Goal: Task Accomplishment & Management: Complete application form

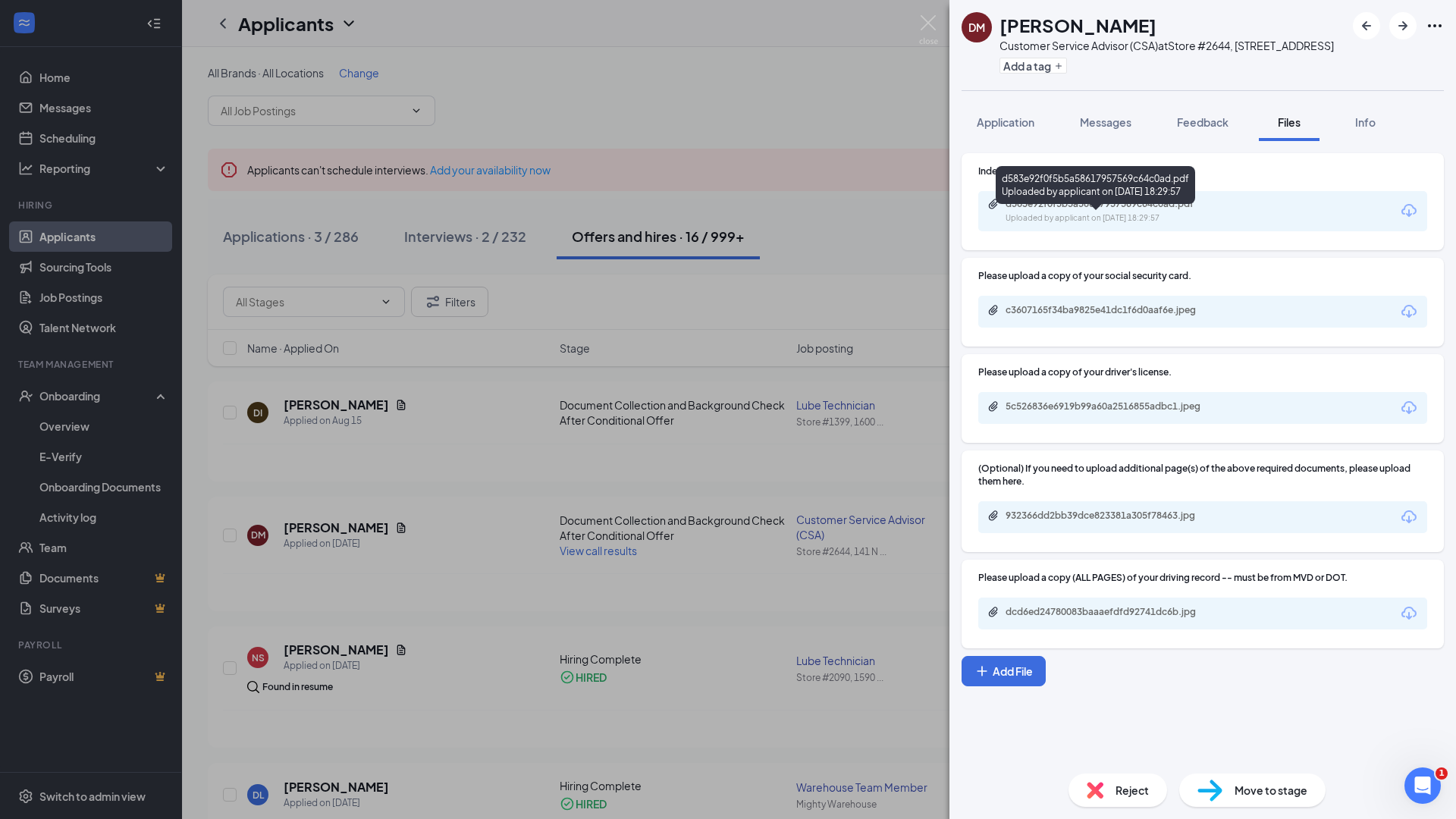
click at [1134, 210] on div "d583e92f0f5b5a58617957569c64c0ad.pdf" at bounding box center [1111, 204] width 212 height 12
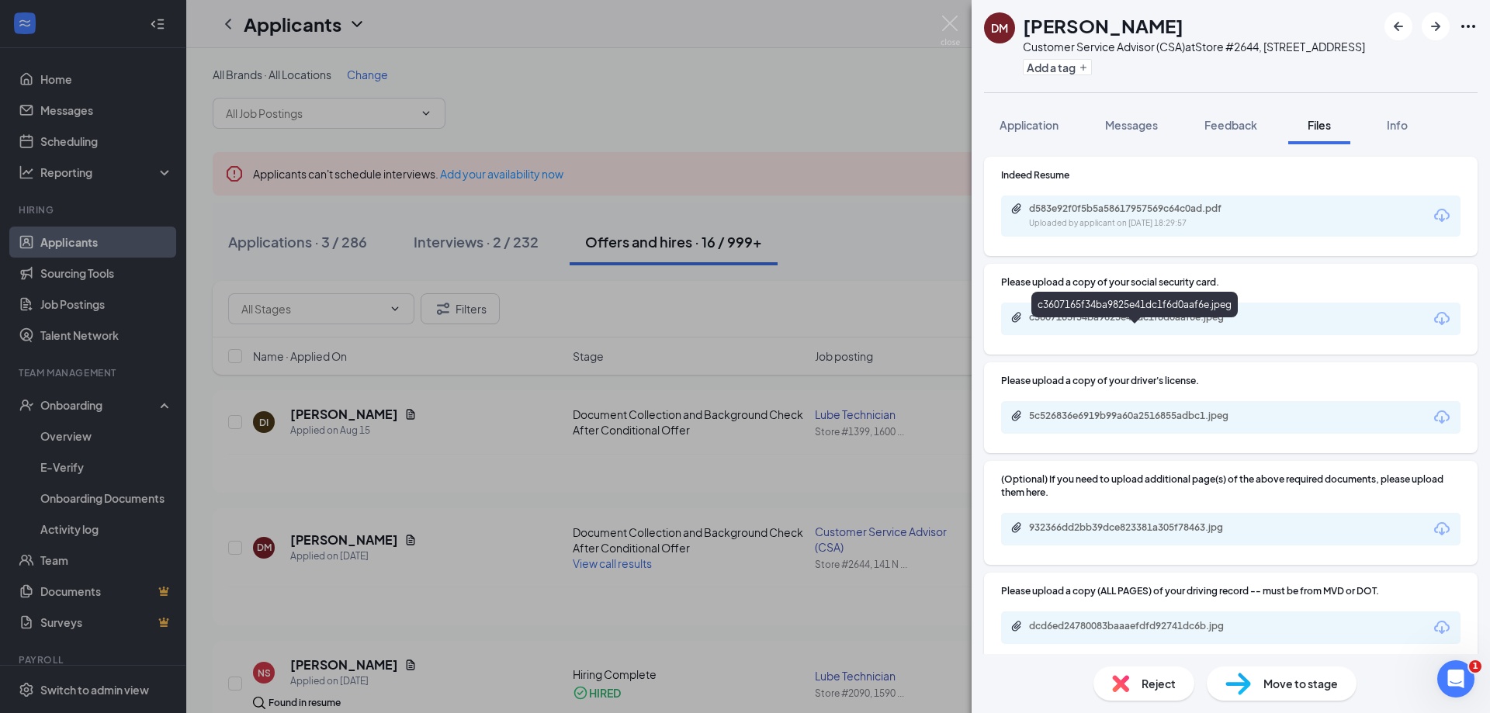
click at [1043, 324] on div "c3607165f34ba9825e41dc1f6d0aaf6e.jpeg" at bounding box center [1137, 317] width 217 height 12
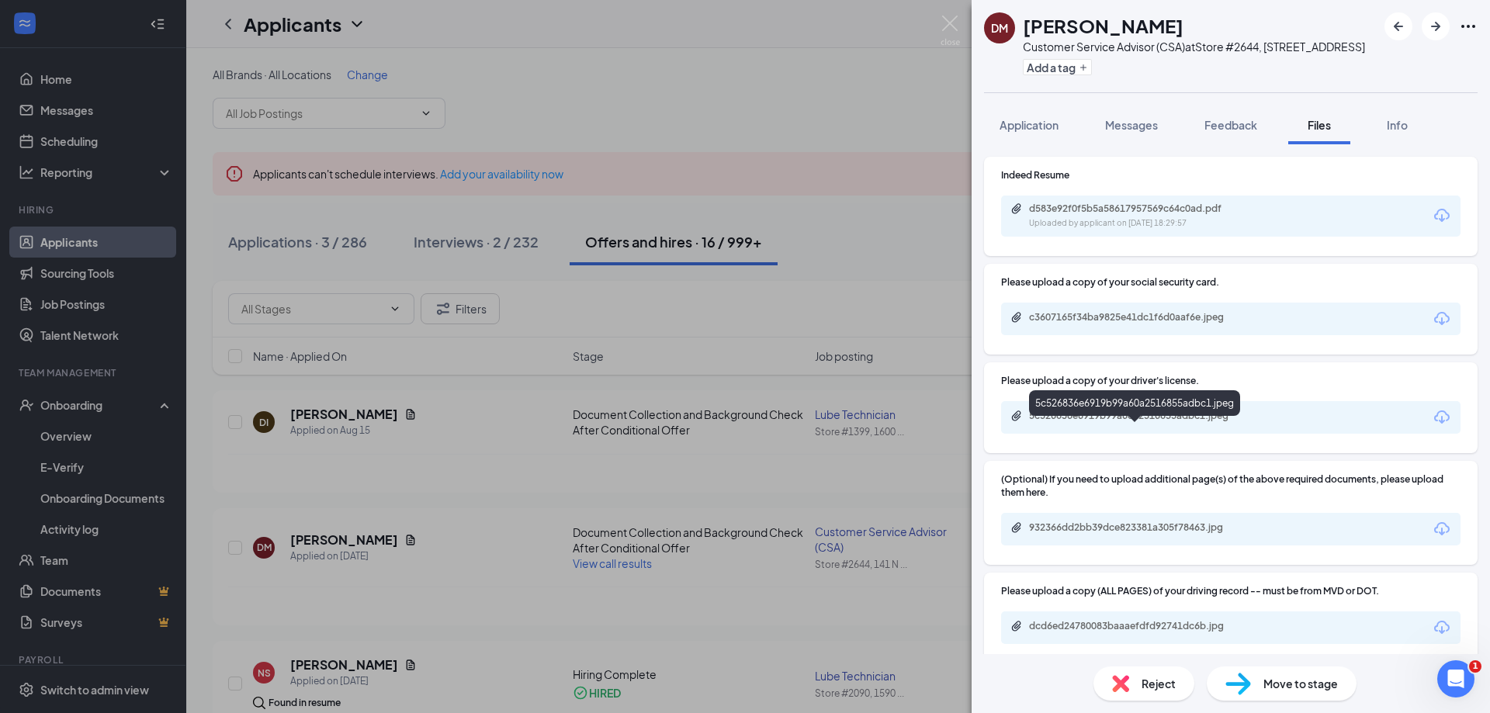
click at [1133, 422] on div "5c526836e6919b99a60a2516855adbc1.jpeg" at bounding box center [1137, 416] width 217 height 12
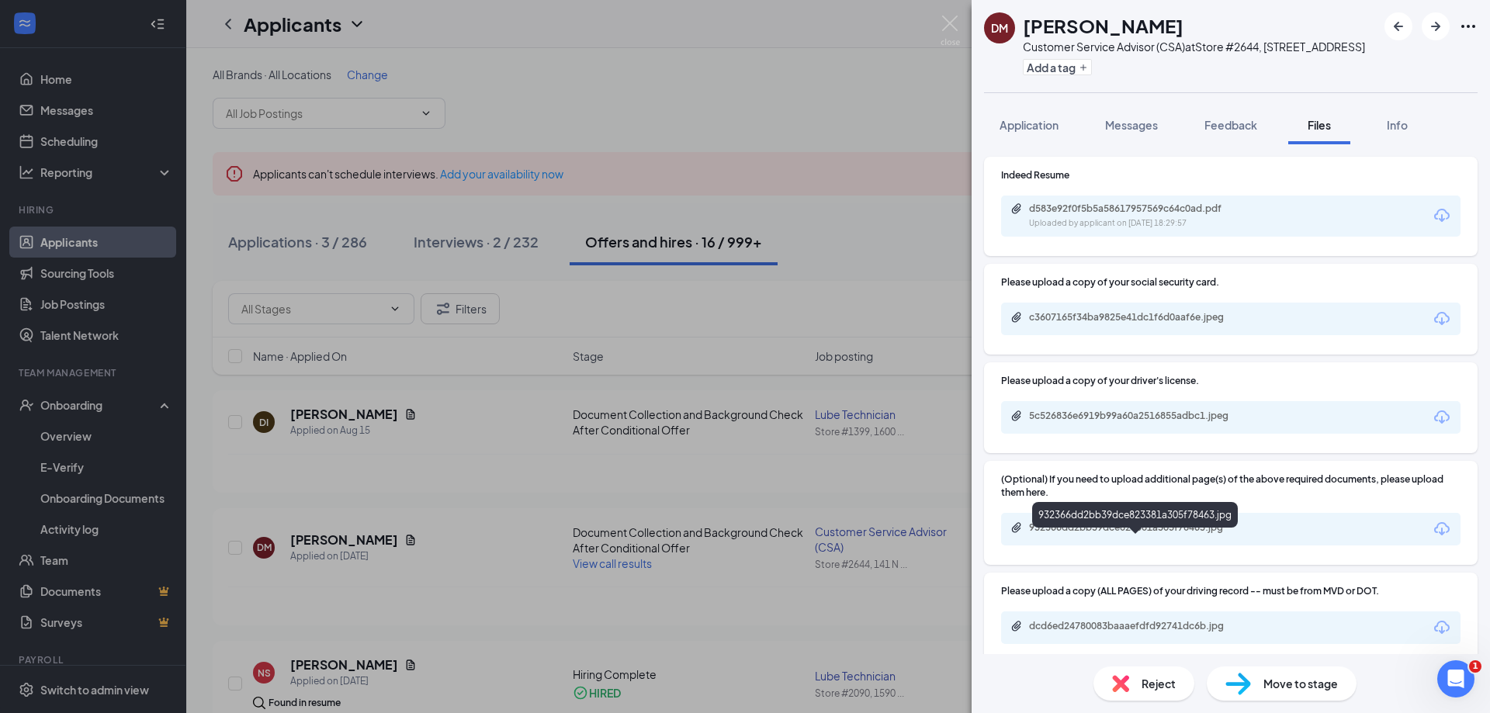
click at [1198, 531] on div "932366dd2bb39dce823381a305f78463.jpg" at bounding box center [1135, 518] width 206 height 32
click at [1212, 534] on div "932366dd2bb39dce823381a305f78463.jpg" at bounding box center [1137, 528] width 217 height 12
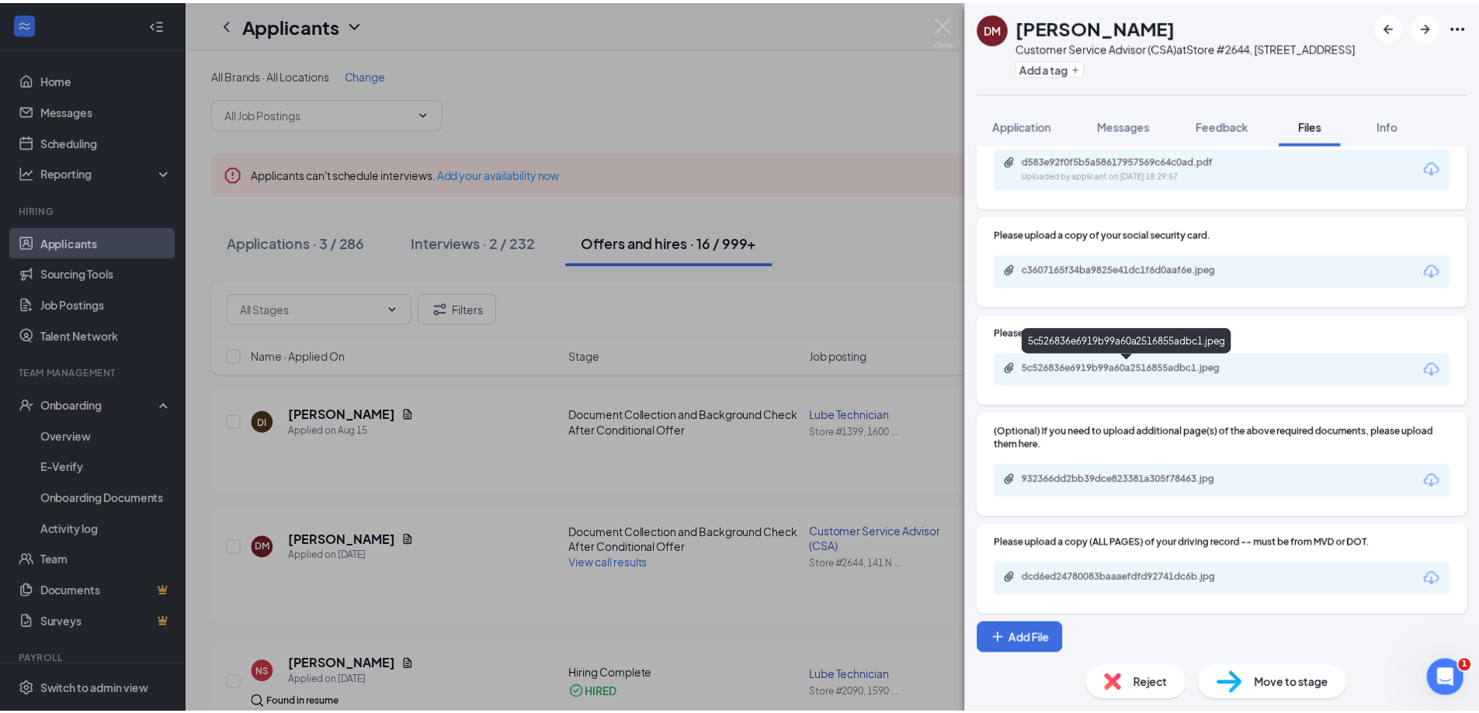
scroll to position [64, 0]
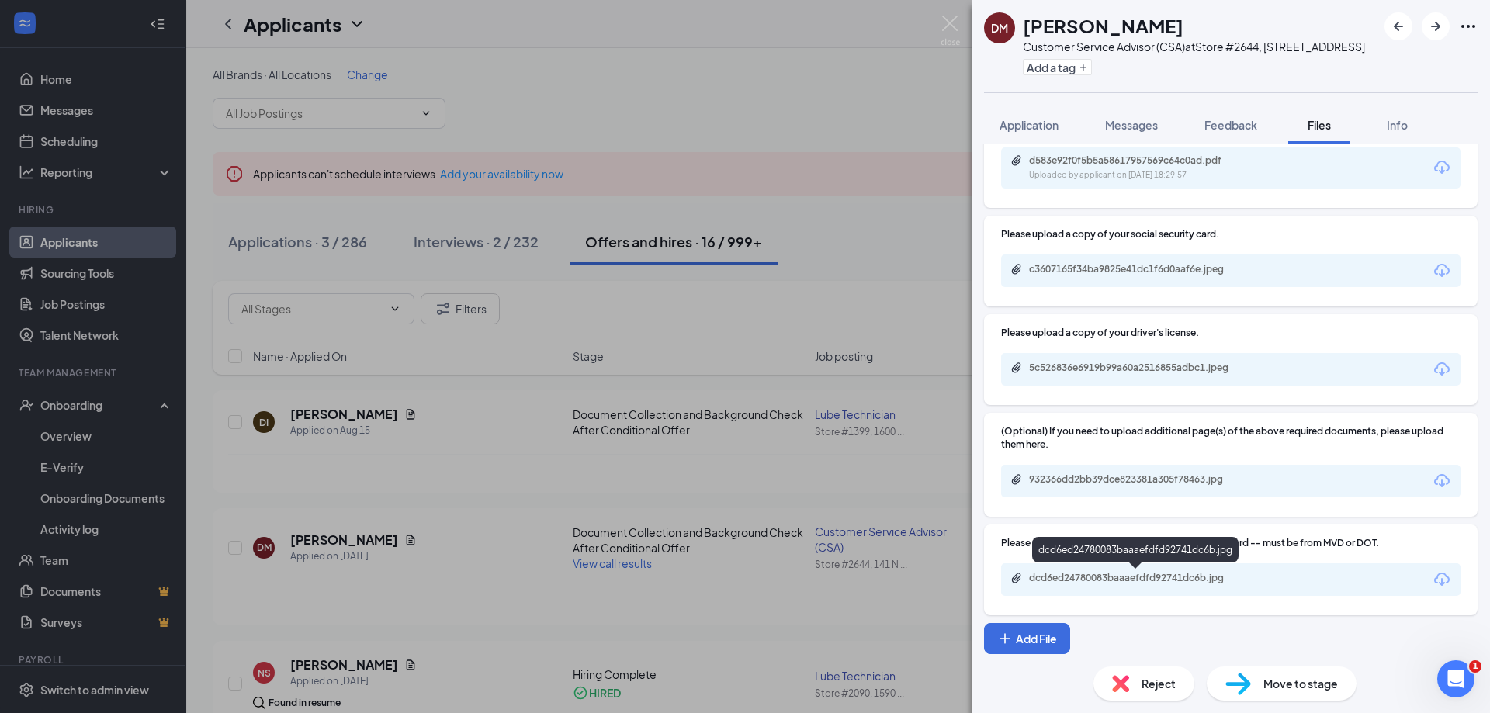
click at [1133, 577] on div "dcd6ed24780083baaaefdfd92741dc6b.jpg" at bounding box center [1137, 578] width 217 height 12
click at [865, 586] on div "[PERSON_NAME] Customer Service Advisor (CSA) at Store #2644, [STREET_ADDRESS] A…" at bounding box center [745, 356] width 1490 height 713
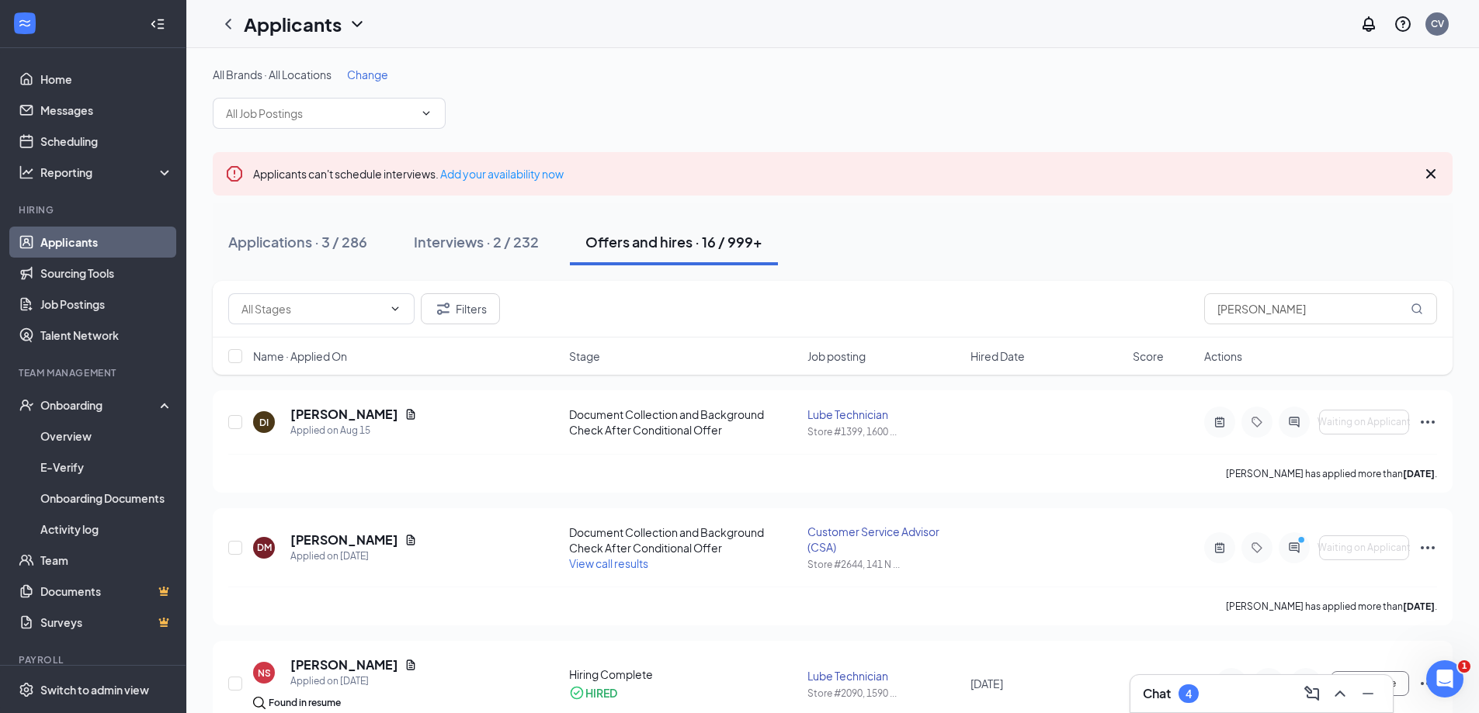
click at [1152, 683] on div "Chat 4" at bounding box center [1262, 694] width 238 height 25
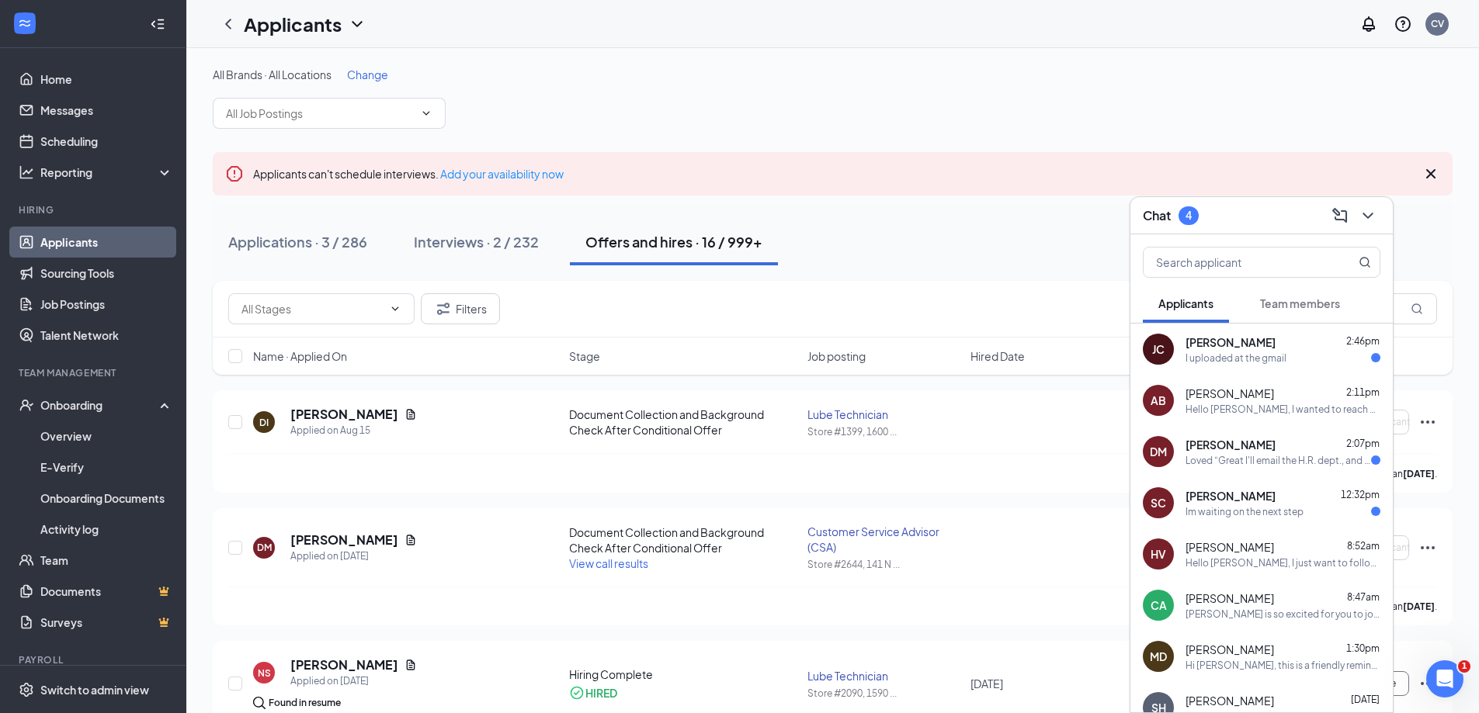
click at [1260, 356] on div "I uploaded at the gmail" at bounding box center [1235, 358] width 101 height 13
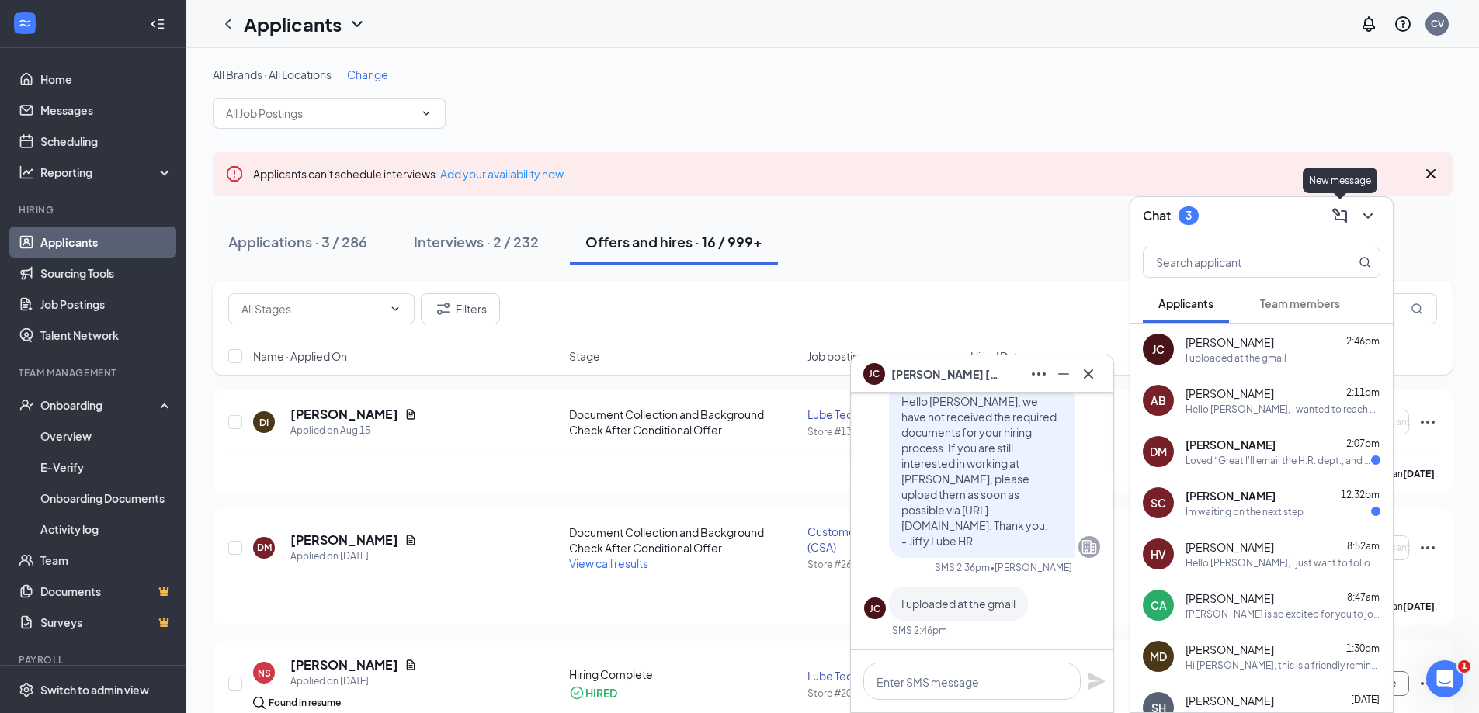
click at [1360, 213] on icon "ChevronDown" at bounding box center [1367, 215] width 19 height 19
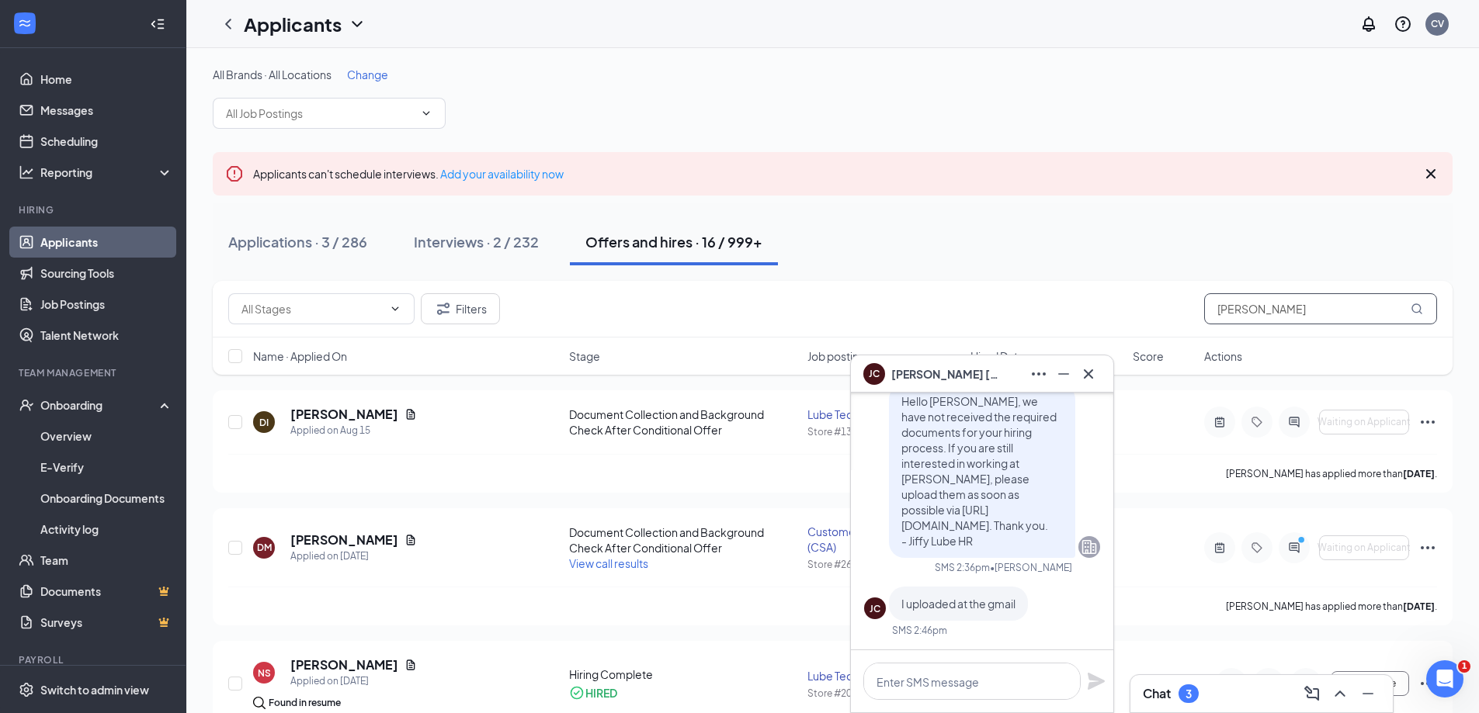
click at [1337, 306] on input "[PERSON_NAME]" at bounding box center [1320, 308] width 233 height 31
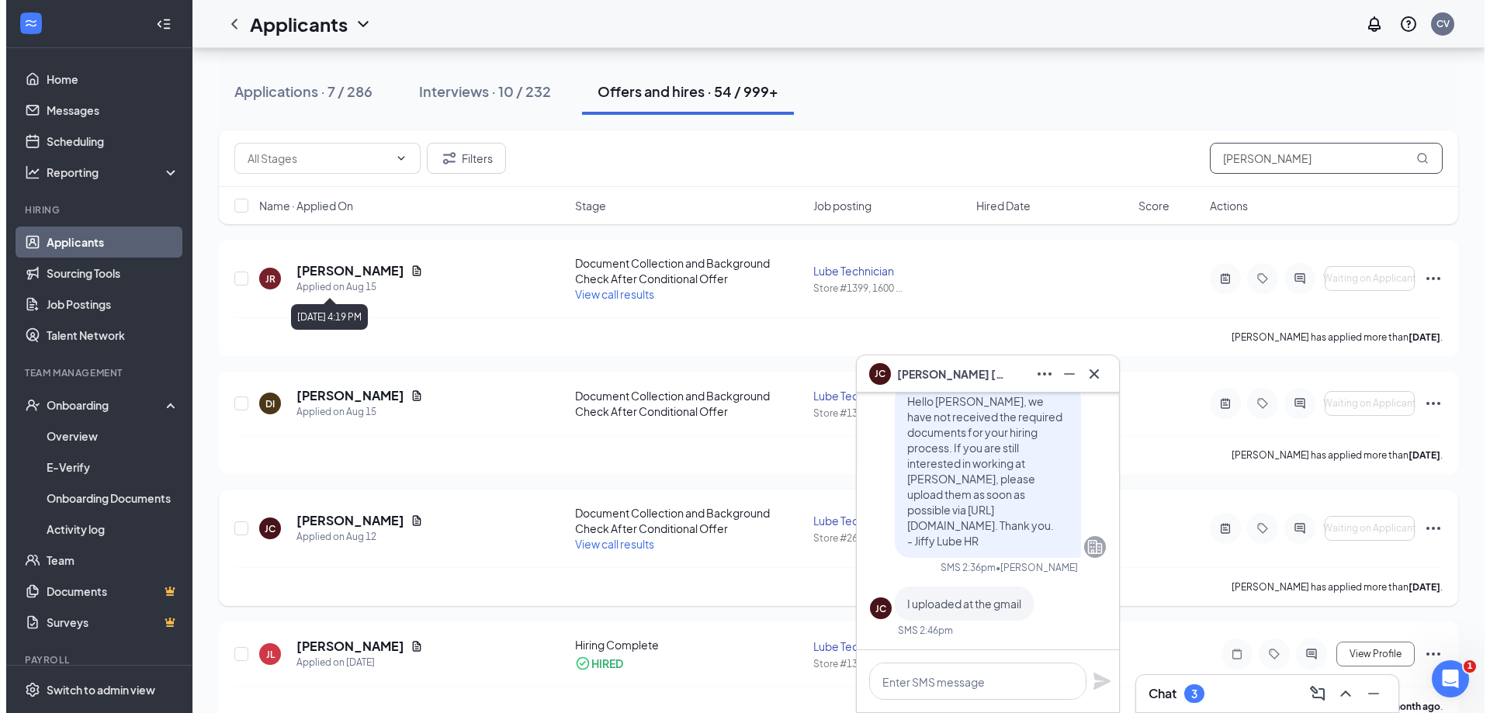
scroll to position [155, 0]
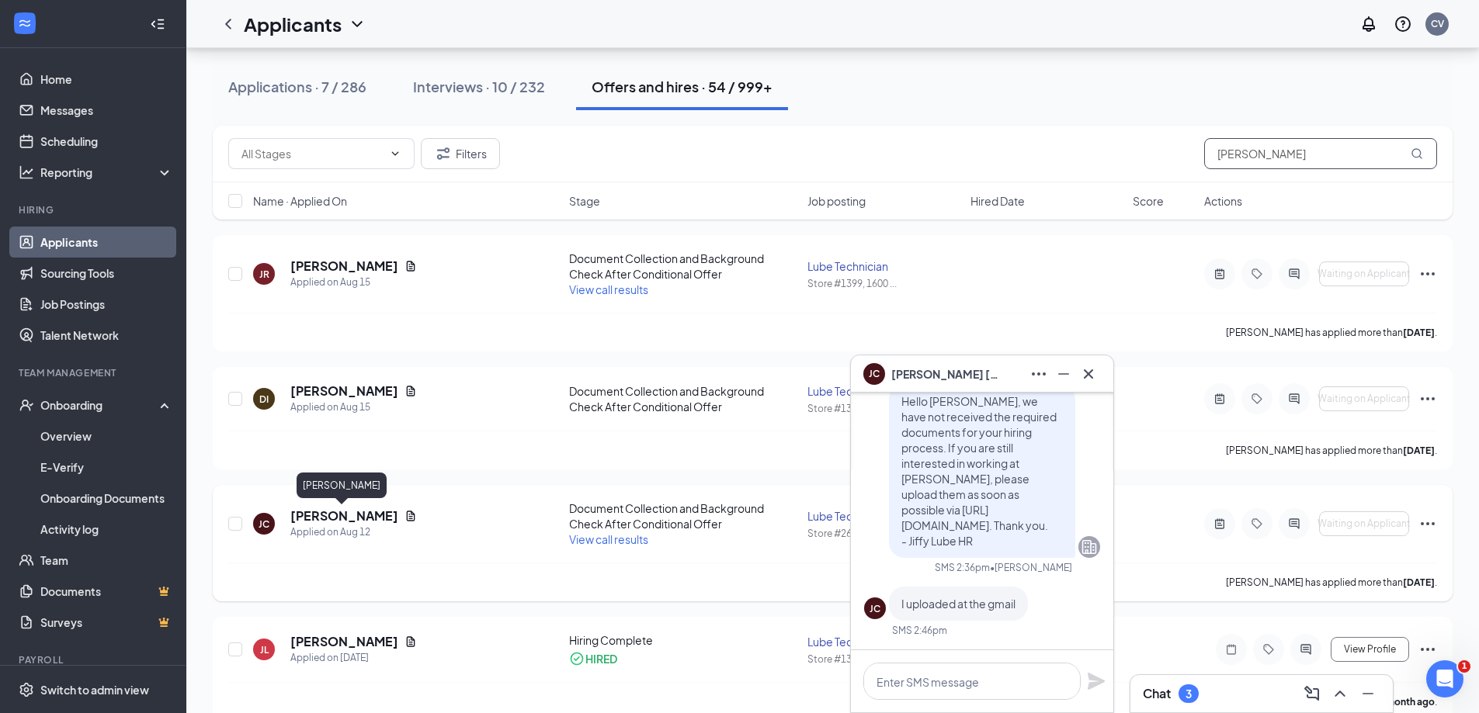
type input "[PERSON_NAME]"
click at [352, 515] on h5 "[PERSON_NAME]" at bounding box center [344, 516] width 108 height 17
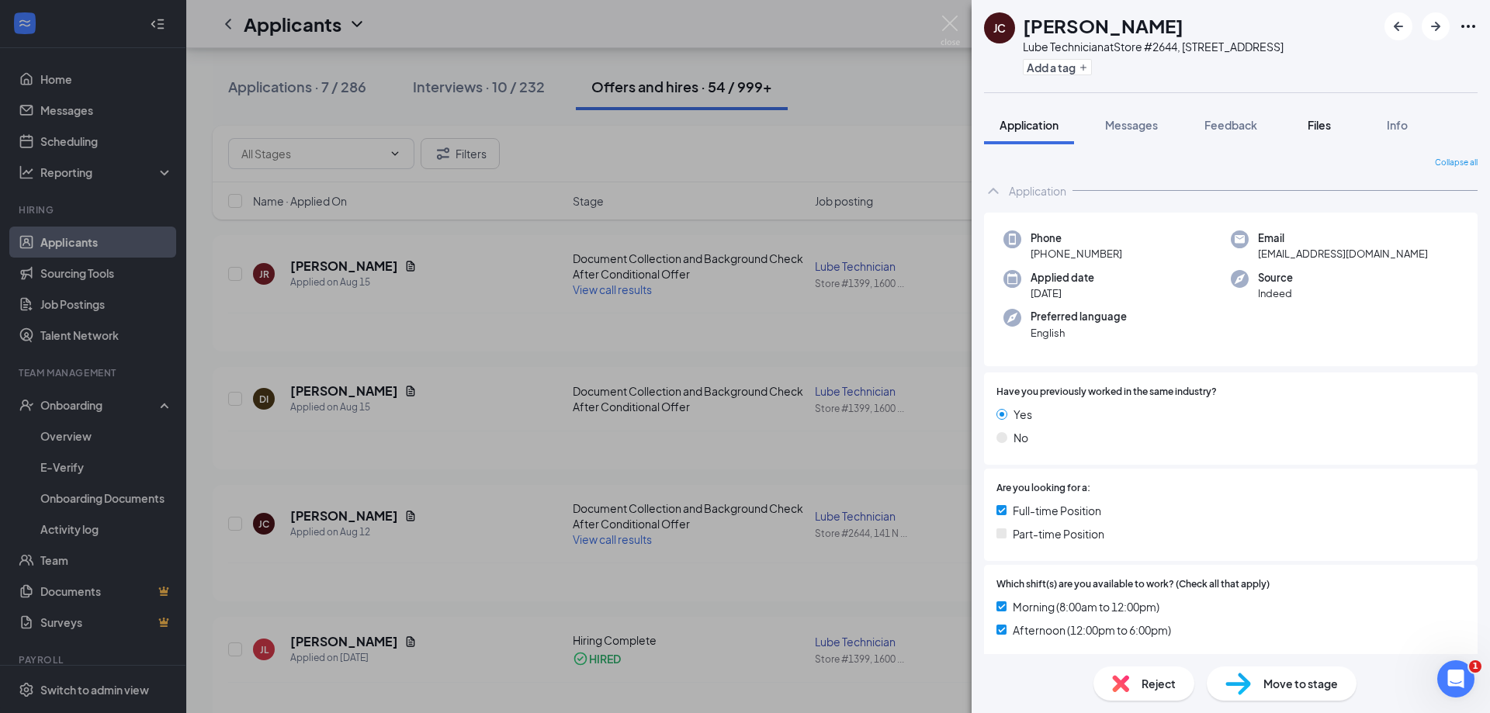
click at [1327, 132] on span "Files" at bounding box center [1319, 125] width 23 height 14
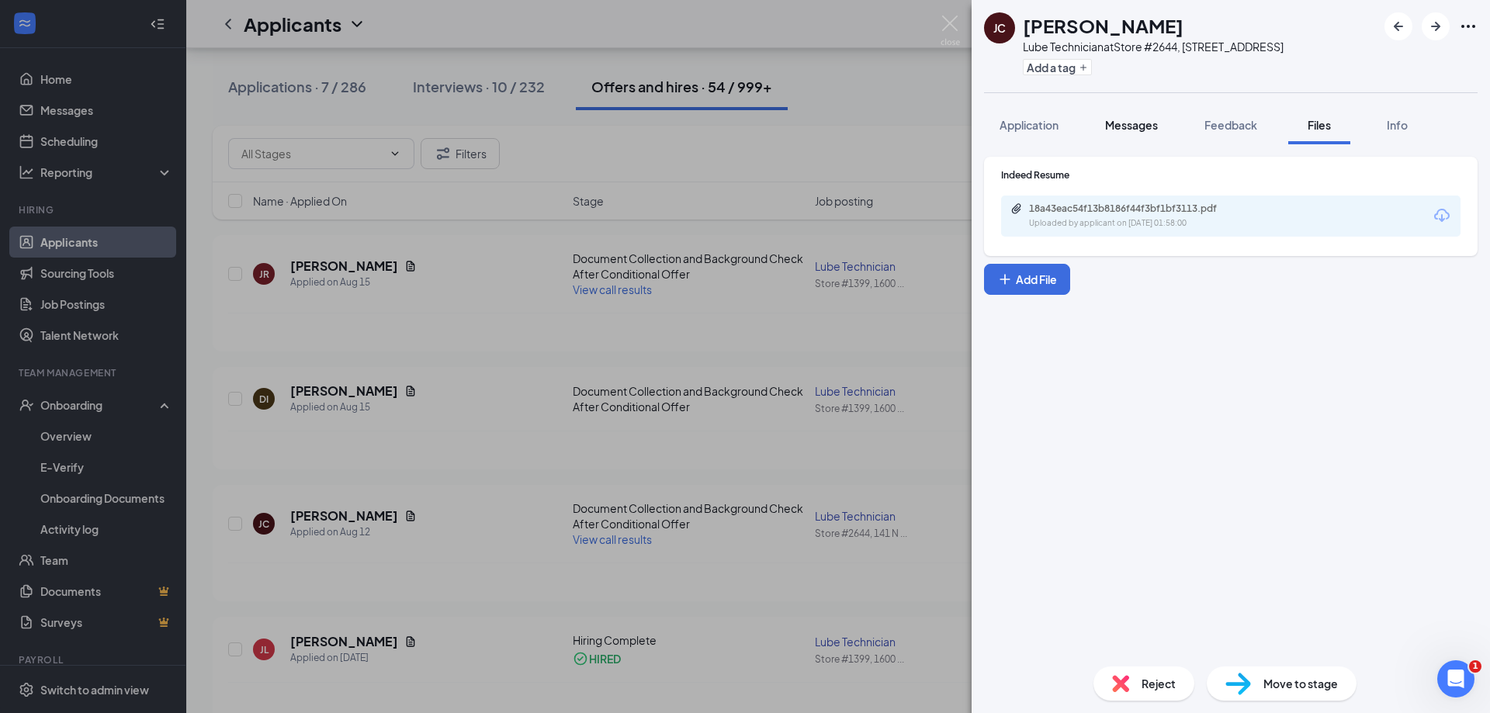
click at [1130, 132] on span "Messages" at bounding box center [1131, 125] width 53 height 14
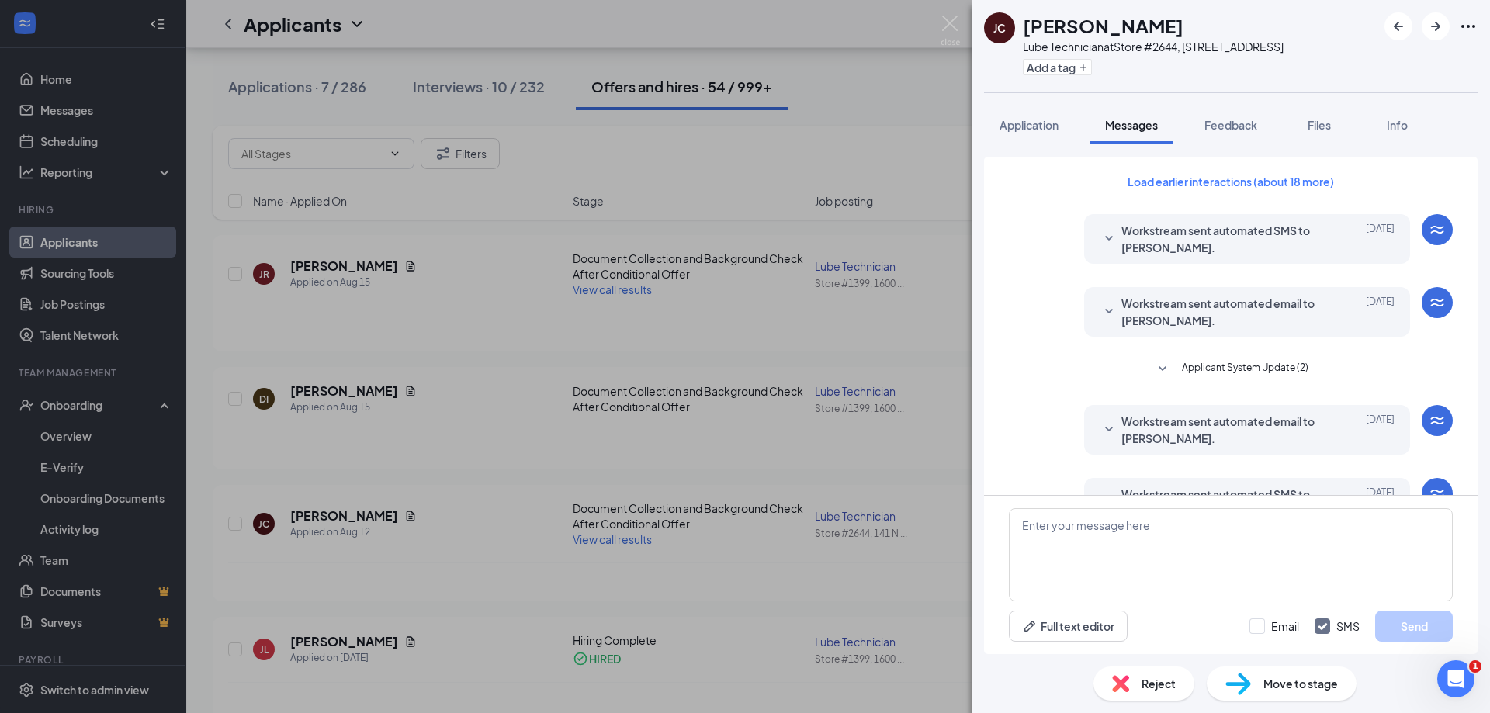
click at [1216, 369] on div "Load earlier interactions (about 18 more) Workstream sent automated SMS to [PER…" at bounding box center [1231, 539] width 444 height 764
click at [1222, 379] on span "Applicant System Update (2)" at bounding box center [1245, 369] width 127 height 19
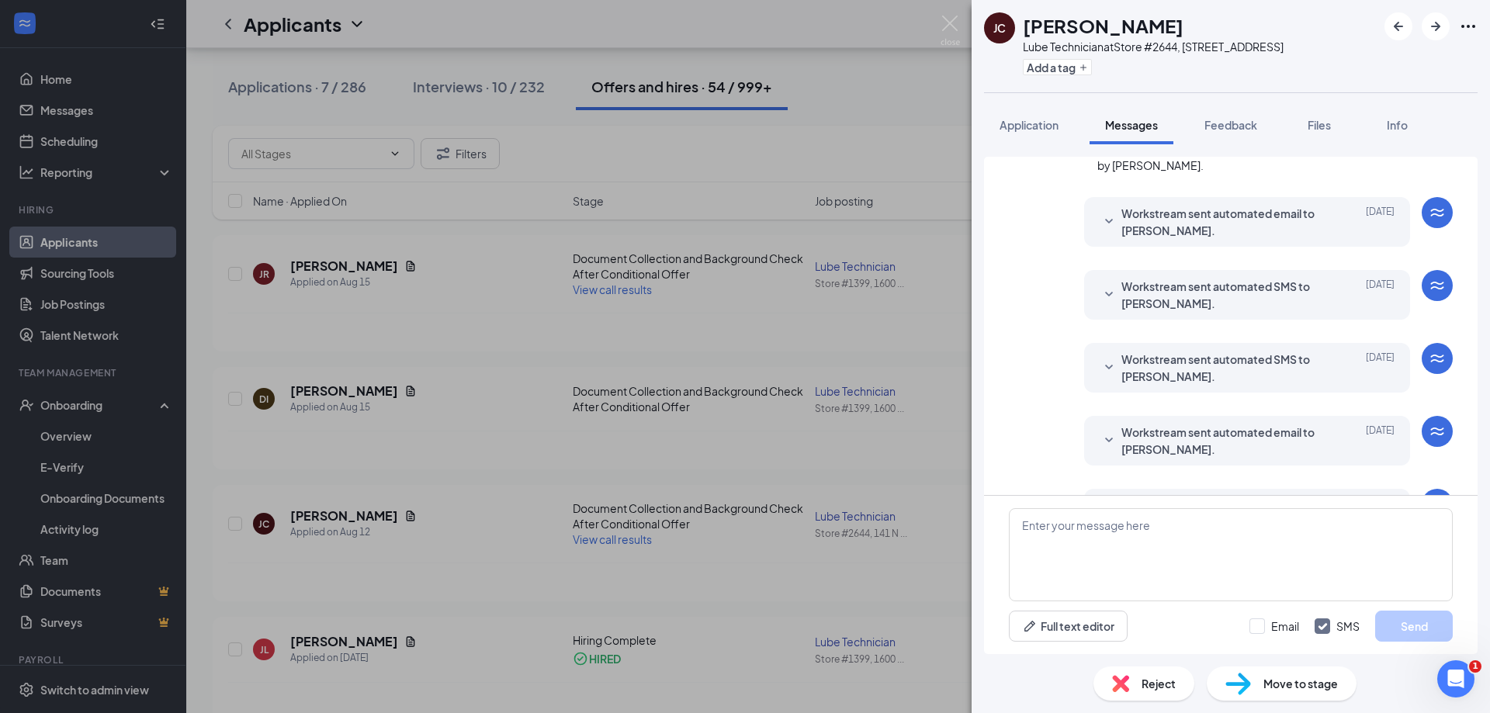
click at [1223, 224] on span "Workstream sent automated email to [PERSON_NAME]." at bounding box center [1223, 222] width 203 height 34
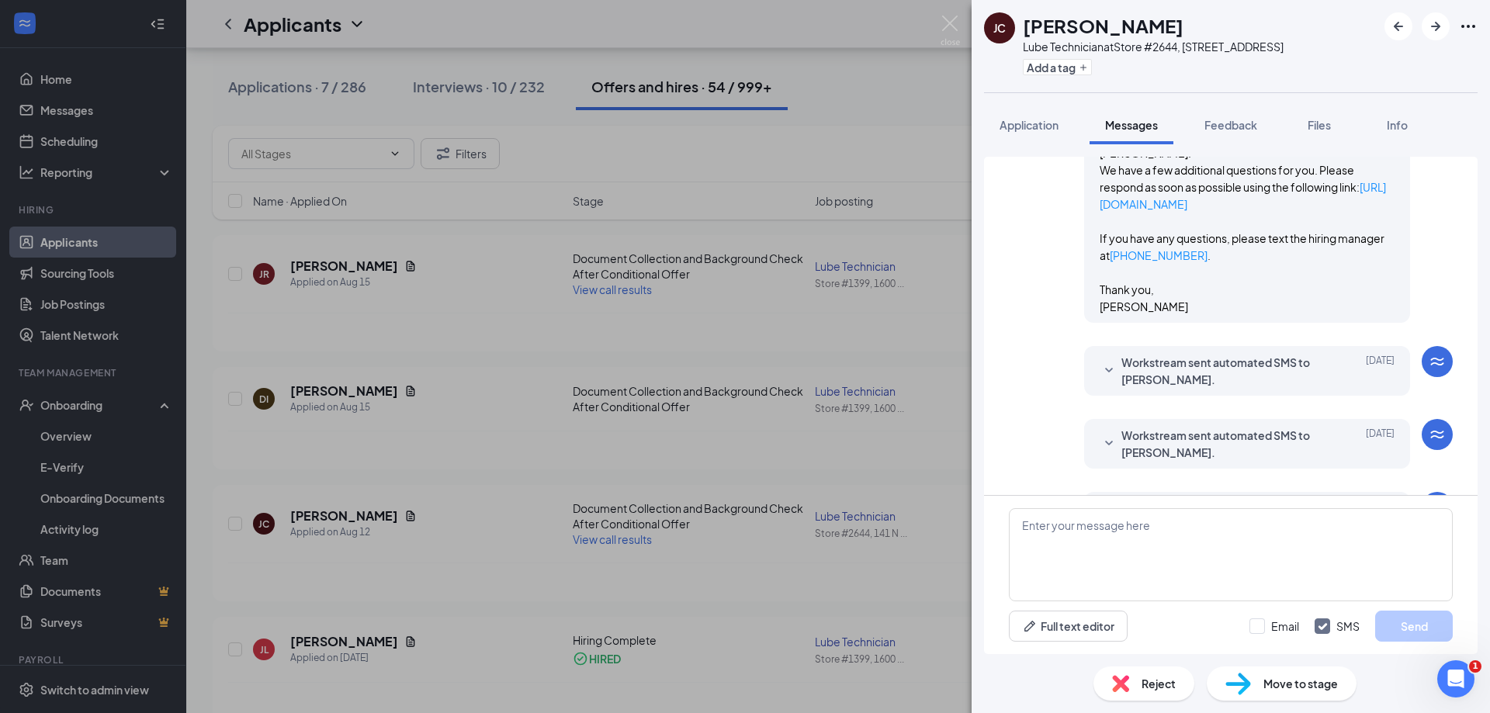
click at [1203, 376] on span "Workstream sent automated SMS to [PERSON_NAME]." at bounding box center [1223, 371] width 203 height 34
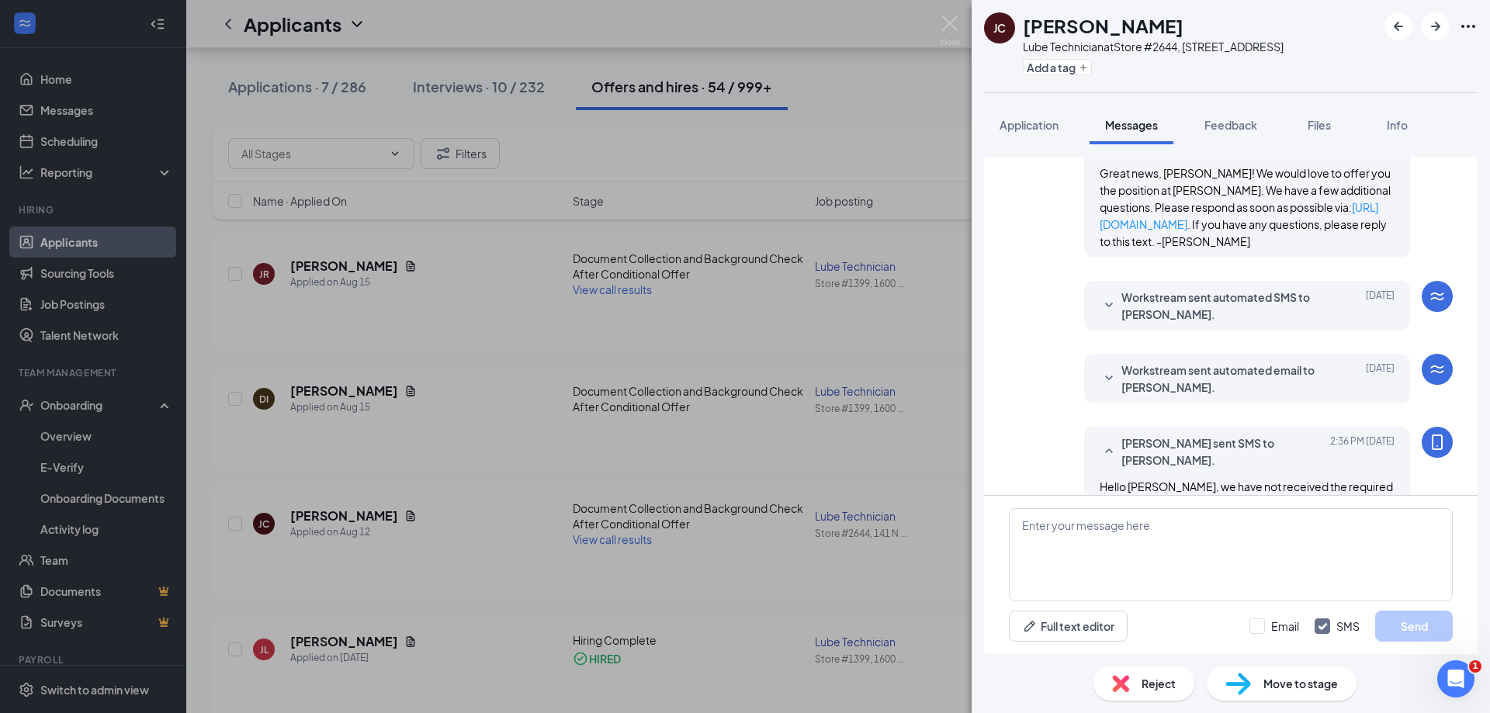
click at [1195, 322] on span "Workstream sent automated SMS to [PERSON_NAME]." at bounding box center [1223, 306] width 203 height 34
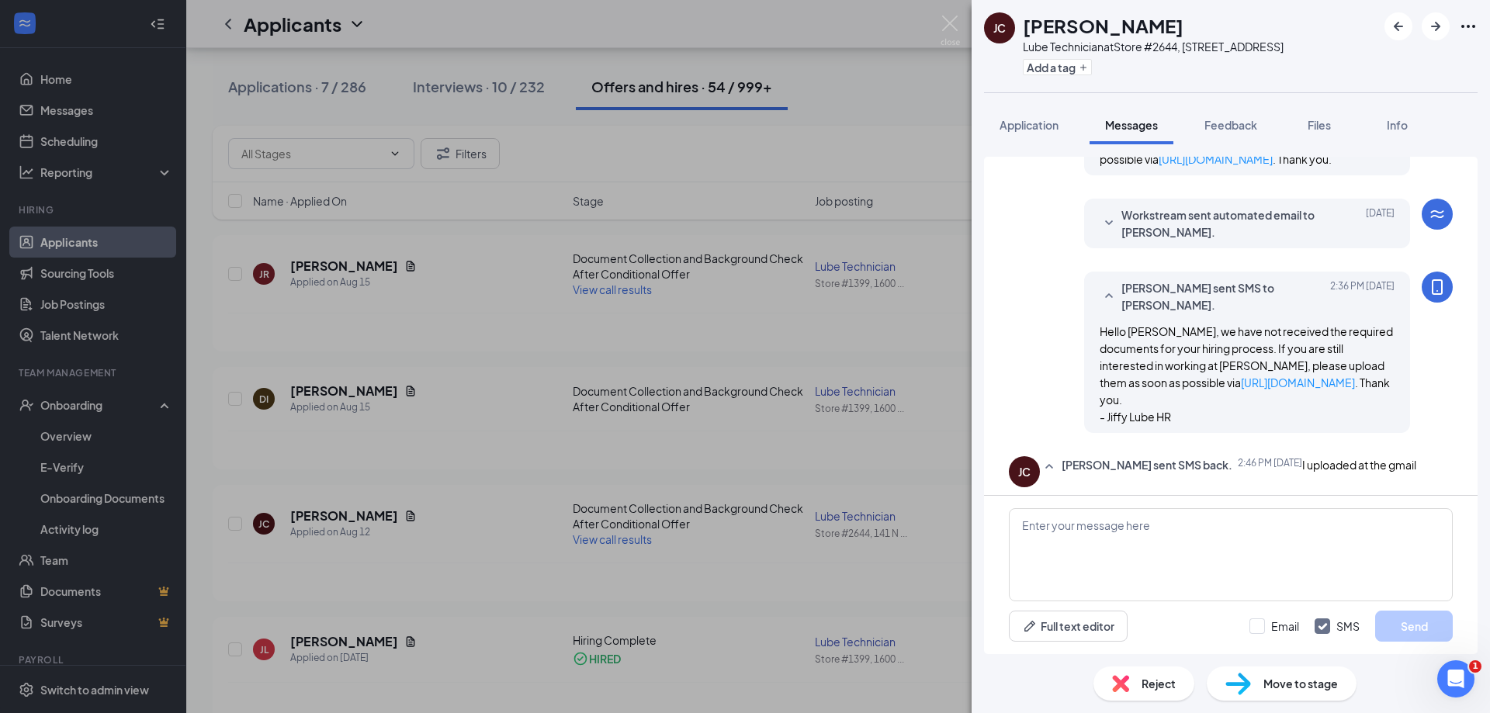
click at [1210, 241] on span "Workstream sent automated email to [PERSON_NAME]." at bounding box center [1223, 223] width 203 height 34
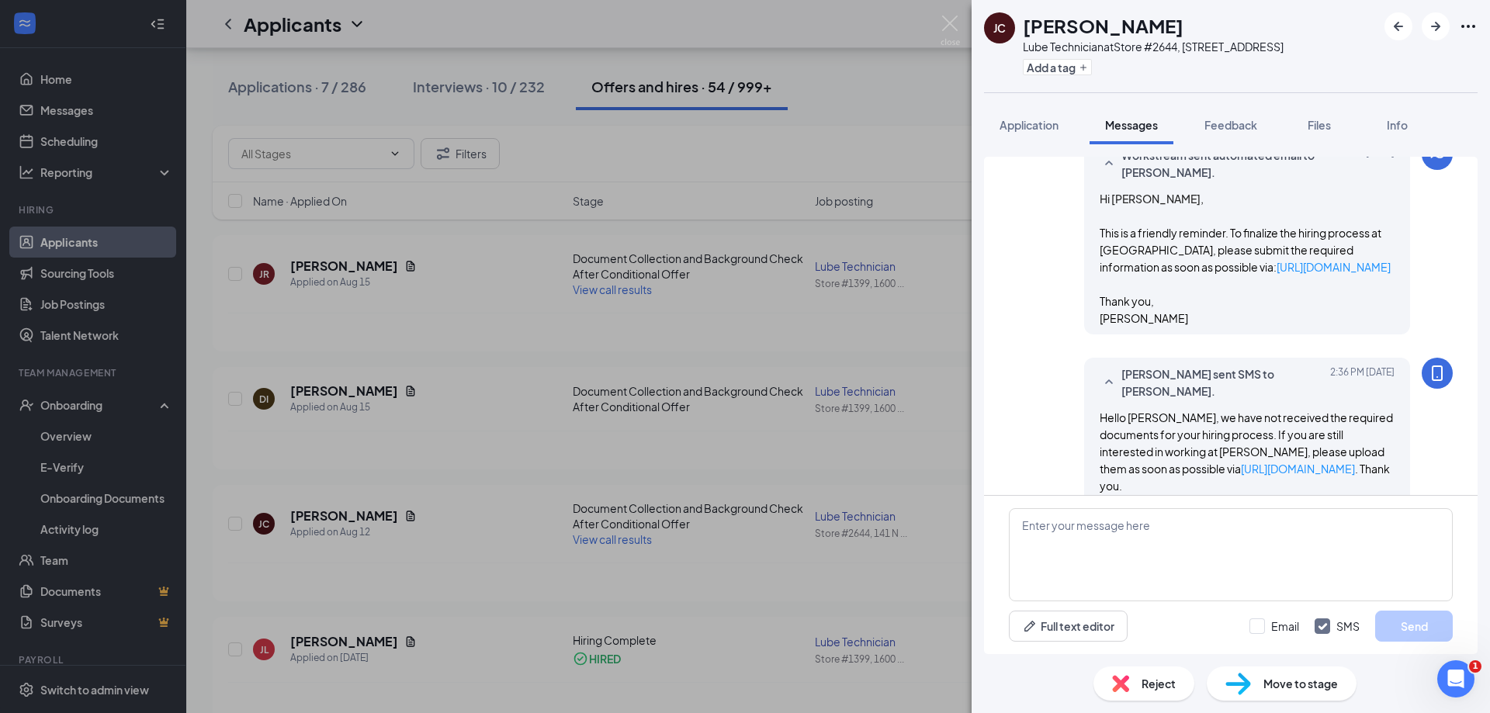
scroll to position [1097, 0]
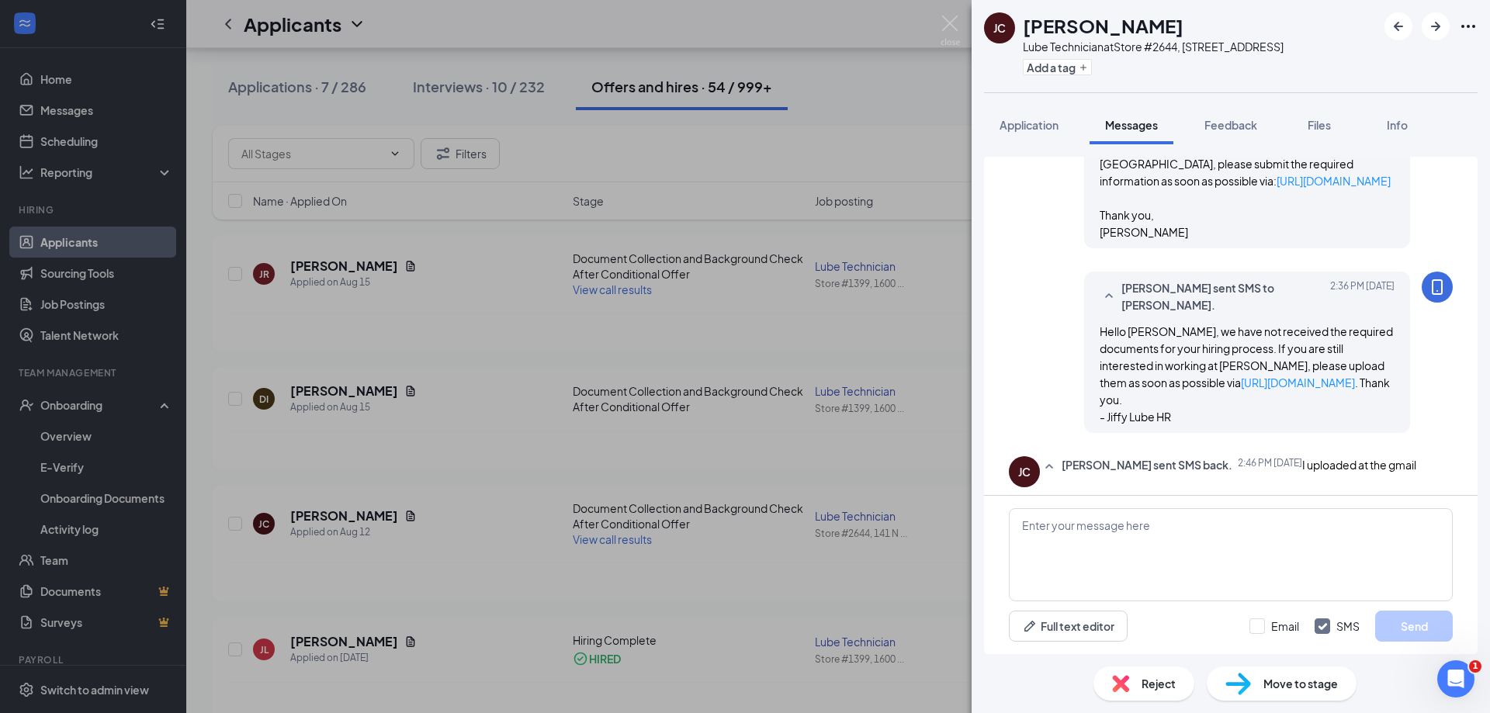
click at [1302, 461] on span "I uploaded at the gmail" at bounding box center [1359, 465] width 114 height 14
click at [1174, 532] on textarea at bounding box center [1231, 554] width 444 height 93
click at [1078, 553] on textarea at bounding box center [1231, 554] width 444 height 93
type textarea "d"
type textarea "D"
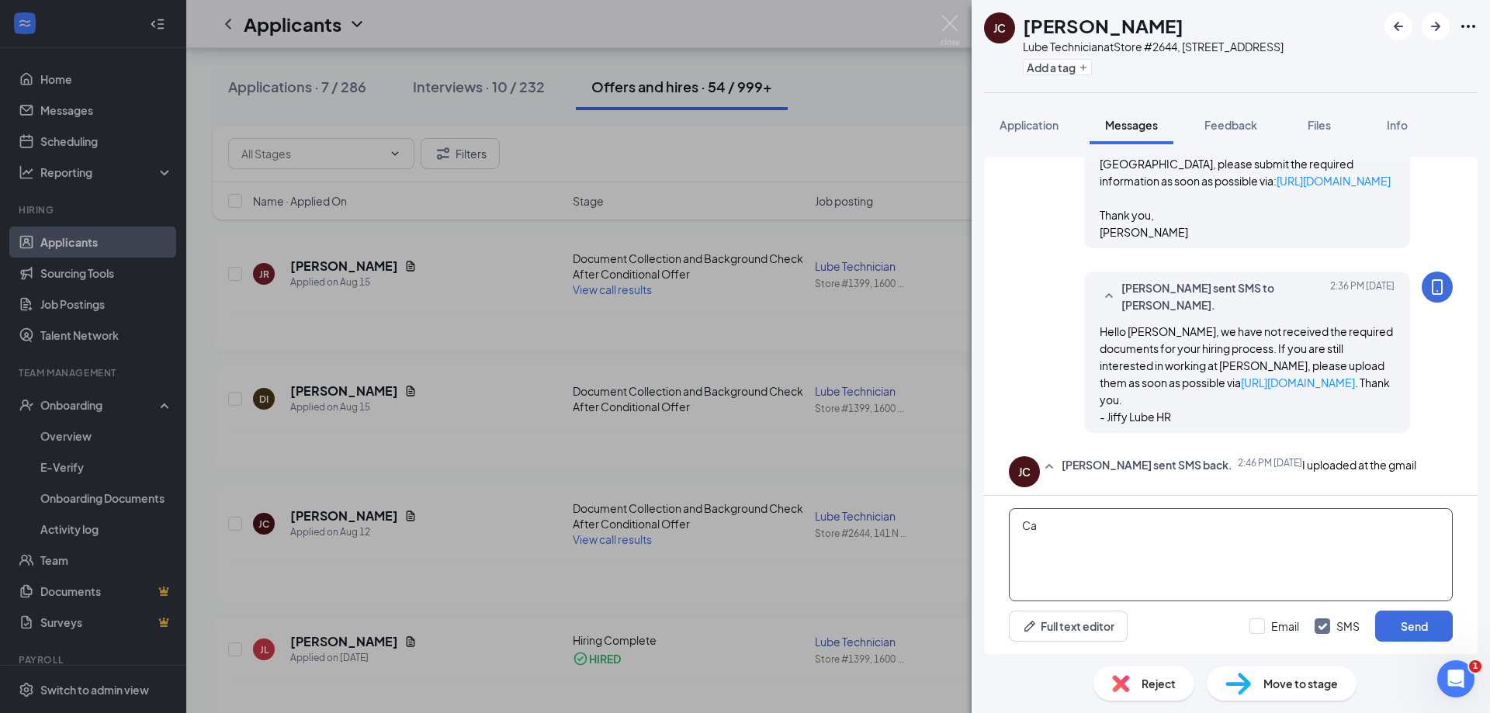
type textarea "C"
drag, startPoint x: 1095, startPoint y: 366, endPoint x: 1242, endPoint y: 362, distance: 146.7
click at [1242, 362] on div "[PERSON_NAME] sent SMS to [PERSON_NAME]. [DATE] 2:36 PM Hello [PERSON_NAME], we…" at bounding box center [1247, 352] width 326 height 161
copy link "[URL][DOMAIN_NAME]"
click at [1328, 529] on textarea "Hi [PERSON_NAME], please reupload the documents to" at bounding box center [1231, 554] width 444 height 93
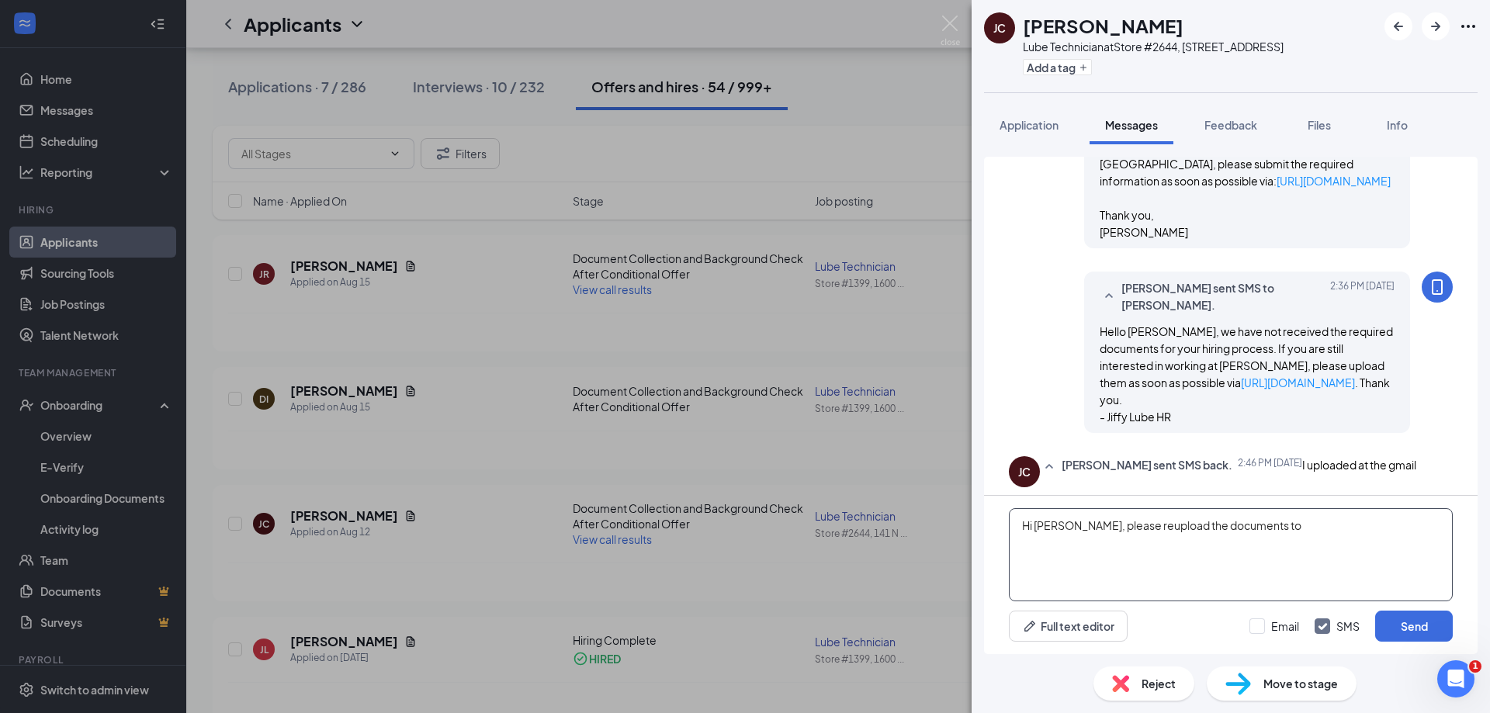
paste textarea "[URL][DOMAIN_NAME]"
drag, startPoint x: 1300, startPoint y: 547, endPoint x: 1061, endPoint y: 543, distance: 239.1
click at [1061, 543] on textarea "Hi [PERSON_NAME], please reupload the documents to [URL][DOMAIN_NAME] as I have…" at bounding box center [1231, 554] width 444 height 93
click at [1065, 525] on textarea "Hi [PERSON_NAME], please reupload the documents to [URL][DOMAIN_NAME] as I have…" at bounding box center [1231, 554] width 444 height 93
drag, startPoint x: 1070, startPoint y: 525, endPoint x: 997, endPoint y: 529, distance: 72.3
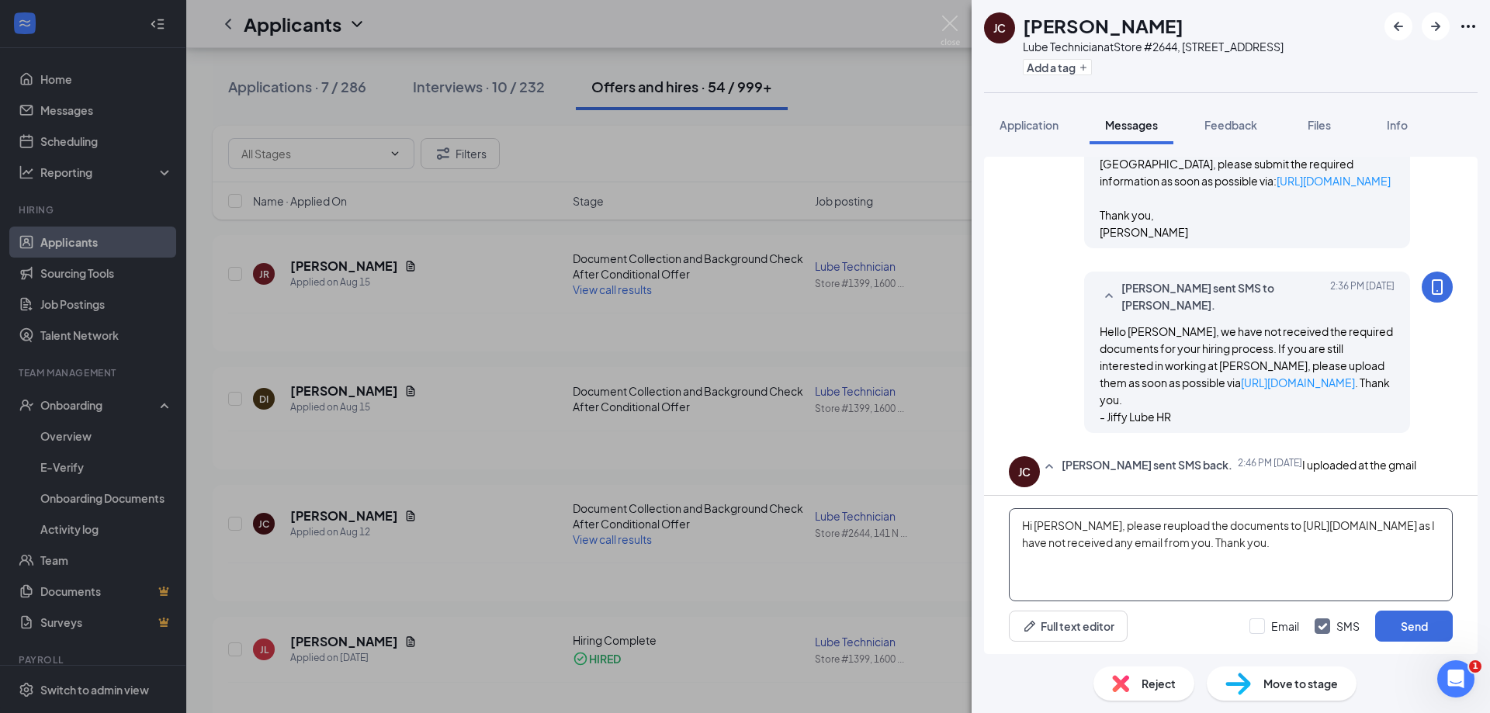
click at [997, 529] on div "Hi [PERSON_NAME], please reupload the documents to [URL][DOMAIN_NAME] as I have…" at bounding box center [1231, 575] width 494 height 158
click at [1243, 539] on textarea "Please reupload the documents to [URL][DOMAIN_NAME] as I have not received any …" at bounding box center [1231, 554] width 444 height 93
drag, startPoint x: 1264, startPoint y: 550, endPoint x: 1072, endPoint y: 539, distance: 192.1
click at [1072, 539] on textarea "Please reupload the documents to [URL][DOMAIN_NAME] as I have not received any …" at bounding box center [1231, 554] width 444 height 93
click at [1185, 538] on textarea "Please reupload the documents to [URL][DOMAIN_NAME] as I have not received any …" at bounding box center [1231, 554] width 444 height 93
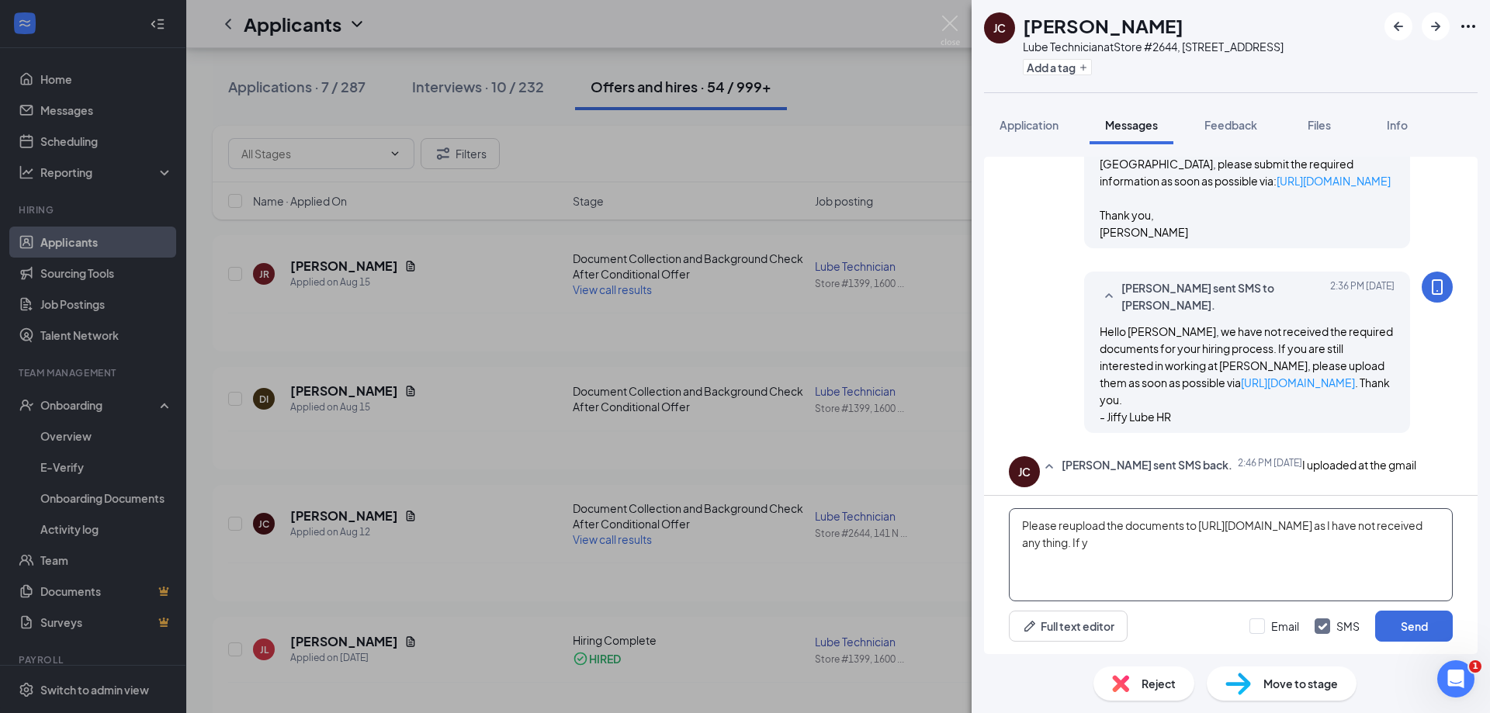
drag, startPoint x: 1189, startPoint y: 551, endPoint x: 945, endPoint y: 527, distance: 244.9
click at [945, 527] on div "[PERSON_NAME] [PERSON_NAME] Lube Technician at Store #2644, [STREET_ADDRESS] Ad…" at bounding box center [745, 356] width 1490 height 713
click at [1184, 543] on textarea "Please reupload the documents to [URL][DOMAIN_NAME] as I have not received any …" at bounding box center [1231, 554] width 444 height 93
drag, startPoint x: 1184, startPoint y: 543, endPoint x: 1025, endPoint y: 515, distance: 162.2
click at [1025, 515] on textarea "Please reupload the documents to [URL][DOMAIN_NAME] as I have not received any …" at bounding box center [1231, 554] width 444 height 93
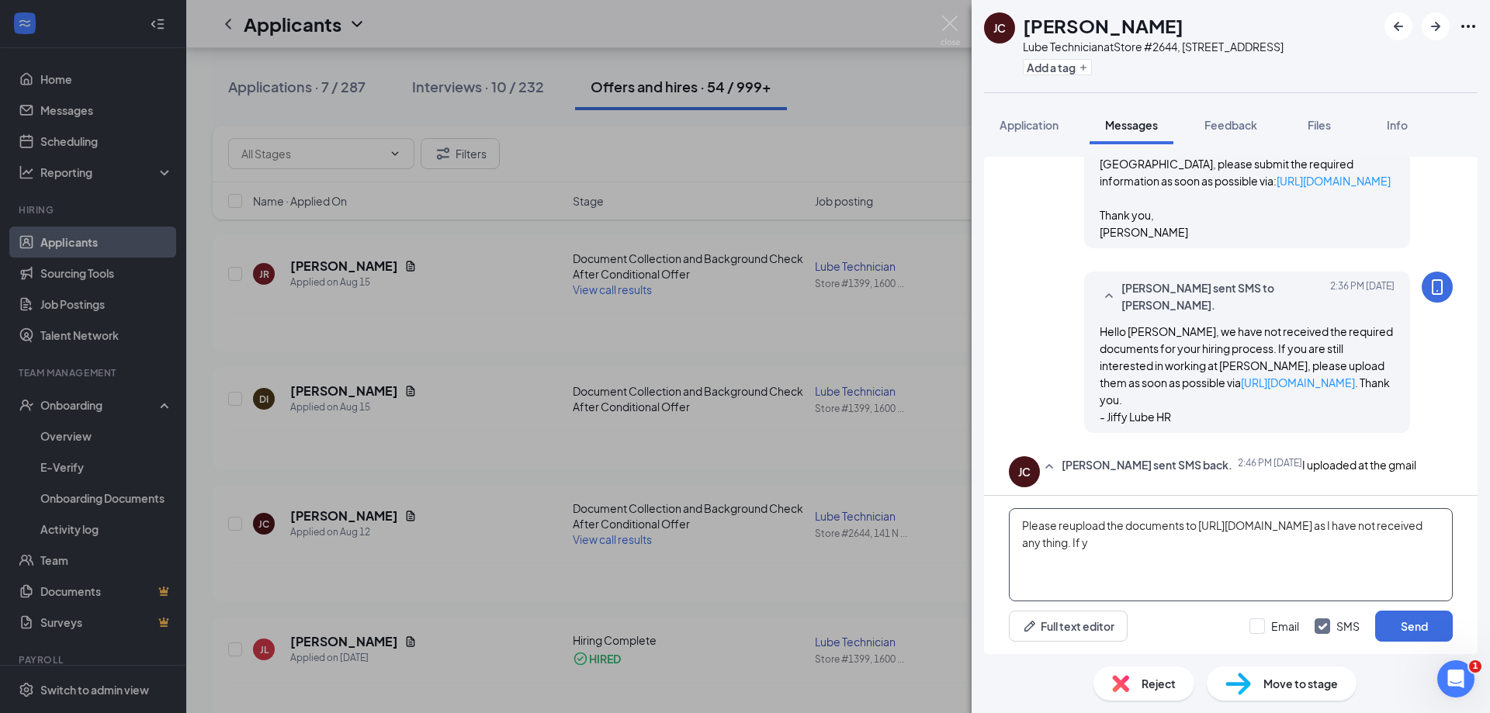
click at [1115, 538] on textarea "Please reupload the documents to [URL][DOMAIN_NAME] as I have not received any …" at bounding box center [1231, 554] width 444 height 93
drag, startPoint x: 1167, startPoint y: 541, endPoint x: 1008, endPoint y: 528, distance: 159.7
click at [1008, 528] on div "Please reupload the documents to [URL][DOMAIN_NAME] as I have not received any …" at bounding box center [1231, 575] width 494 height 158
click at [1164, 540] on textarea "Please reupload the documents to [URL][DOMAIN_NAME] as I have not received any …" at bounding box center [1231, 554] width 444 height 93
drag, startPoint x: 1192, startPoint y: 546, endPoint x: 1108, endPoint y: 529, distance: 86.3
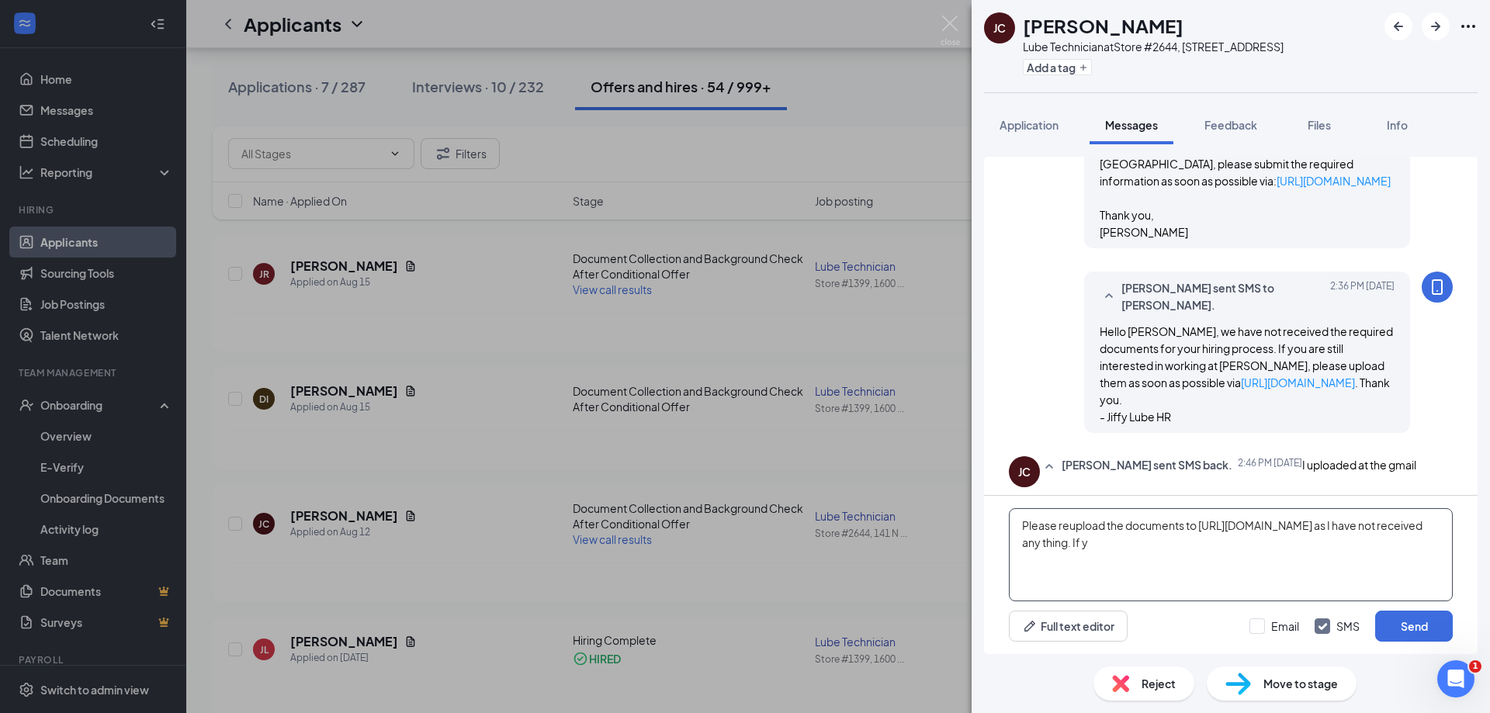
click at [1108, 529] on textarea "Please reupload the documents to [URL][DOMAIN_NAME] as I have not received any …" at bounding box center [1231, 554] width 444 height 93
click at [1069, 523] on textarea "Please reupload the document using the link on my previous message as I have no…" at bounding box center [1231, 554] width 444 height 93
drag, startPoint x: 1063, startPoint y: 525, endPoint x: 1019, endPoint y: 529, distance: 44.4
click at [1019, 529] on textarea "Please reupload the document using the link on my previous message as I have no…" at bounding box center [1231, 554] width 444 height 93
drag, startPoint x: 1125, startPoint y: 554, endPoint x: 1073, endPoint y: 542, distance: 52.7
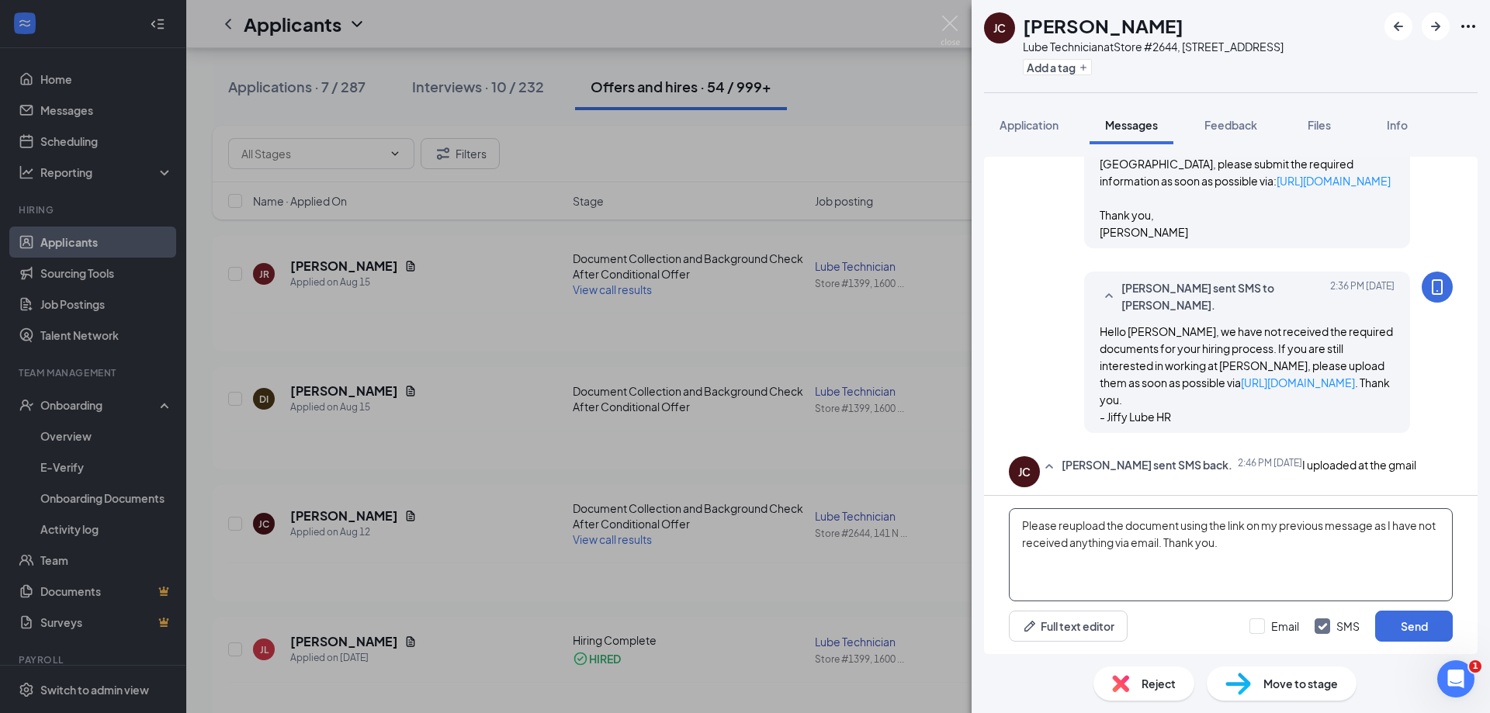
click at [1123, 554] on textarea "Please reupload the document using the link on my previous message as I have no…" at bounding box center [1231, 554] width 444 height 93
drag, startPoint x: 1055, startPoint y: 525, endPoint x: 945, endPoint y: 517, distance: 110.6
click at [945, 517] on div "[PERSON_NAME] [PERSON_NAME] Lube Technician at Store #2644, [STREET_ADDRESS] Ad…" at bounding box center [745, 356] width 1490 height 713
drag, startPoint x: 1329, startPoint y: 543, endPoint x: 991, endPoint y: 553, distance: 337.8
click at [991, 553] on div "Could you please reupload the document using the link on my previous message as…" at bounding box center [1231, 575] width 494 height 158
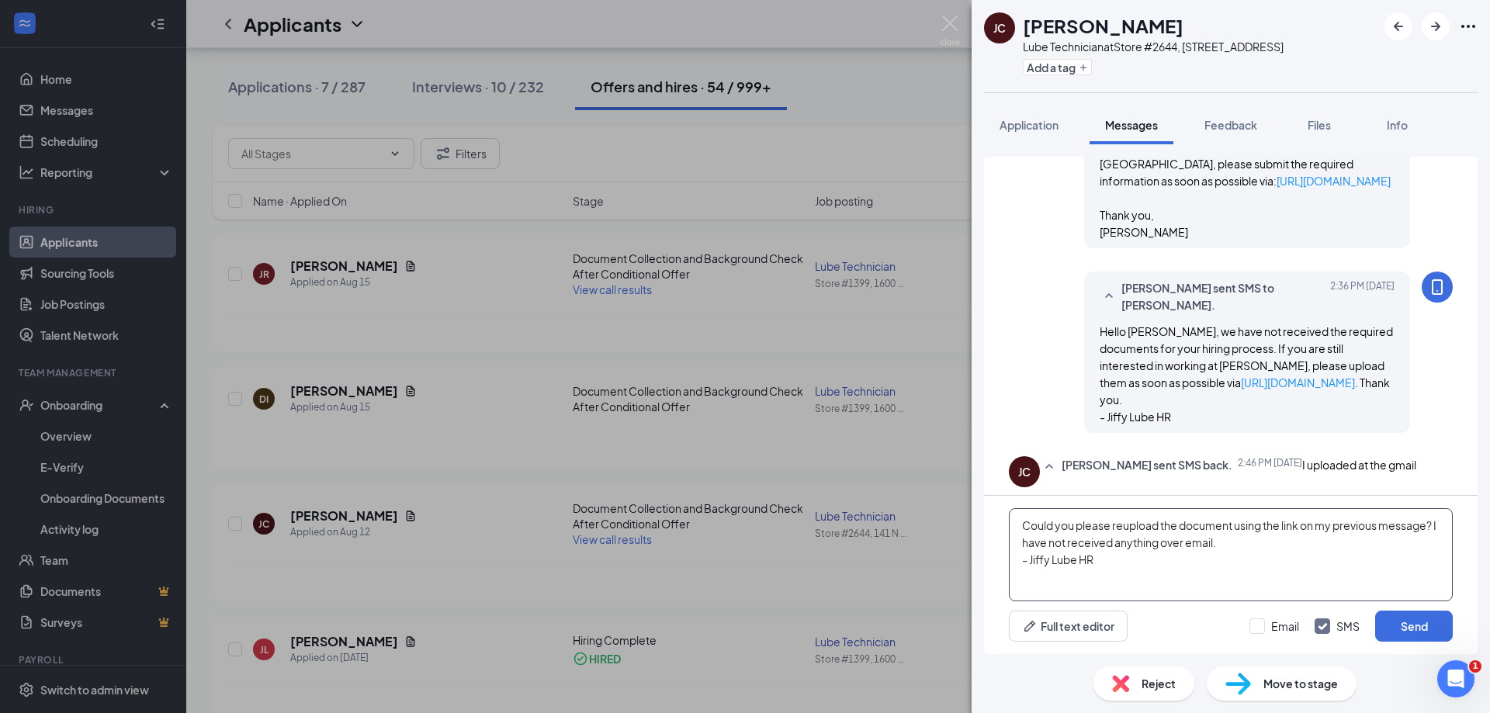
click at [1024, 538] on textarea "Could you please reupload the document using the link on my previous message? I…" at bounding box center [1231, 554] width 444 height 93
drag, startPoint x: 1299, startPoint y: 547, endPoint x: 939, endPoint y: 501, distance: 362.4
click at [939, 501] on div "[PERSON_NAME] [PERSON_NAME] Lube Technician at Store #2644, [STREET_ADDRESS] Ad…" at bounding box center [745, 356] width 1490 height 713
click at [1313, 574] on textarea "Could you please reupload the document using the link on my previous message? I…" at bounding box center [1231, 554] width 444 height 93
click at [1337, 525] on textarea "Could you please reupload the document using the link on my previous message? I…" at bounding box center [1231, 554] width 444 height 93
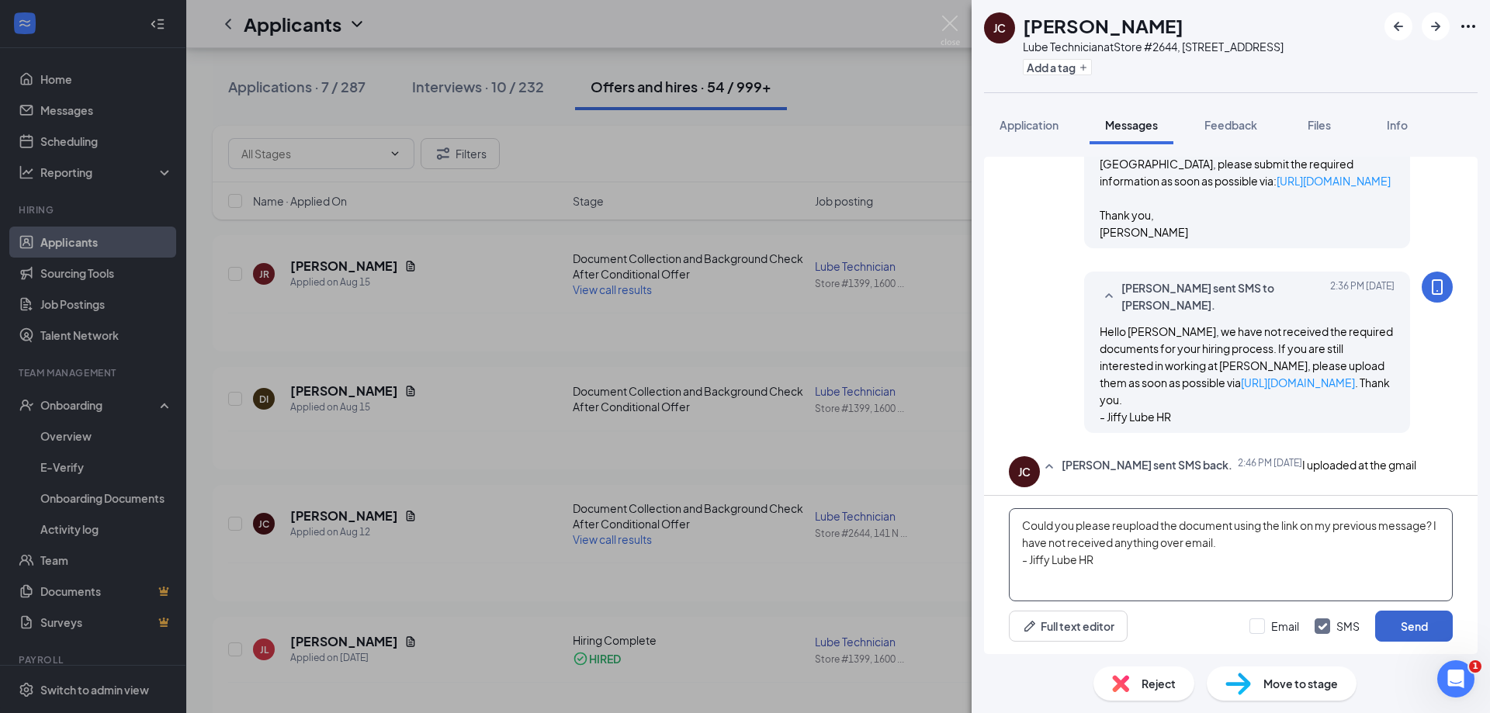
type textarea "Could you please reupload the document using the link on my previous message? I…"
click at [1398, 623] on button "Send" at bounding box center [1414, 626] width 78 height 31
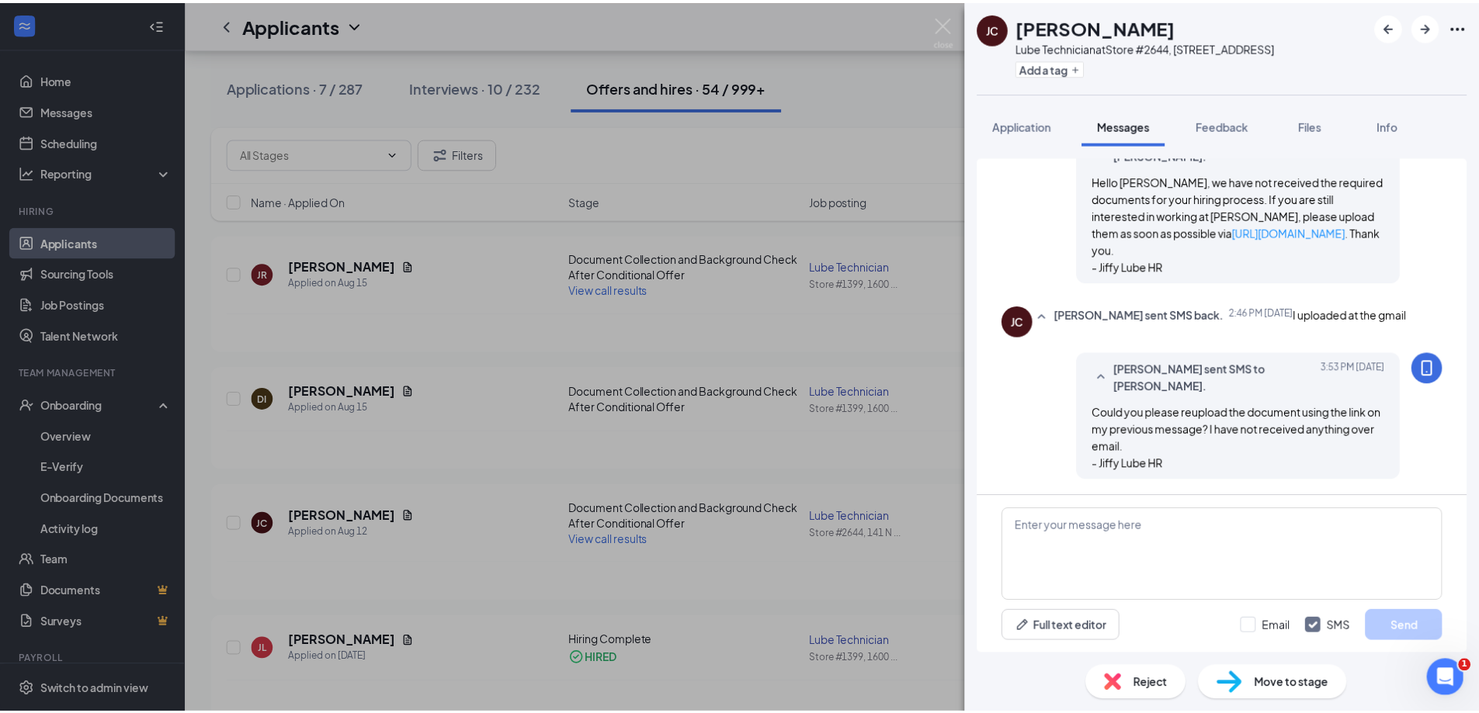
scroll to position [1232, 0]
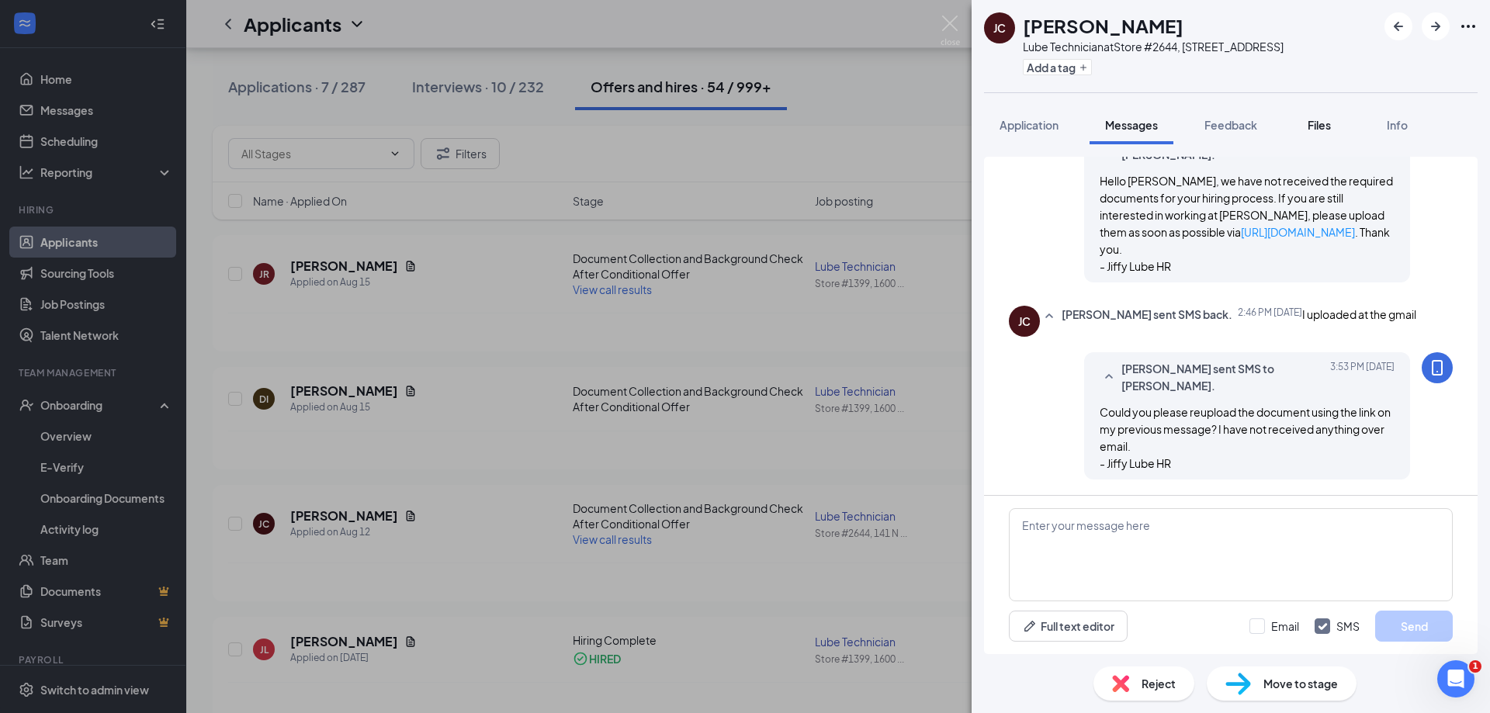
click at [1294, 135] on button "Files" at bounding box center [1319, 125] width 62 height 39
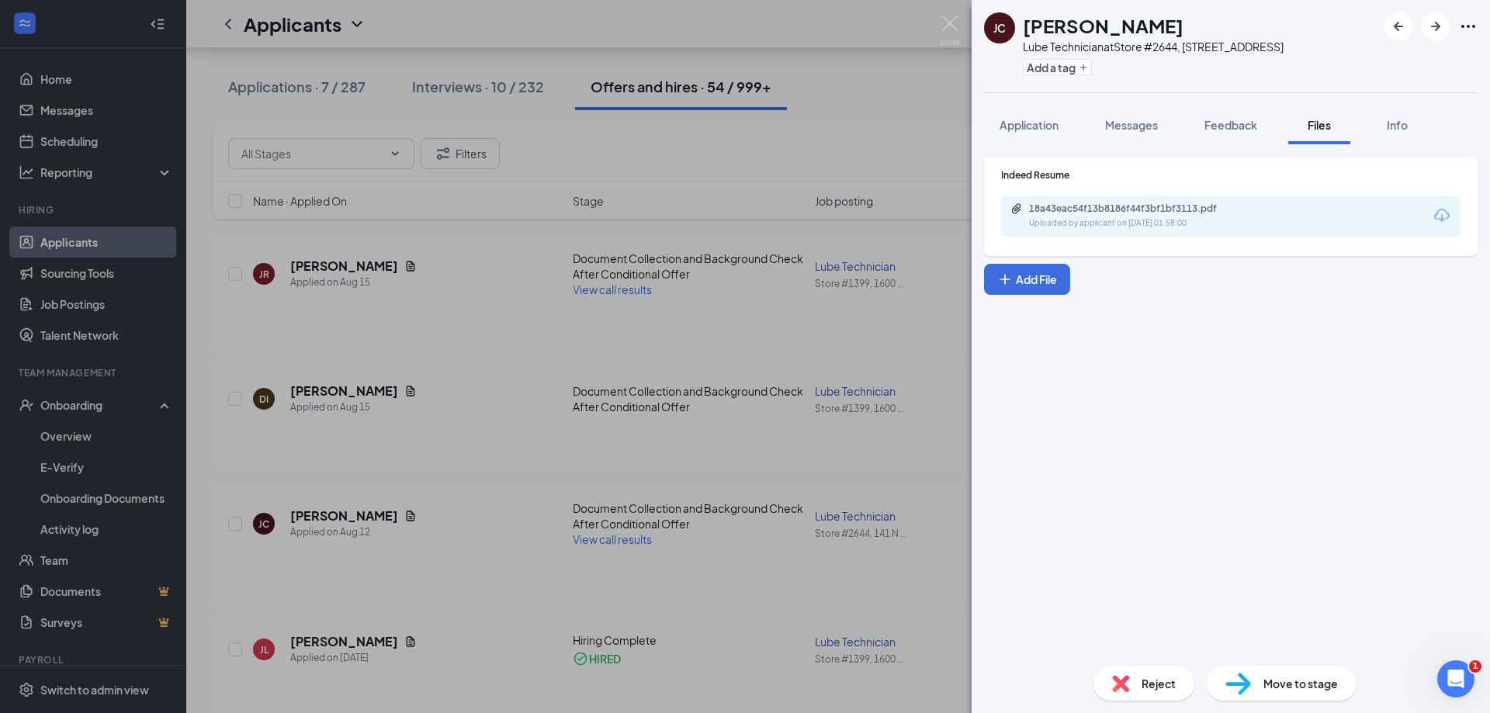
click at [858, 147] on div "[PERSON_NAME] [PERSON_NAME] Lube Technician at Store #2644, [STREET_ADDRESS] Ad…" at bounding box center [745, 356] width 1490 height 713
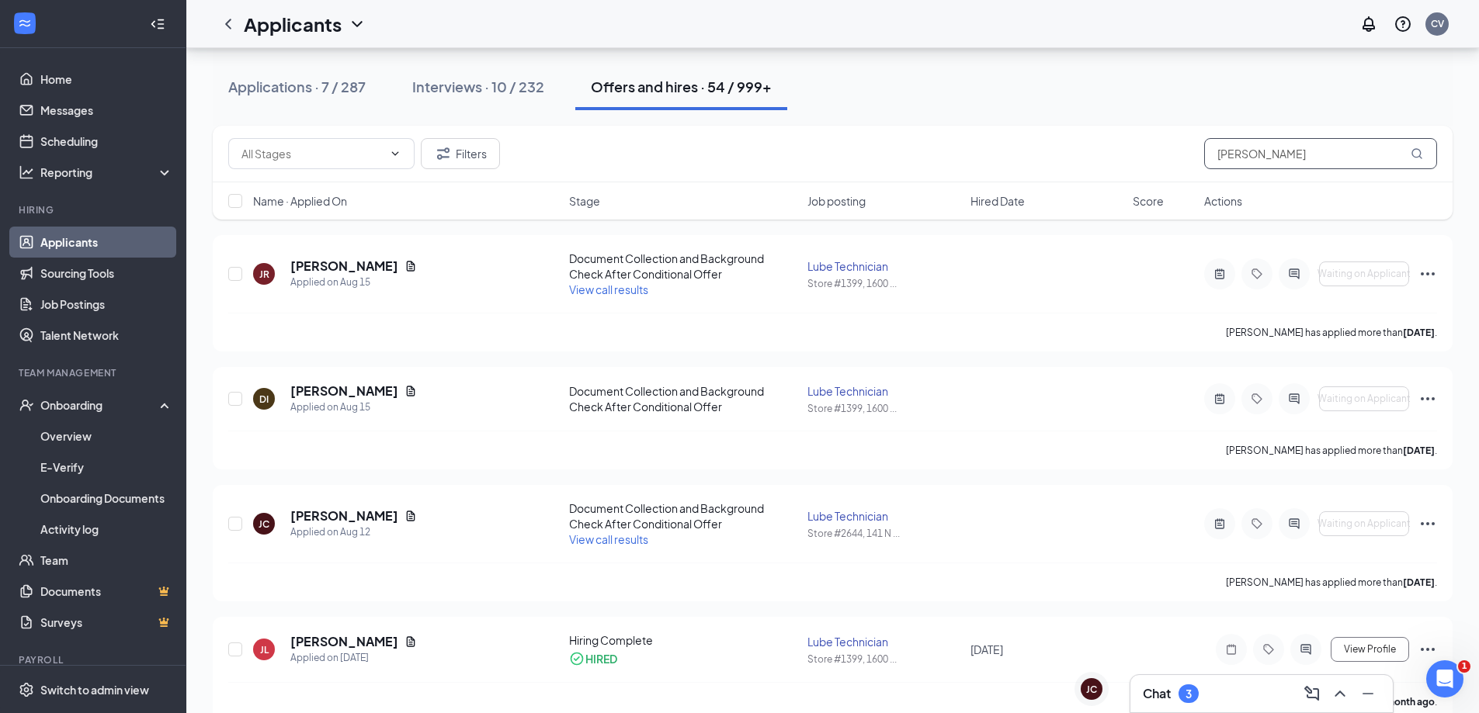
click at [1347, 138] on input "[PERSON_NAME]" at bounding box center [1320, 153] width 233 height 31
click at [1347, 143] on input "[PERSON_NAME]" at bounding box center [1320, 153] width 233 height 31
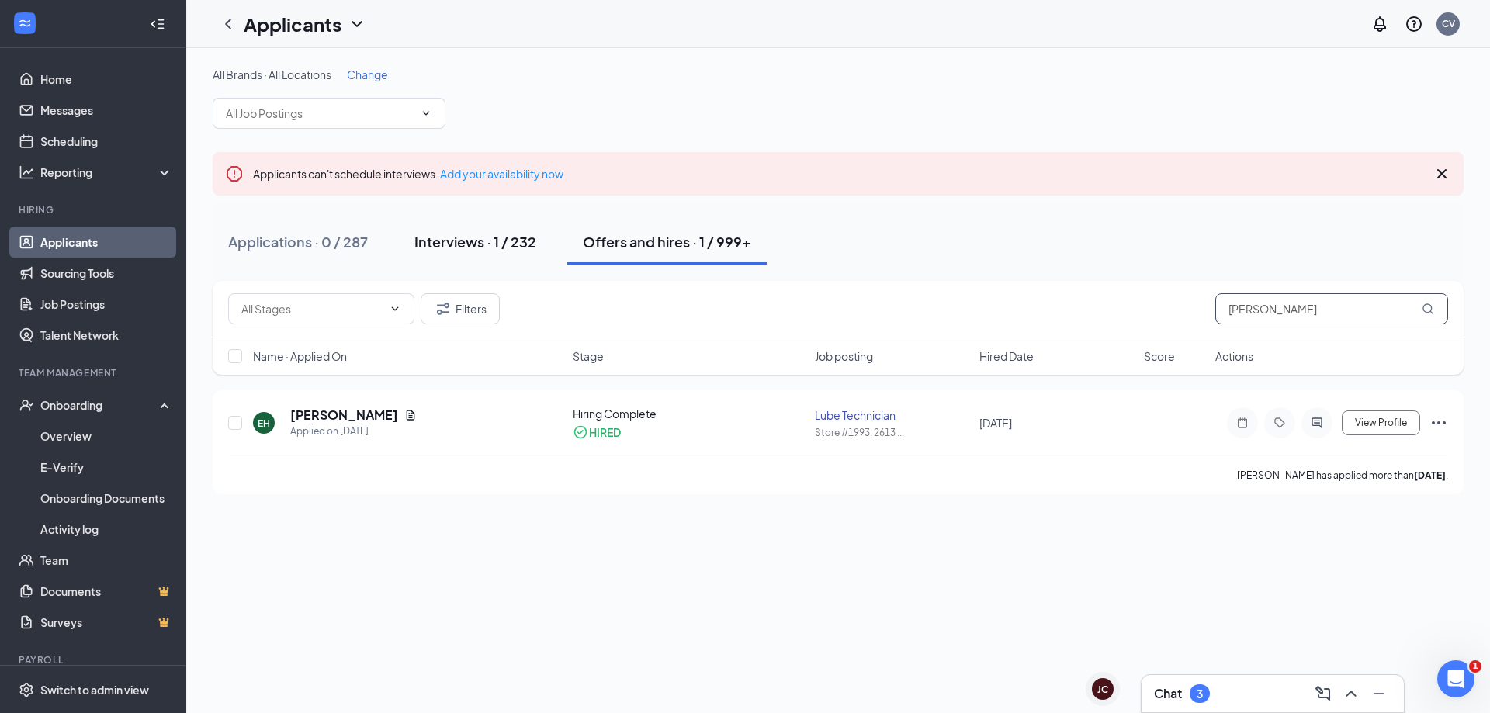
type input "[PERSON_NAME]"
click at [502, 247] on div "Interviews · 1 / 232" at bounding box center [475, 241] width 122 height 19
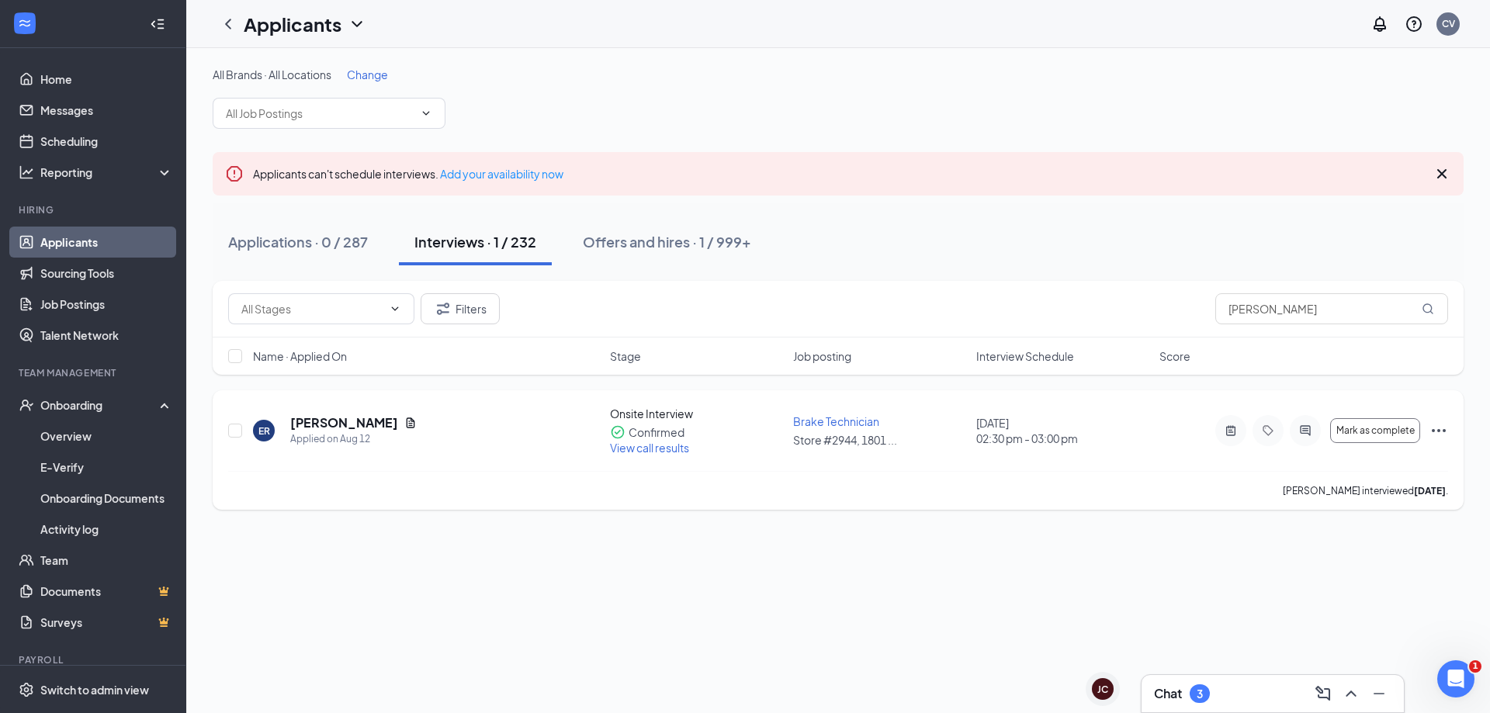
click at [1445, 431] on icon "Ellipses" at bounding box center [1439, 430] width 14 height 3
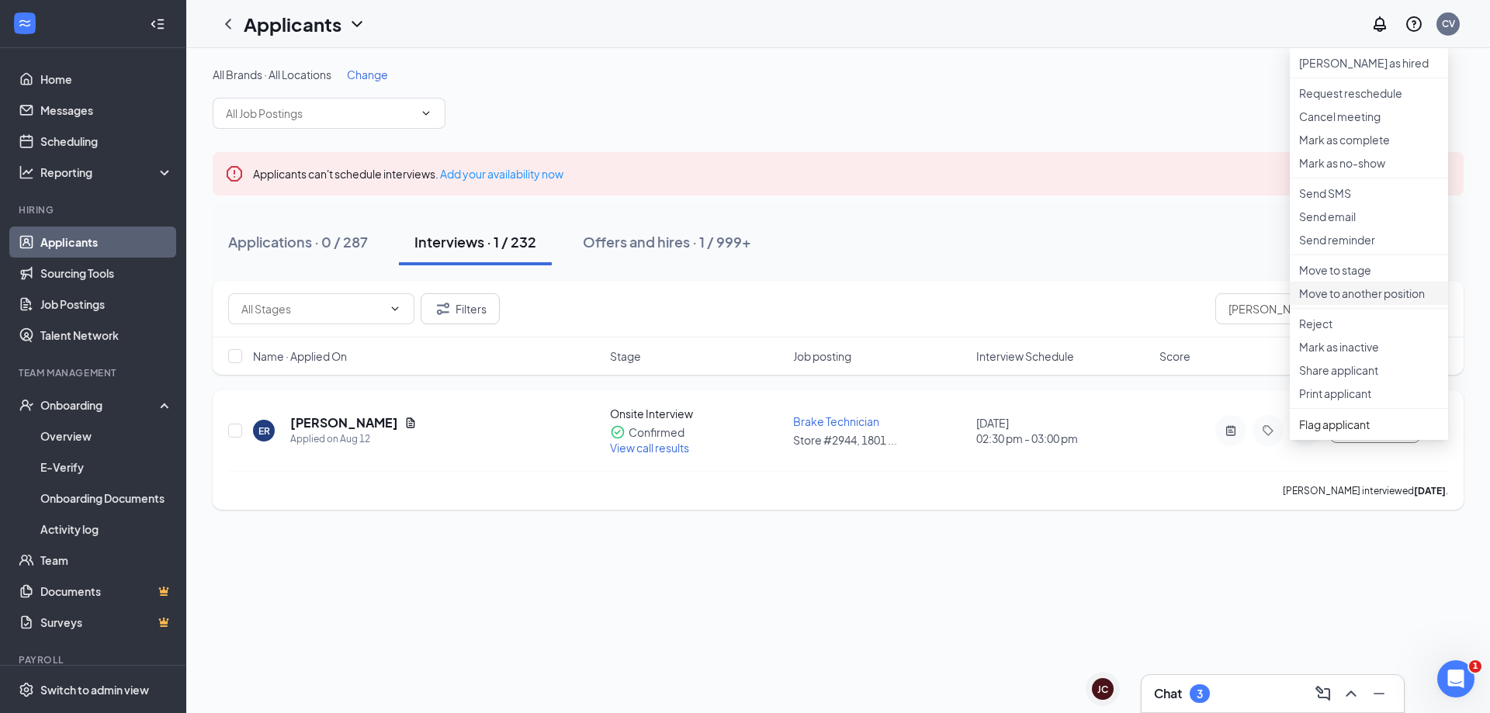
click at [1391, 301] on p "Move to another position" at bounding box center [1369, 294] width 140 height 16
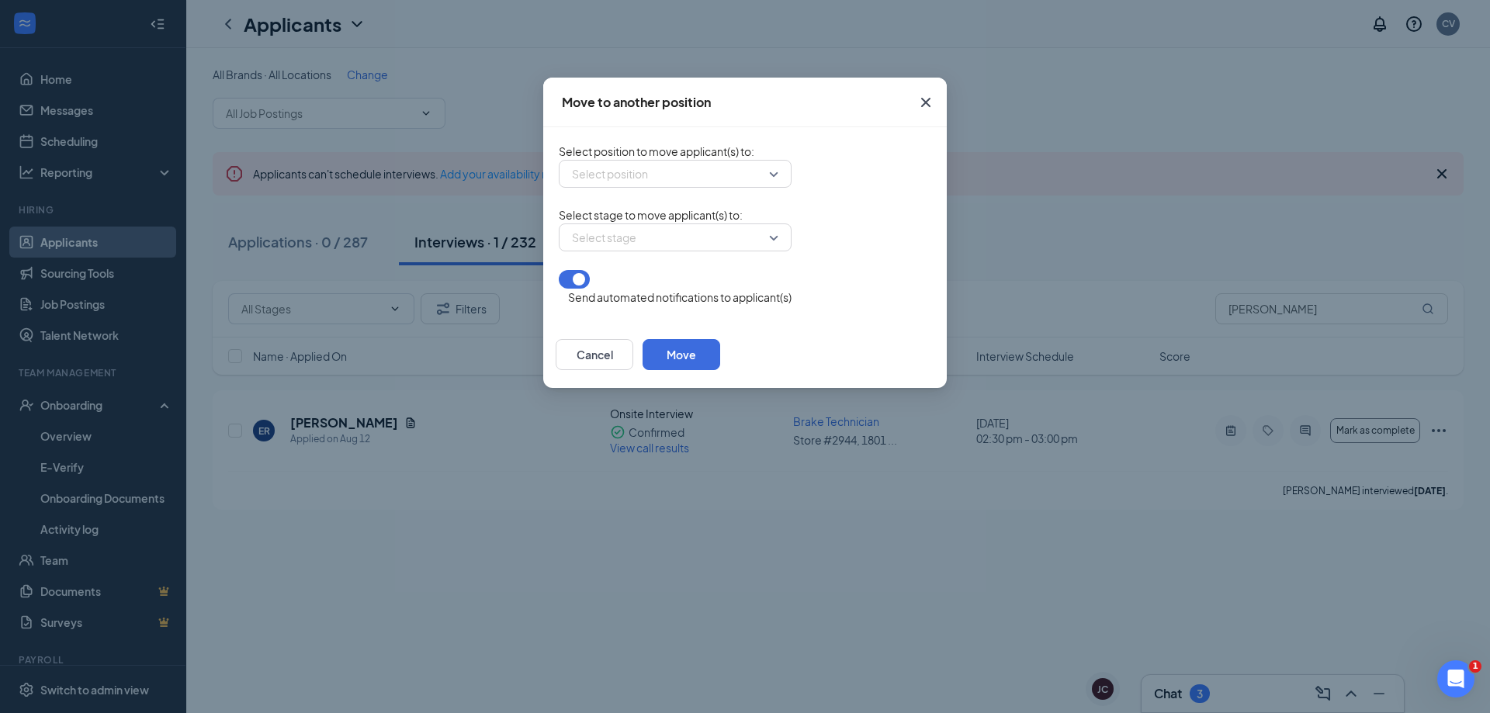
click at [619, 193] on form "Select position to move applicant(s) to : Select position Select stage to move …" at bounding box center [675, 224] width 233 height 163
click at [621, 182] on input "search" at bounding box center [669, 174] width 203 height 26
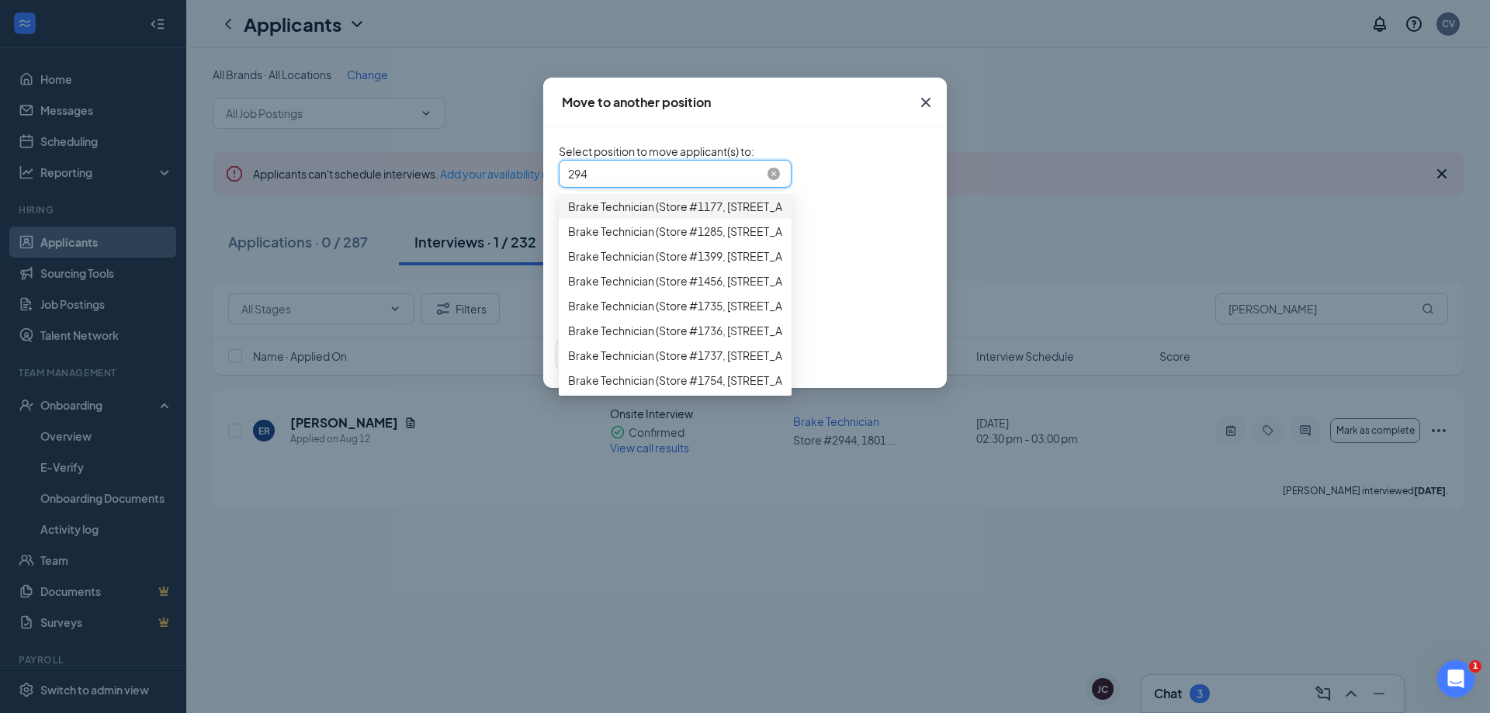
type input "2943"
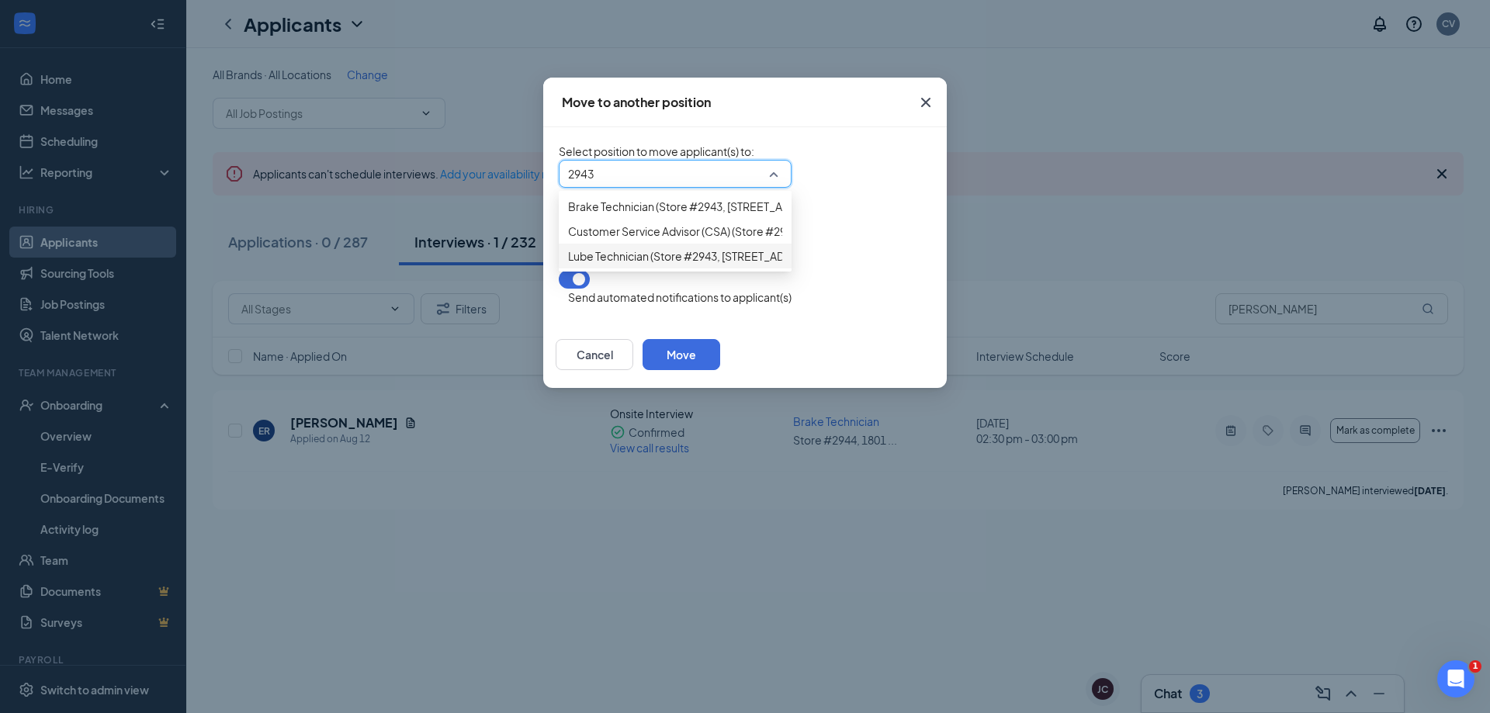
click at [619, 269] on div "Lube Technician (Store #2943, [STREET_ADDRESS])" at bounding box center [675, 256] width 233 height 25
click at [619, 271] on form "Select position to move applicant(s) to : 260433 Lube Technician (Store #2943, …" at bounding box center [675, 224] width 233 height 163
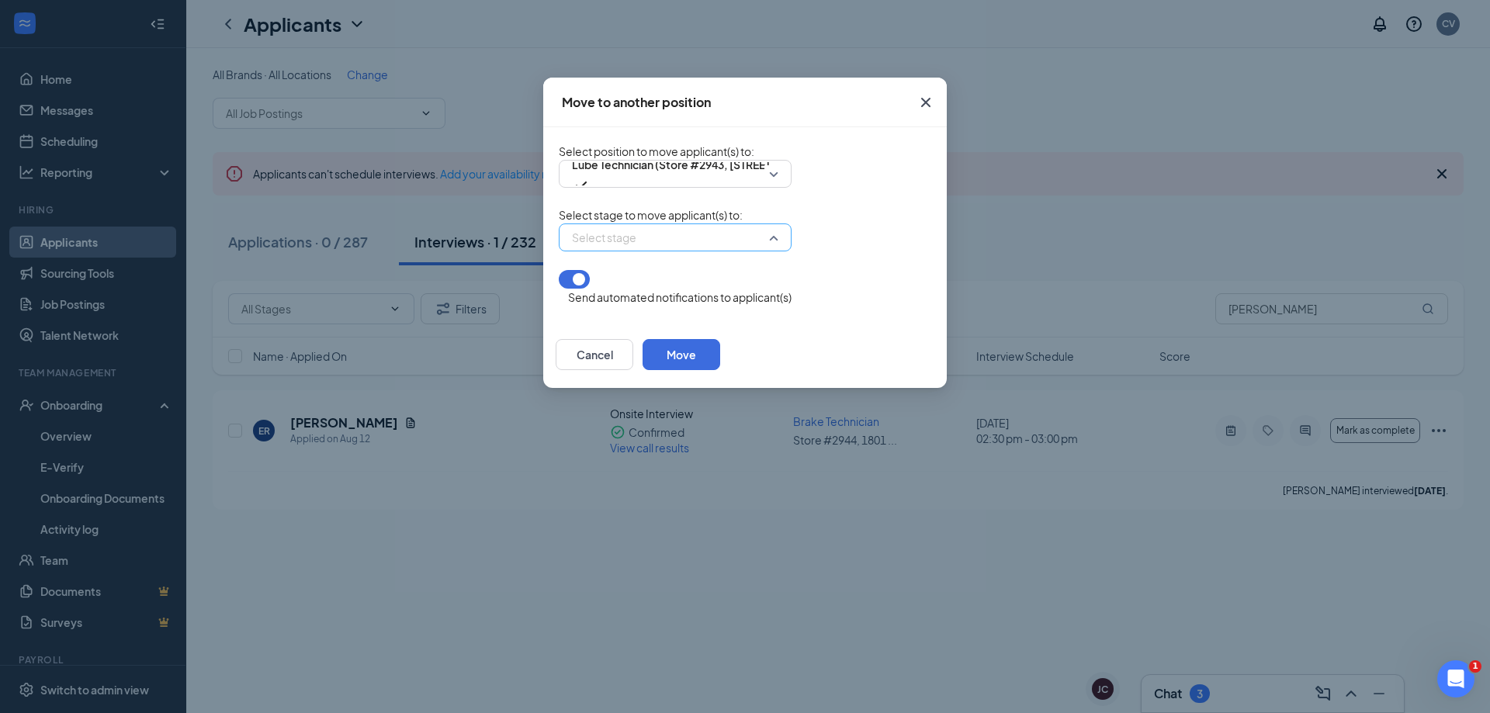
click at [621, 251] on input "search" at bounding box center [669, 237] width 203 height 26
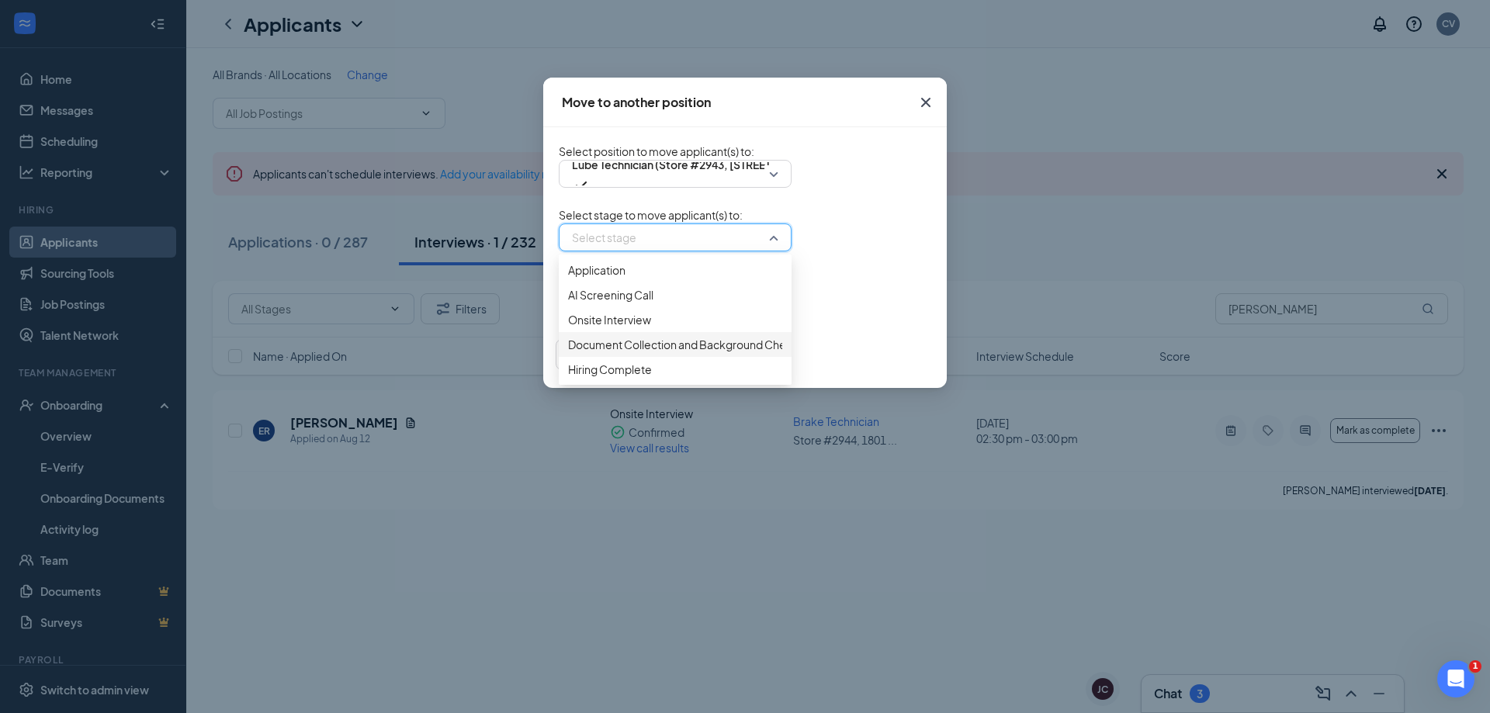
click at [616, 353] on span "Document Collection and Background Check After Conditional Offer" at bounding box center [742, 344] width 349 height 17
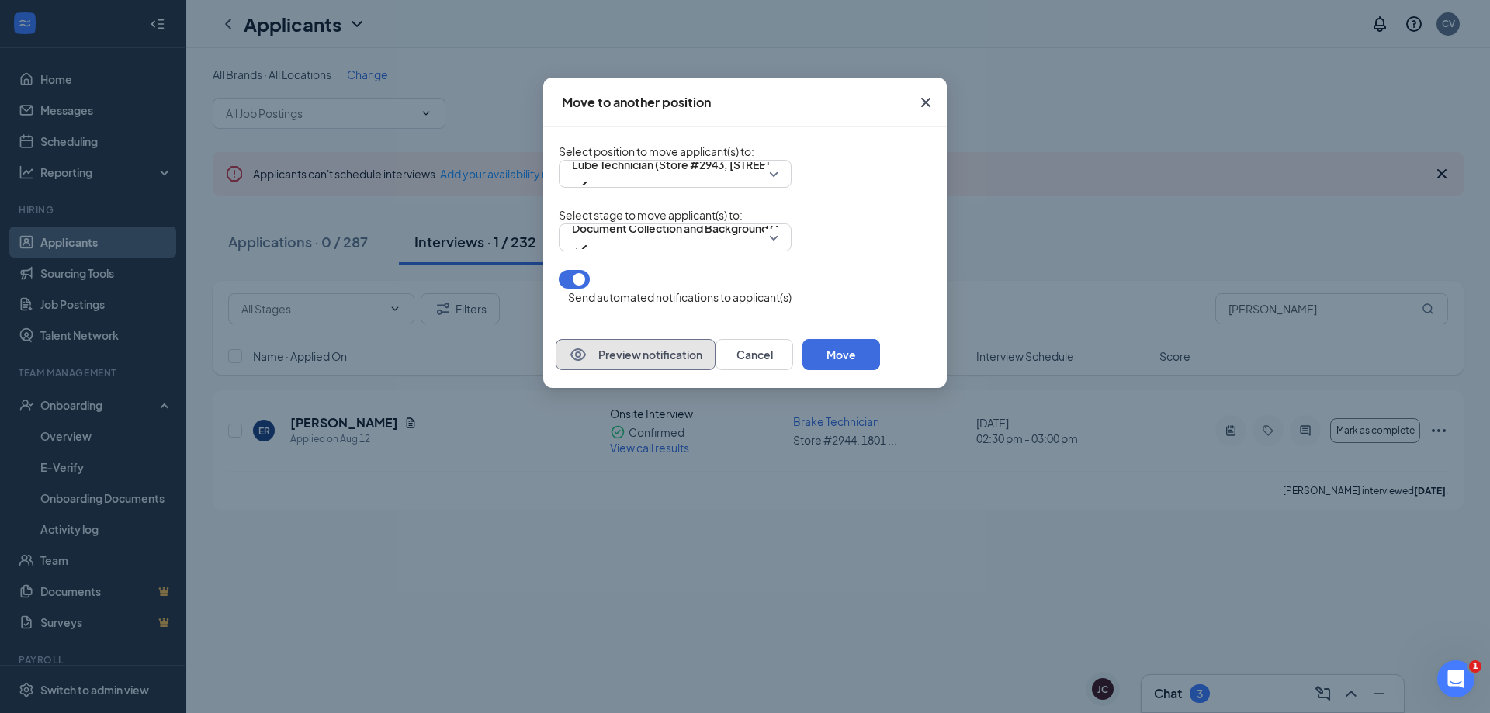
click at [557, 370] on button "Preview notification" at bounding box center [636, 354] width 160 height 31
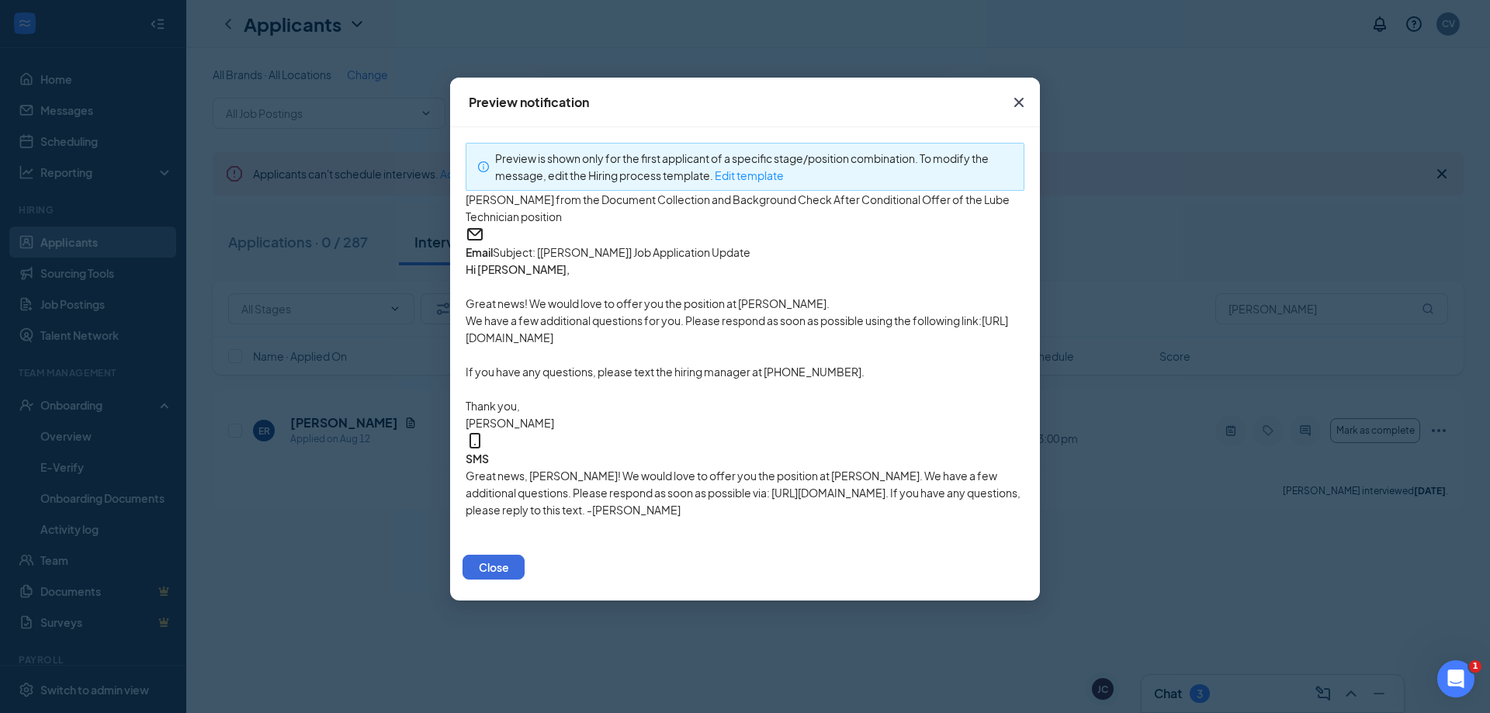
scroll to position [88, 0]
click at [960, 596] on div "Close" at bounding box center [745, 567] width 590 height 67
click at [525, 580] on button "Close" at bounding box center [494, 567] width 62 height 25
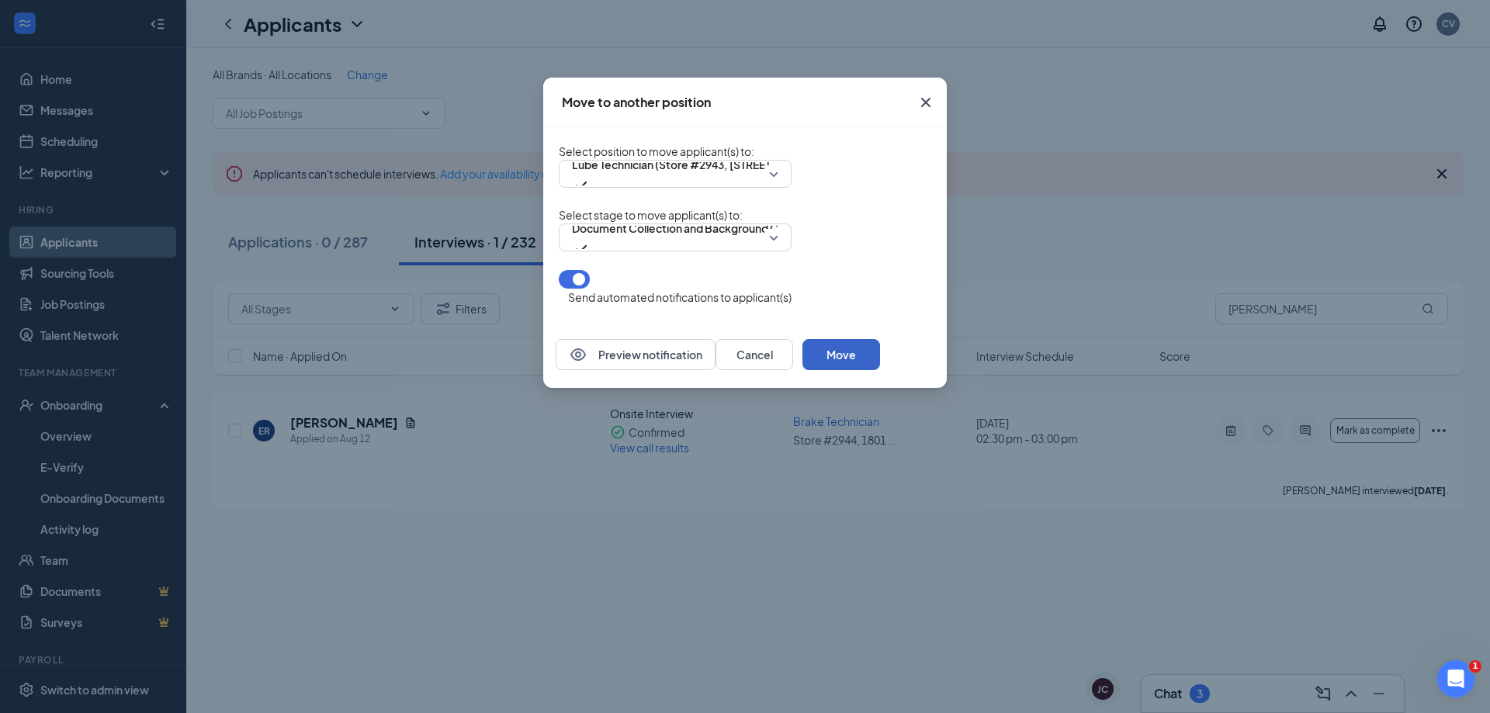
click at [880, 362] on button "Move" at bounding box center [842, 354] width 78 height 31
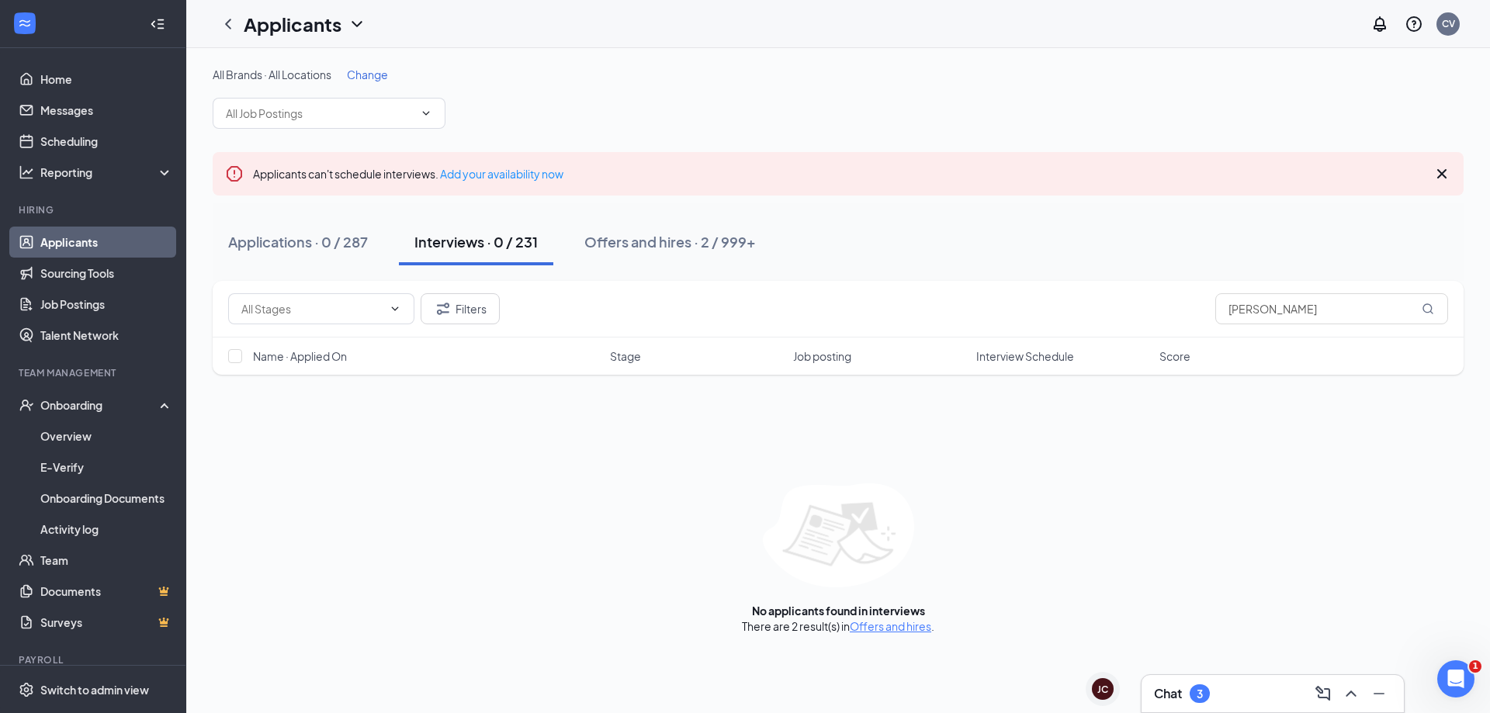
click at [562, 240] on div "Applications · 0 / 287 Interviews · 0 / 231 Offers and hires · 2 / 999+" at bounding box center [838, 242] width 1251 height 47
click at [618, 258] on button "Offers and hires · 2 / 999+" at bounding box center [670, 242] width 203 height 47
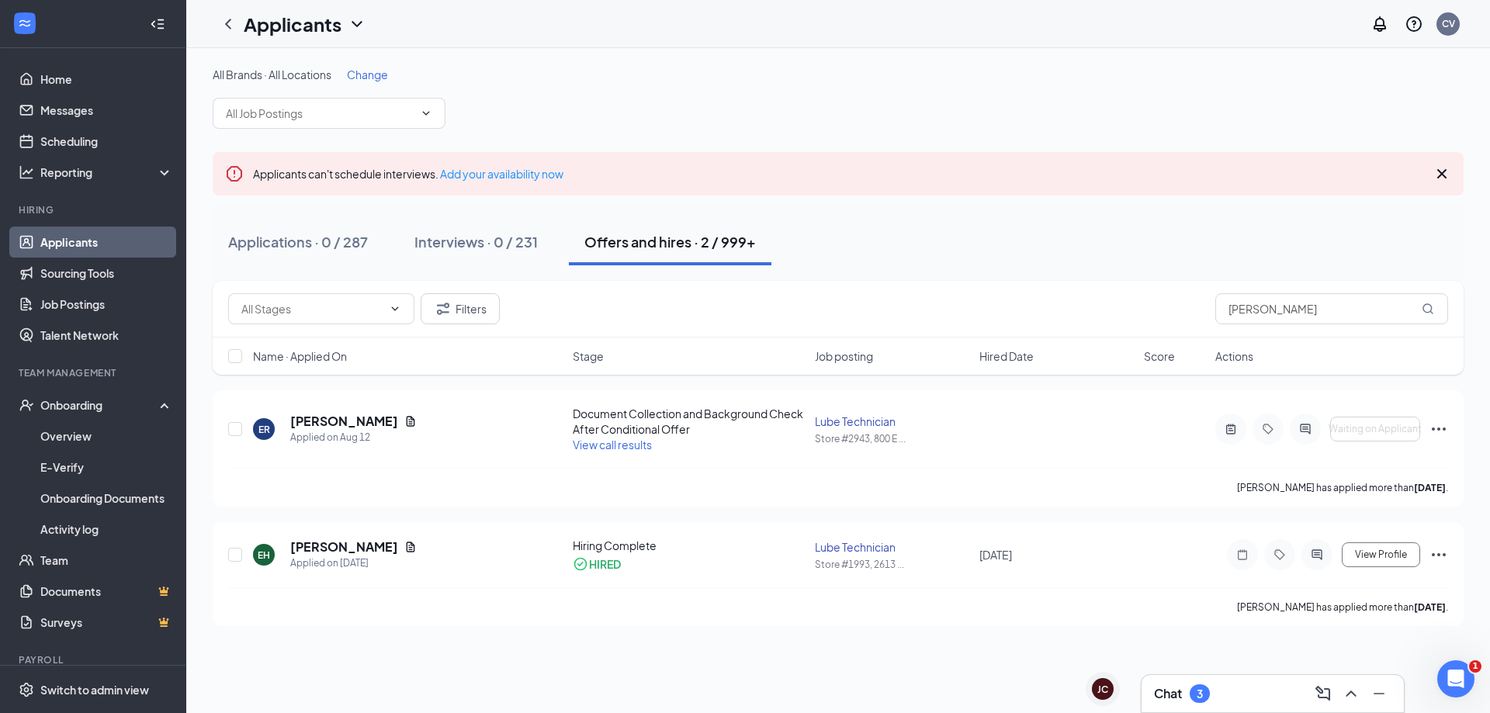
click at [1239, 693] on div "Chat 3" at bounding box center [1273, 694] width 238 height 25
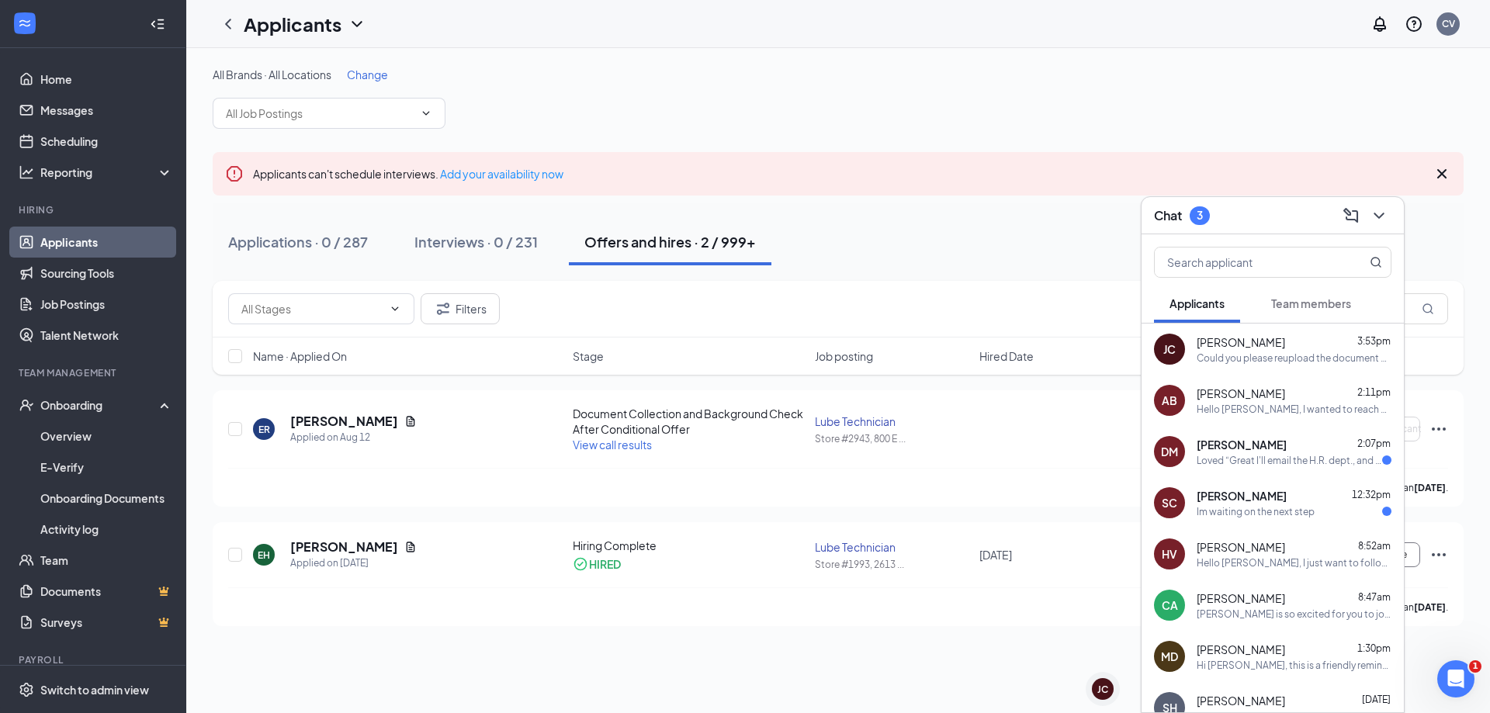
click at [1240, 470] on div "[PERSON_NAME] 2:07pm Loved “Great I'll email the H.R. dept., and we will procee…" at bounding box center [1273, 451] width 262 height 51
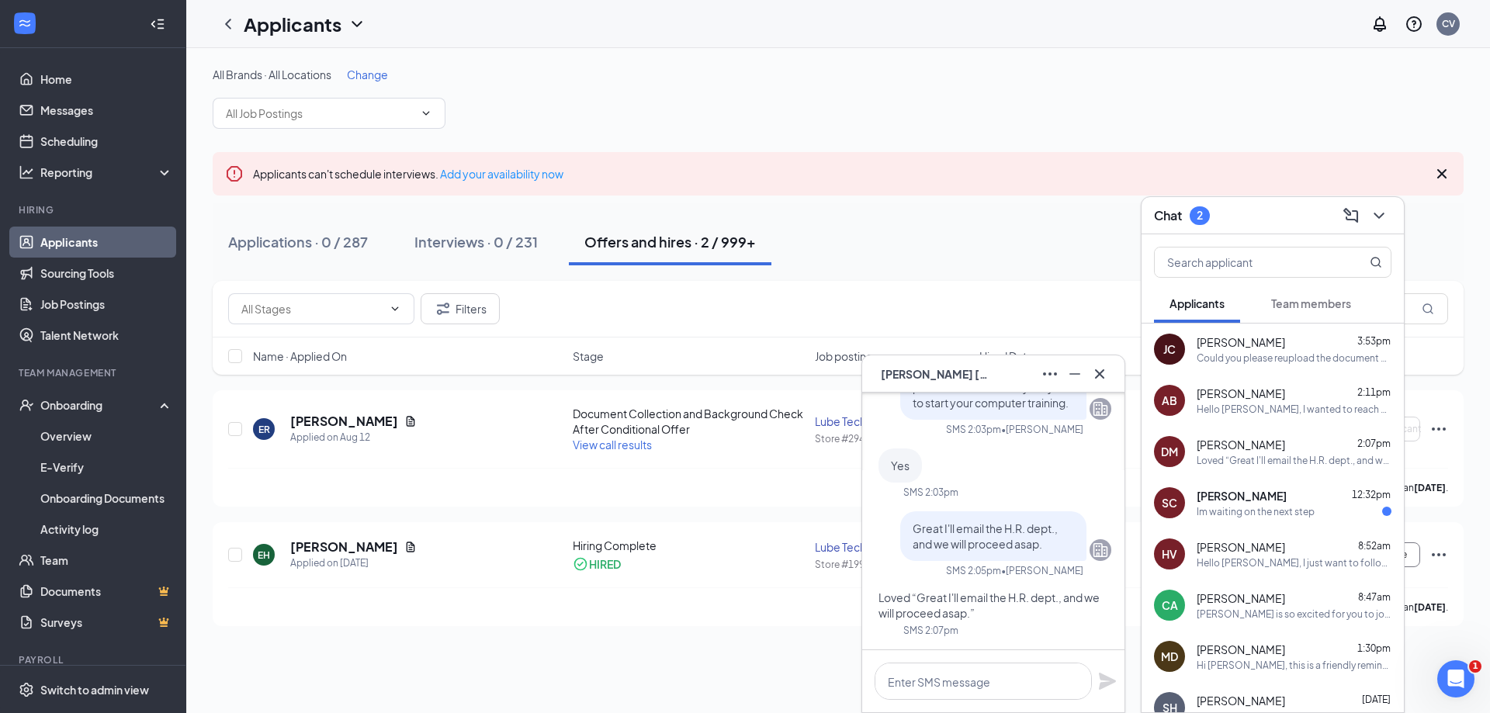
click at [1211, 516] on div "Im waiting on the next step" at bounding box center [1256, 511] width 118 height 13
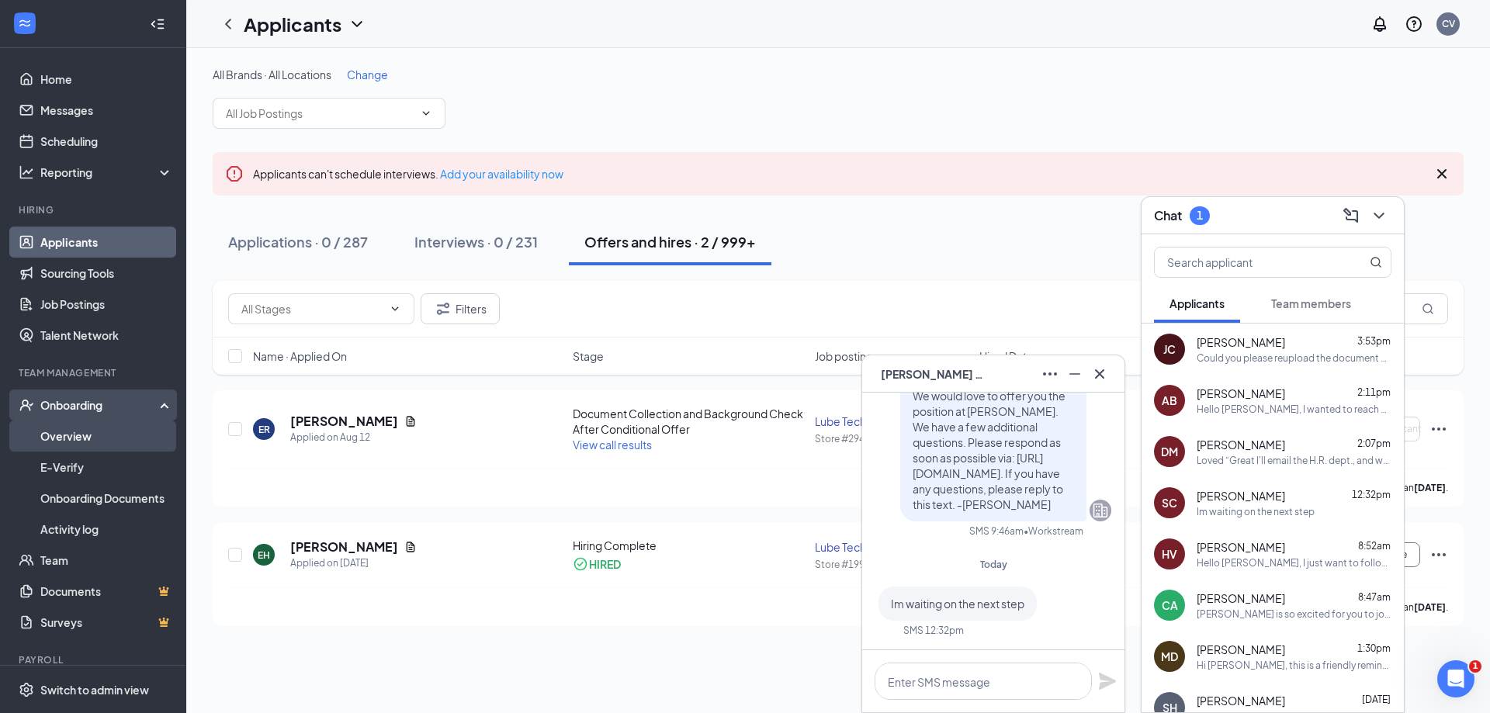
click at [71, 446] on link "Overview" at bounding box center [106, 436] width 133 height 31
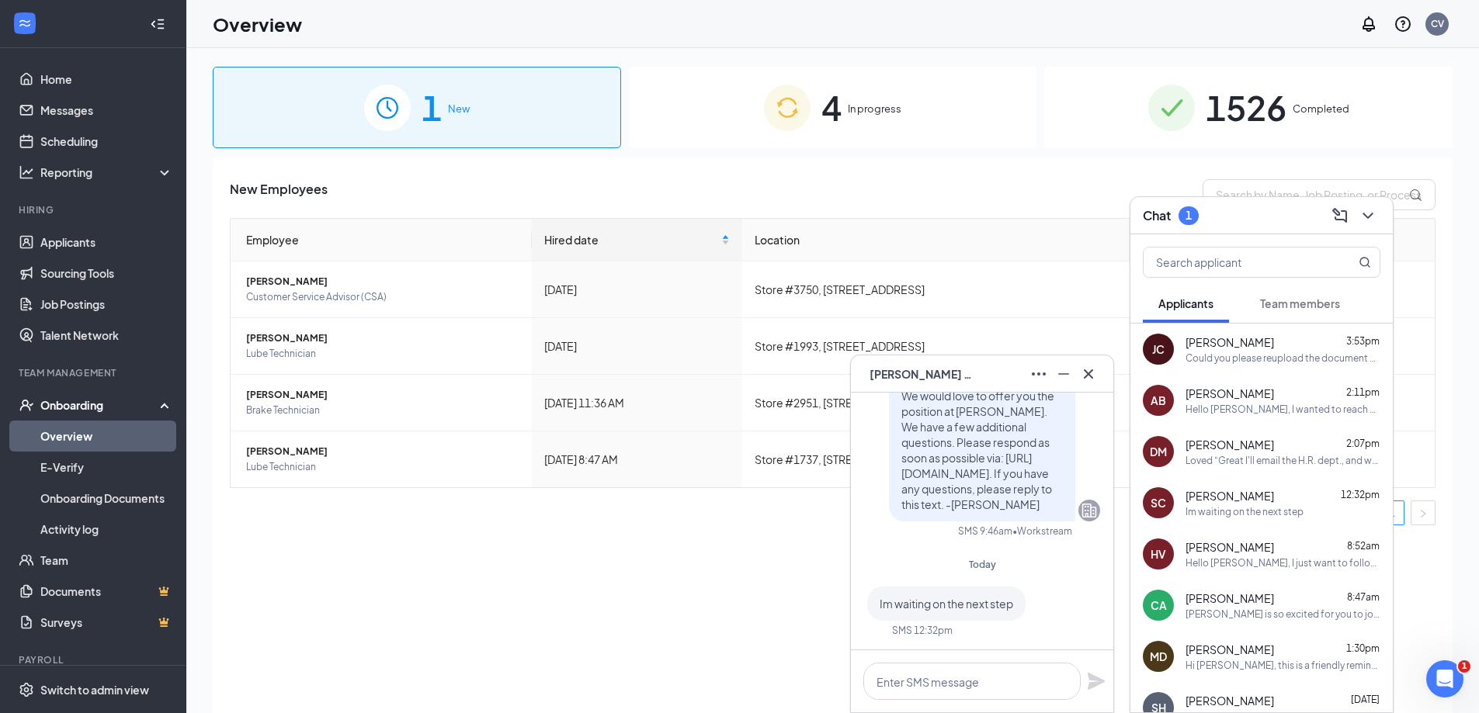
click at [426, 120] on span "1" at bounding box center [431, 108] width 20 height 54
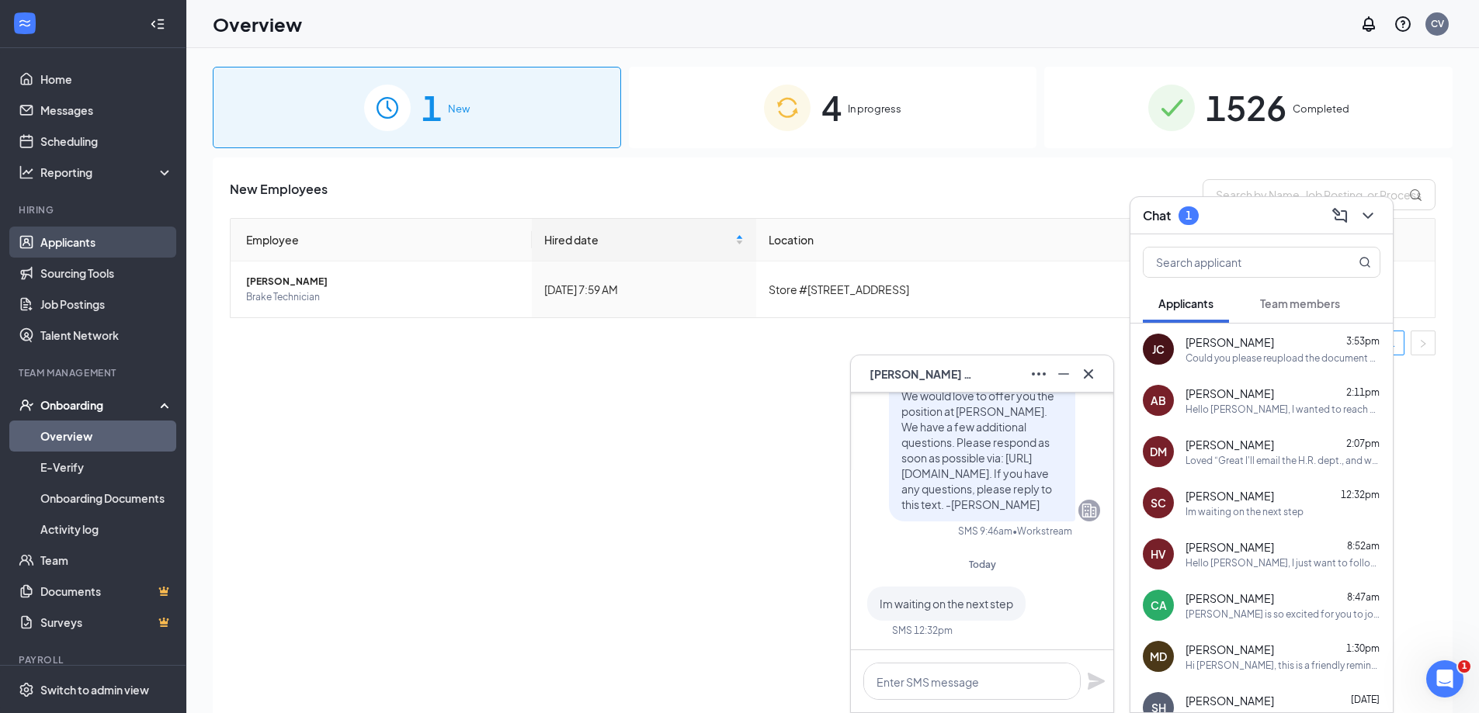
click at [90, 229] on link "Applicants" at bounding box center [106, 242] width 133 height 31
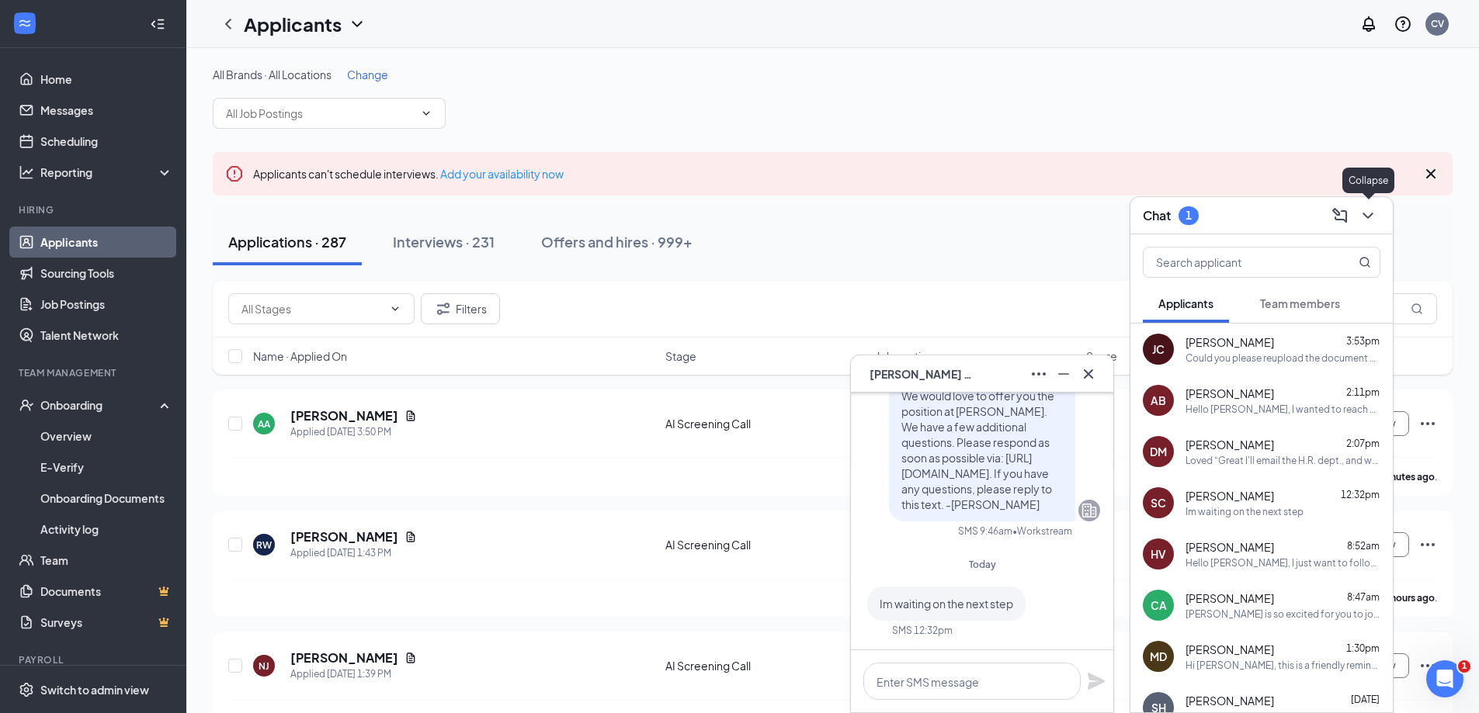
drag, startPoint x: 1357, startPoint y: 217, endPoint x: 1358, endPoint y: 264, distance: 46.6
click at [1357, 220] on button at bounding box center [1367, 215] width 25 height 25
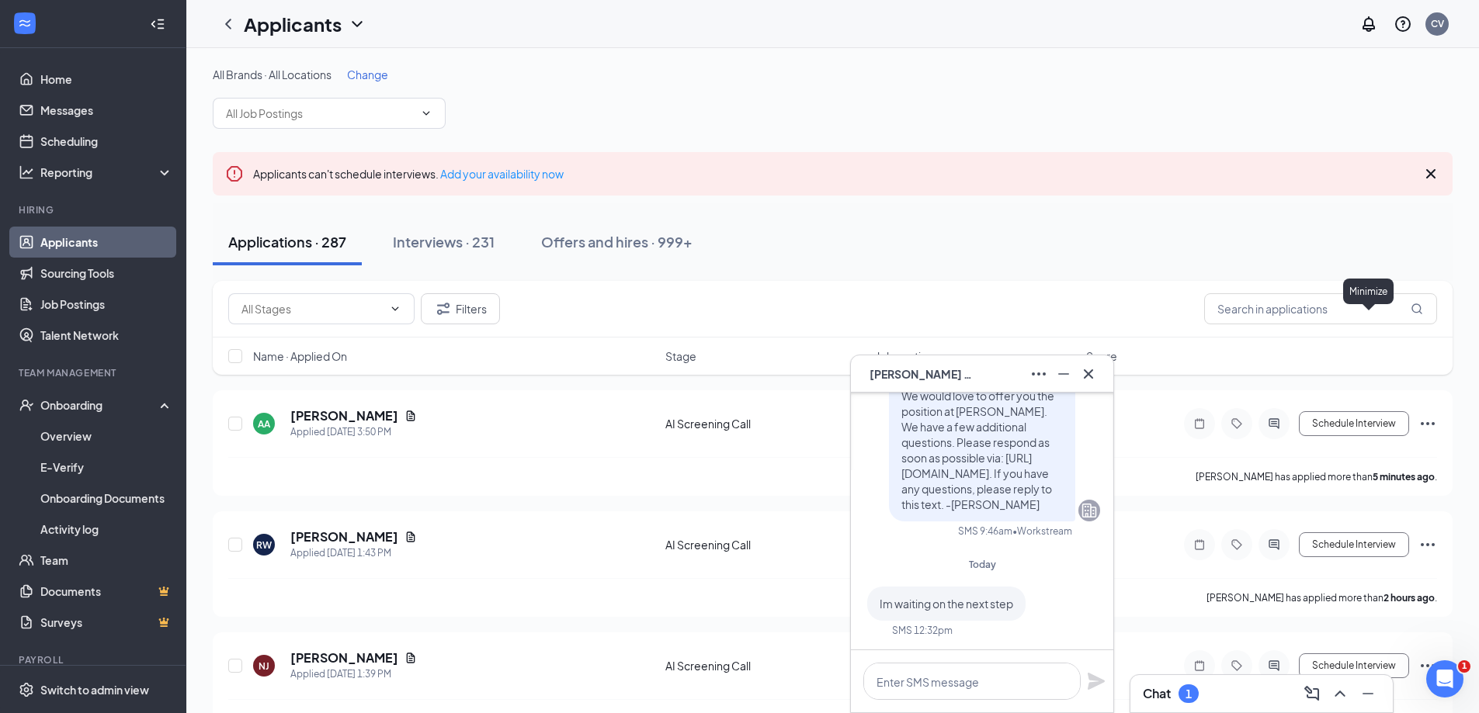
click at [1344, 298] on div "Minimize" at bounding box center [1368, 292] width 50 height 26
click at [1279, 299] on input "text" at bounding box center [1320, 308] width 233 height 31
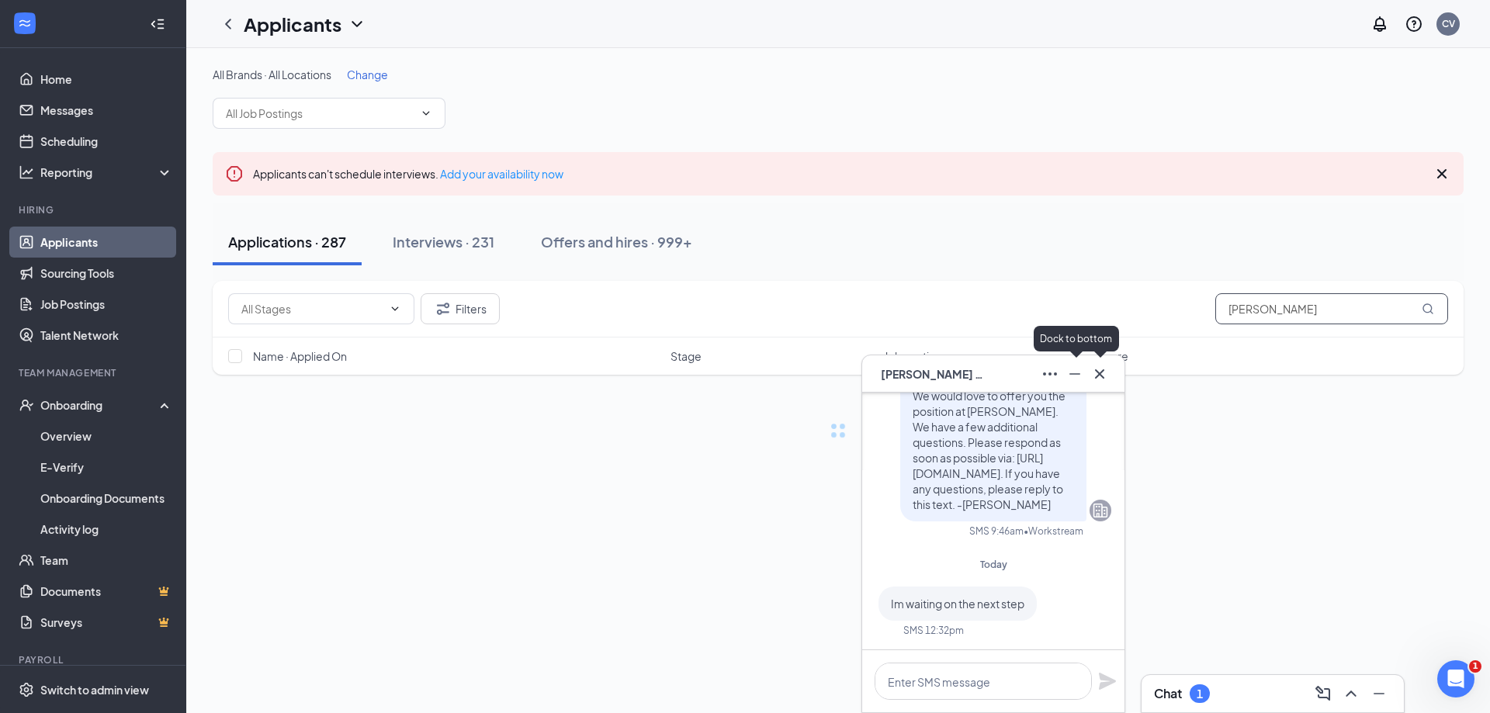
type input "[PERSON_NAME]"
click at [1074, 376] on icon "Minimize" at bounding box center [1075, 374] width 19 height 19
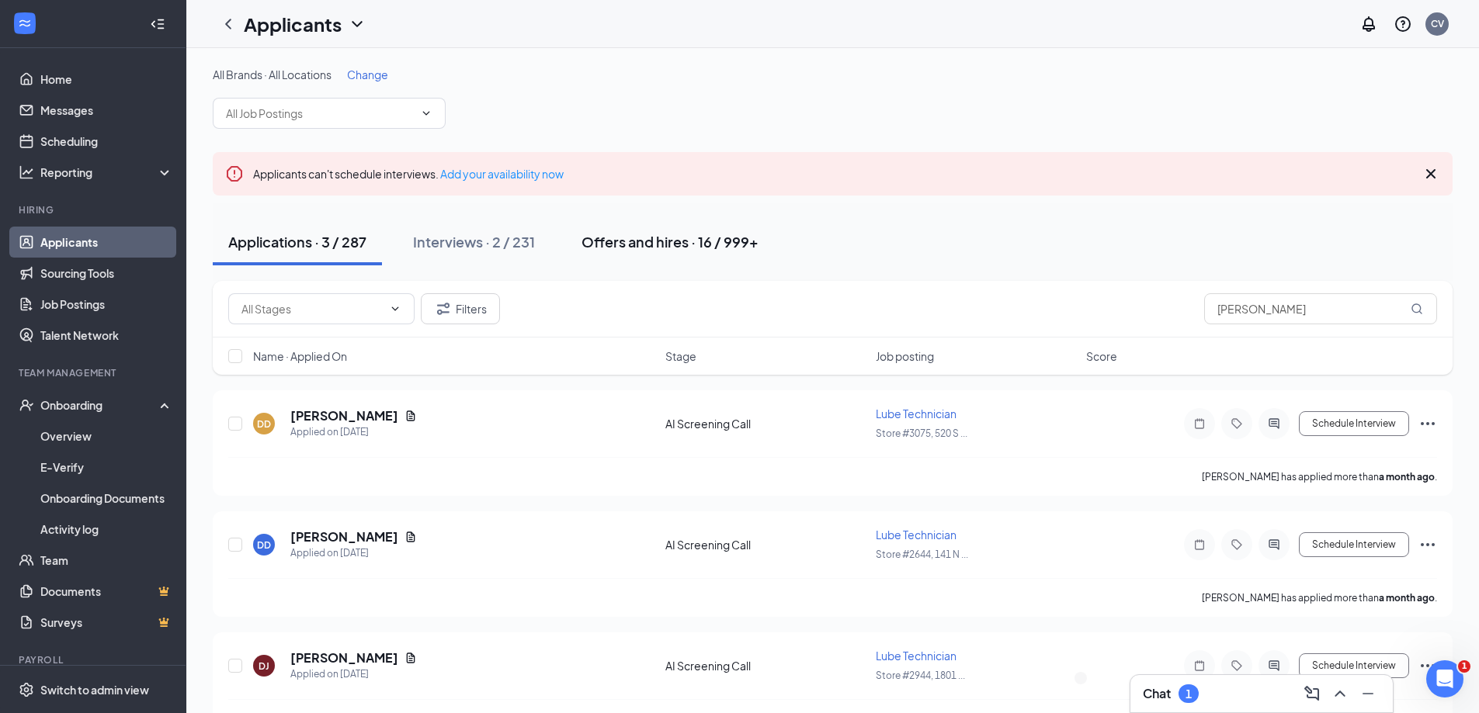
click at [682, 241] on div "Offers and hires · 16 / 999+" at bounding box center [669, 241] width 177 height 19
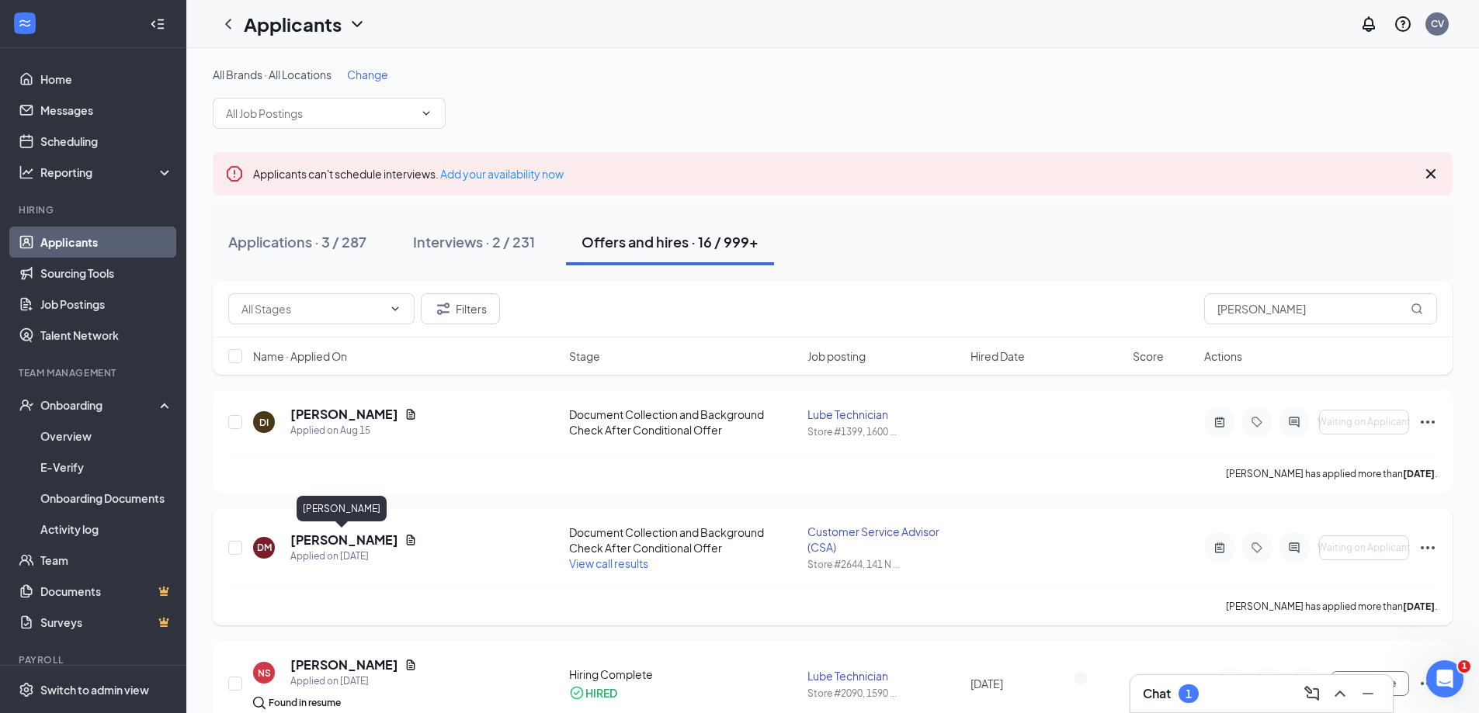
click at [350, 540] on h5 "[PERSON_NAME]" at bounding box center [344, 540] width 108 height 17
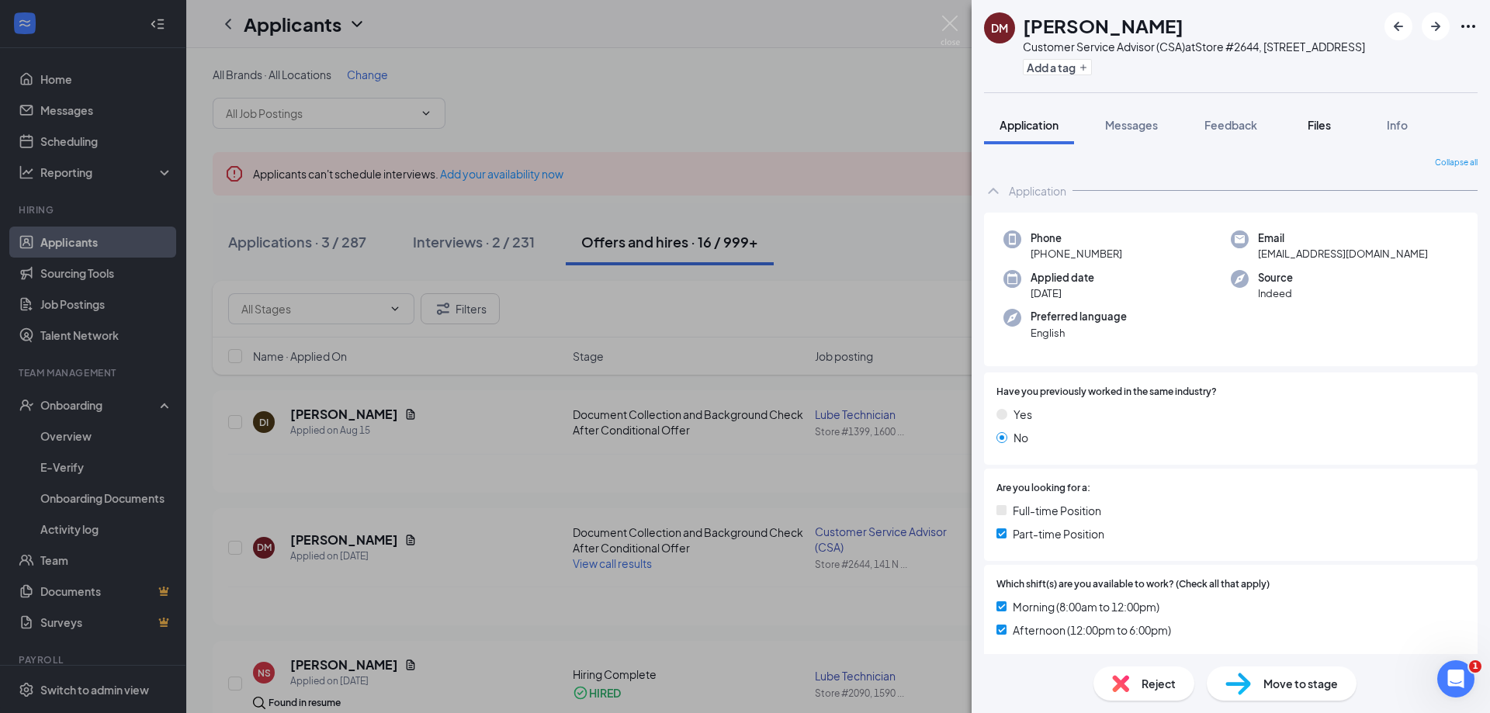
click at [1323, 132] on span "Files" at bounding box center [1319, 125] width 23 height 14
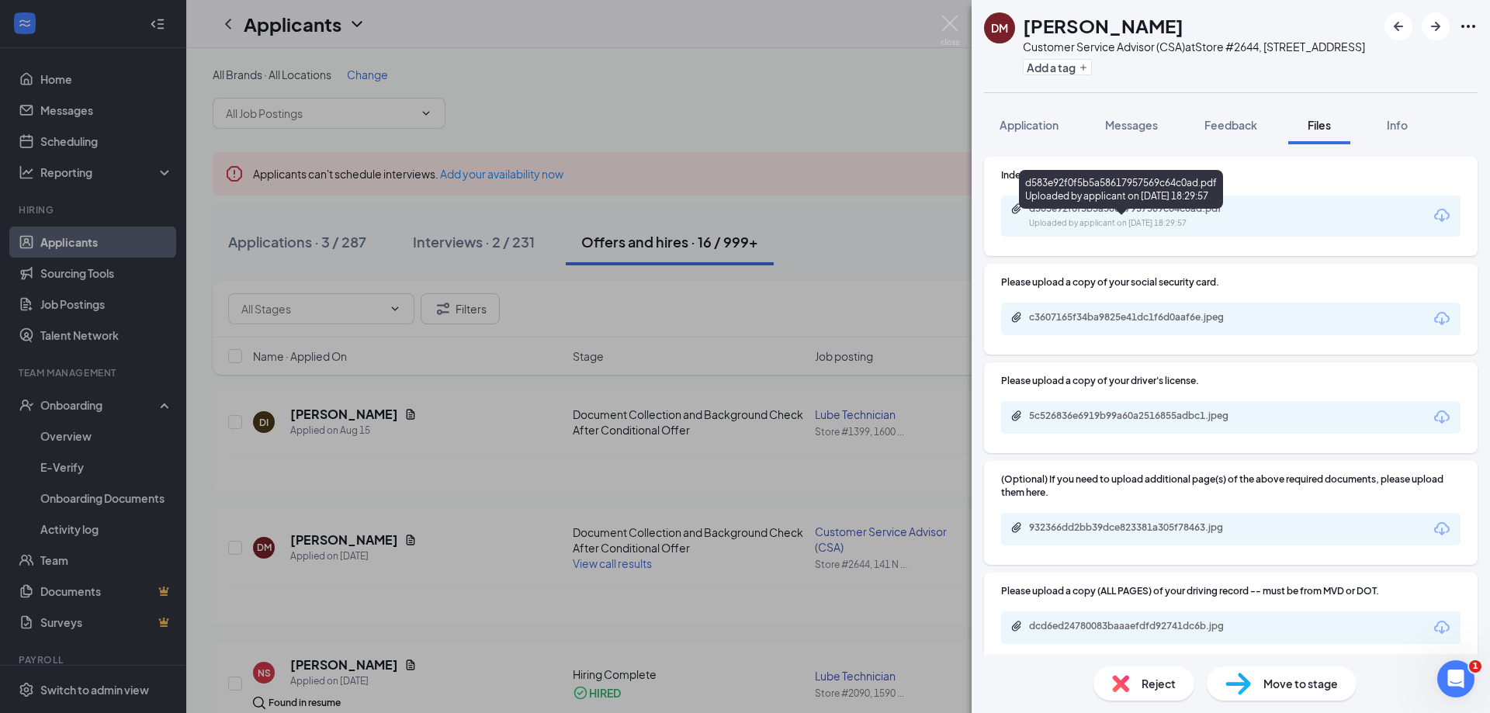
click at [1099, 215] on div "d583e92f0f5b5a58617957569c64c0ad.pdf" at bounding box center [1137, 209] width 217 height 12
click at [1153, 132] on span "Messages" at bounding box center [1131, 125] width 53 height 14
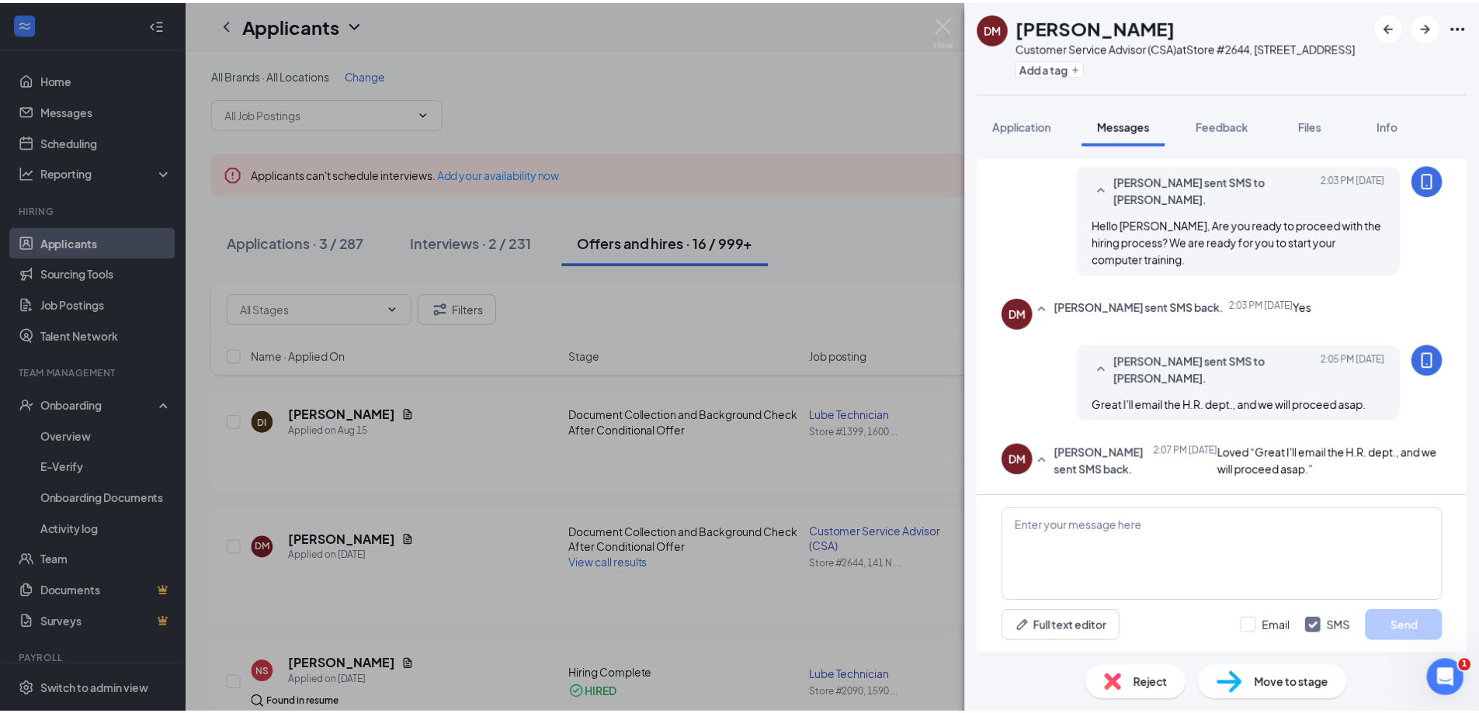
scroll to position [526, 0]
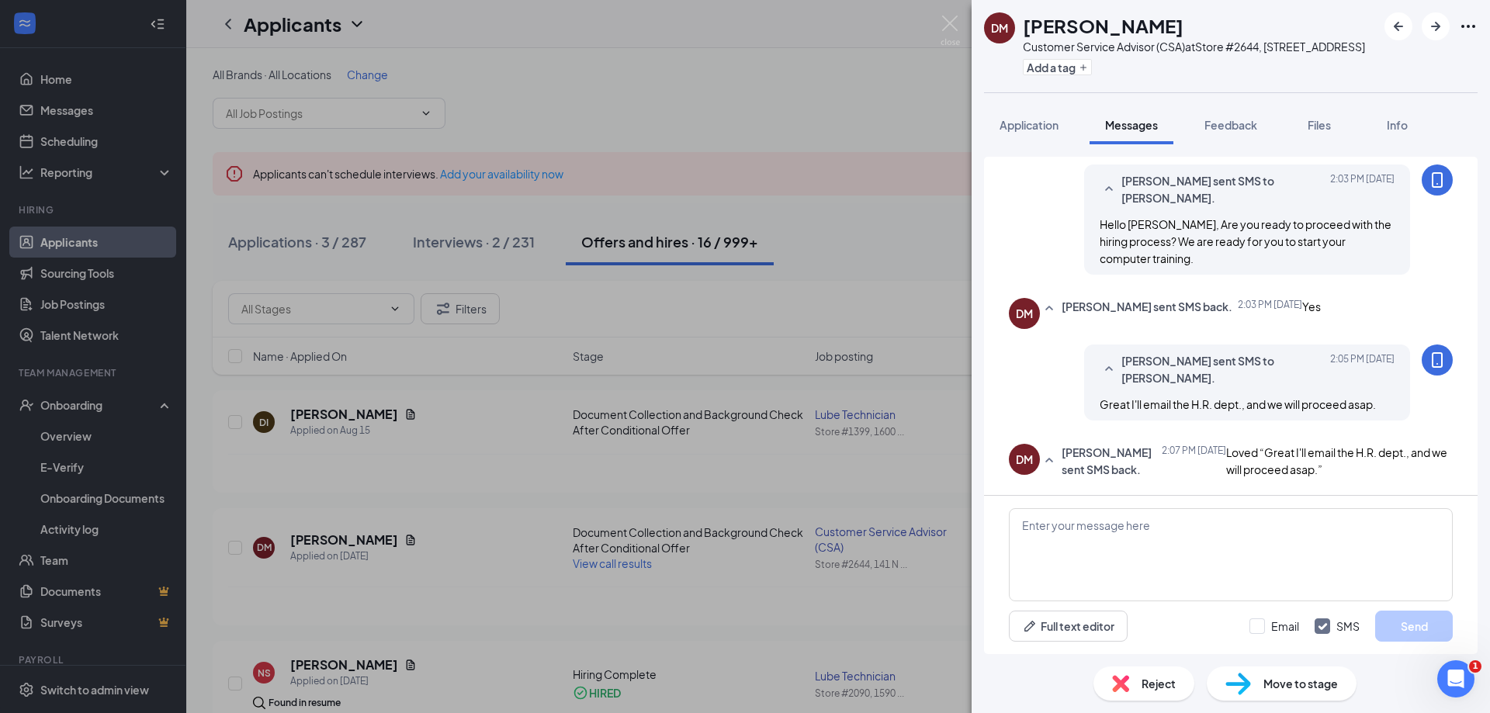
click at [775, 539] on div "[PERSON_NAME] Customer Service Advisor (CSA) at Store #2644, [STREET_ADDRESS] A…" at bounding box center [745, 356] width 1490 height 713
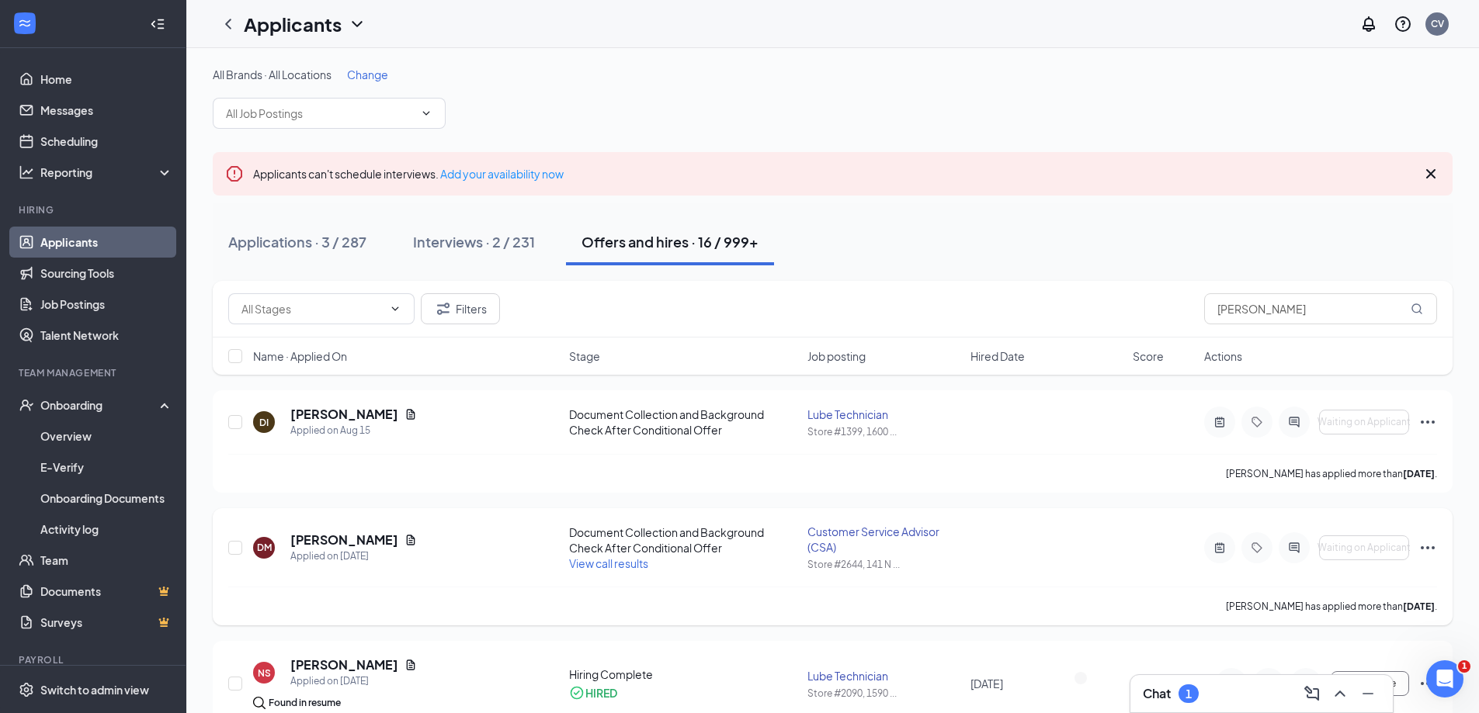
click at [1426, 542] on icon "Ellipses" at bounding box center [1427, 548] width 19 height 19
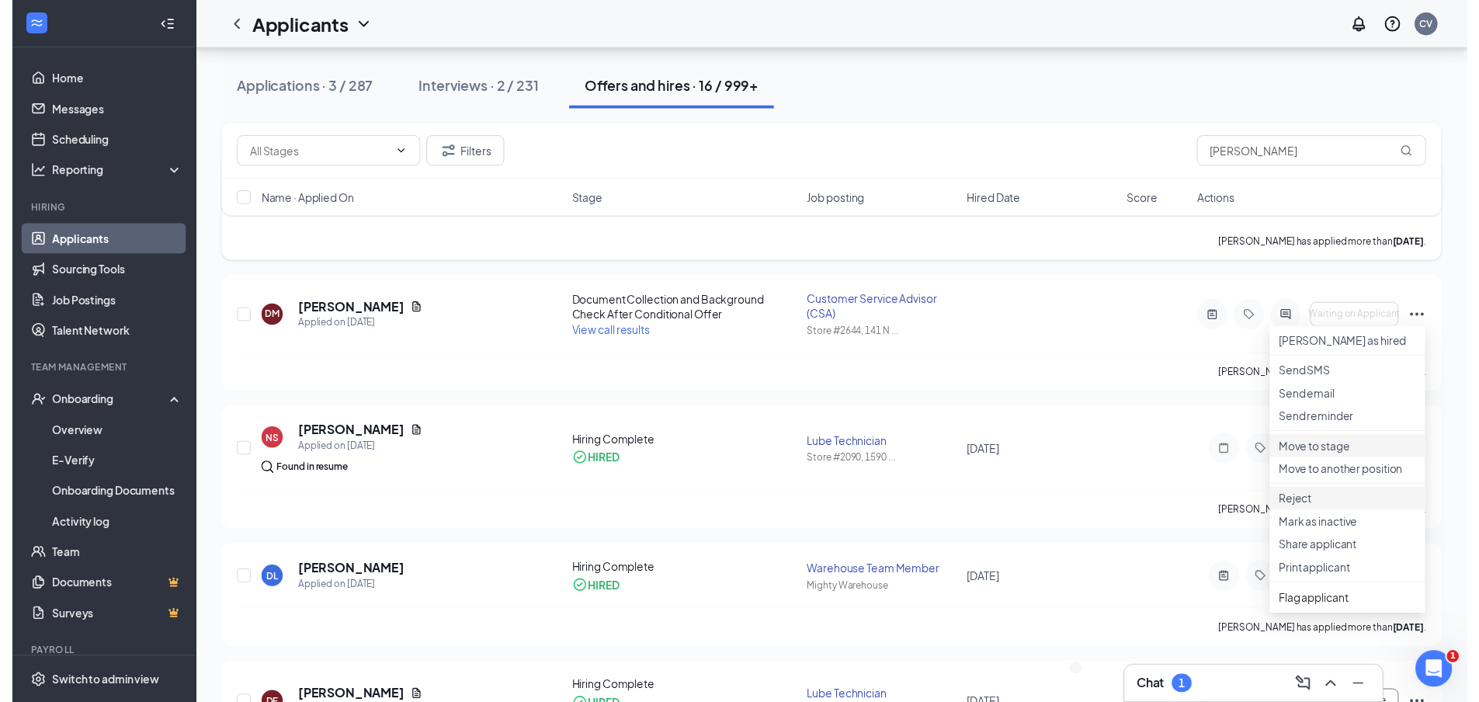
scroll to position [233, 0]
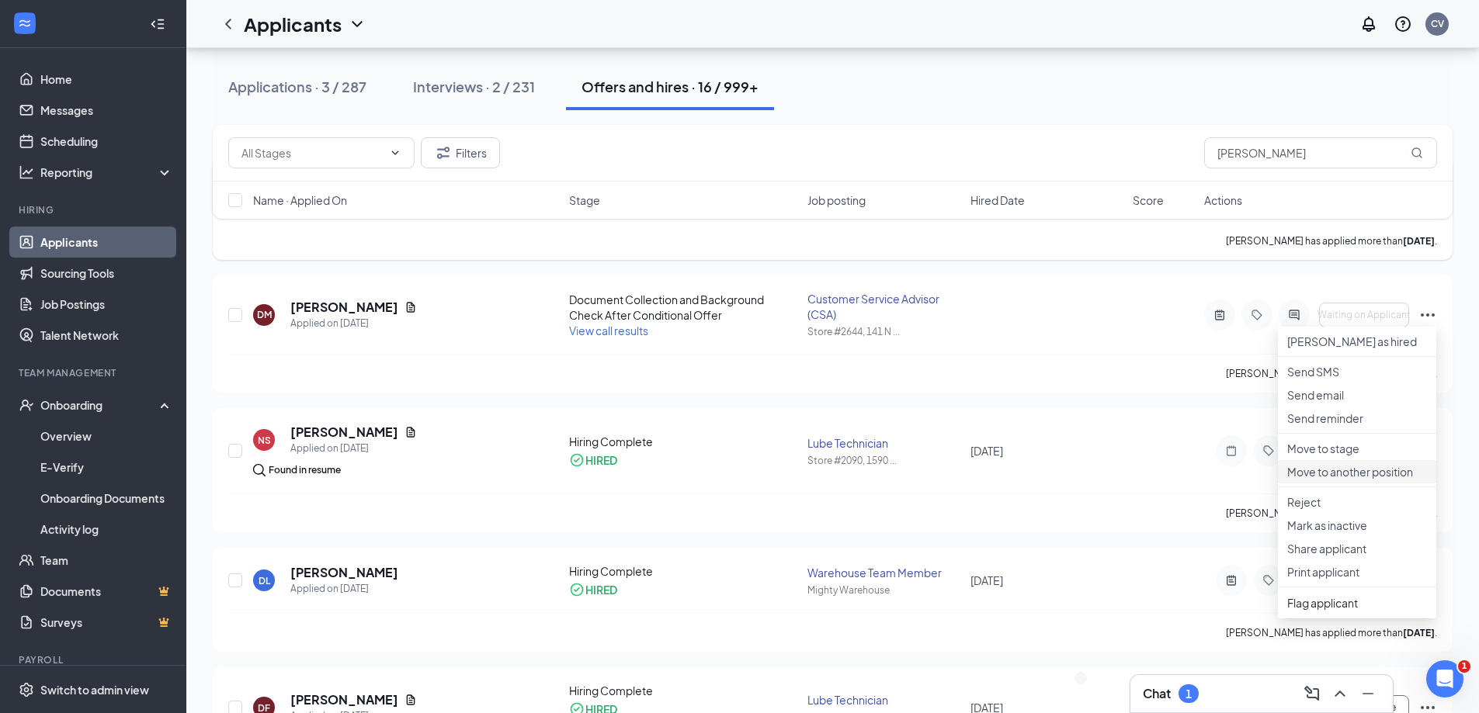
click at [1331, 480] on p "Move to another position" at bounding box center [1357, 472] width 140 height 16
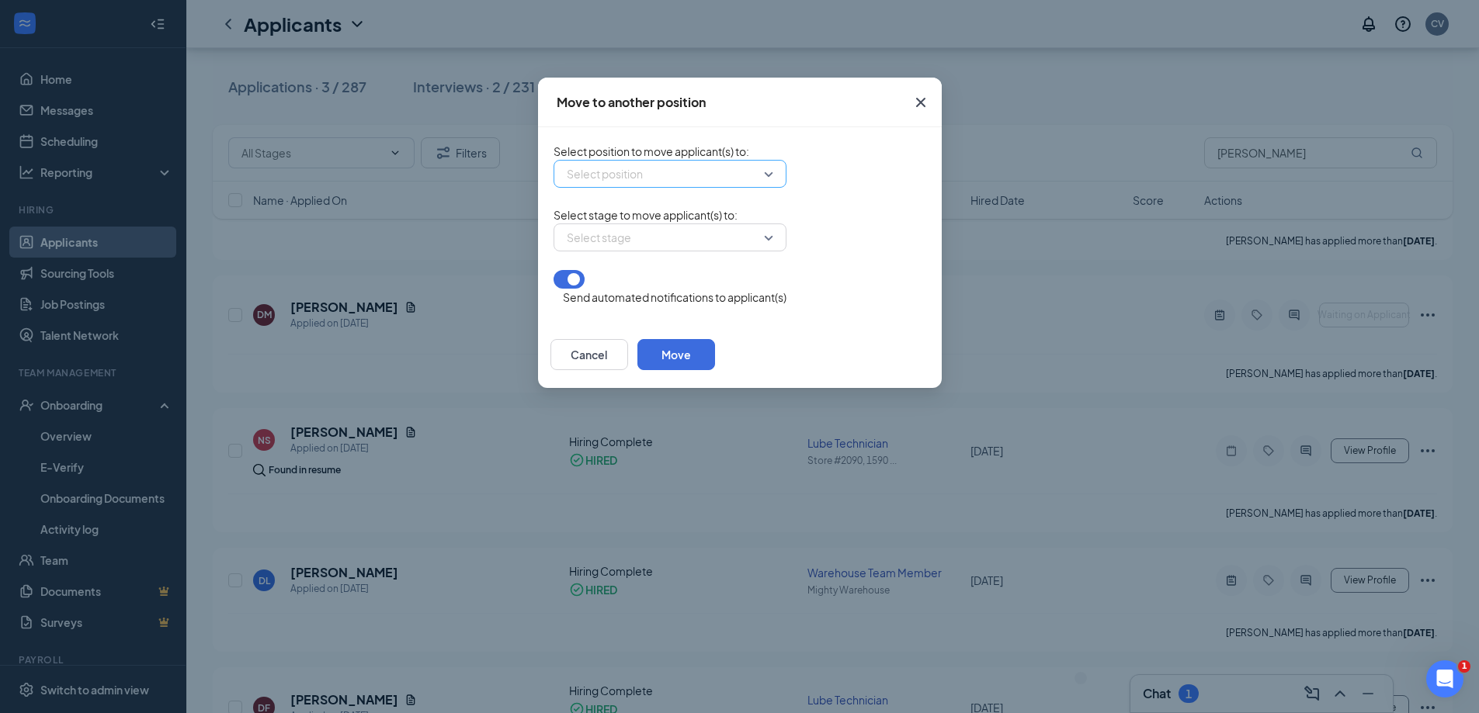
click at [563, 182] on input "search" at bounding box center [664, 174] width 203 height 26
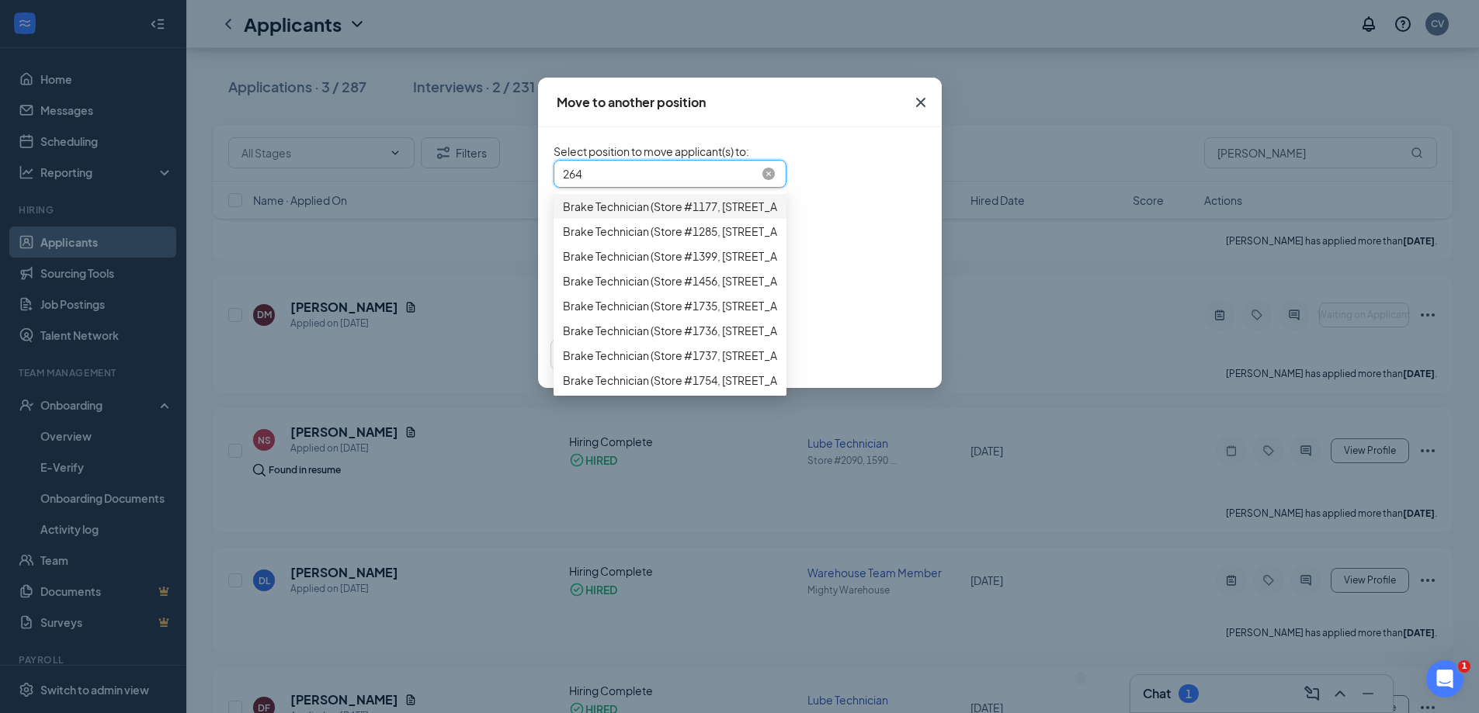
type input "2644"
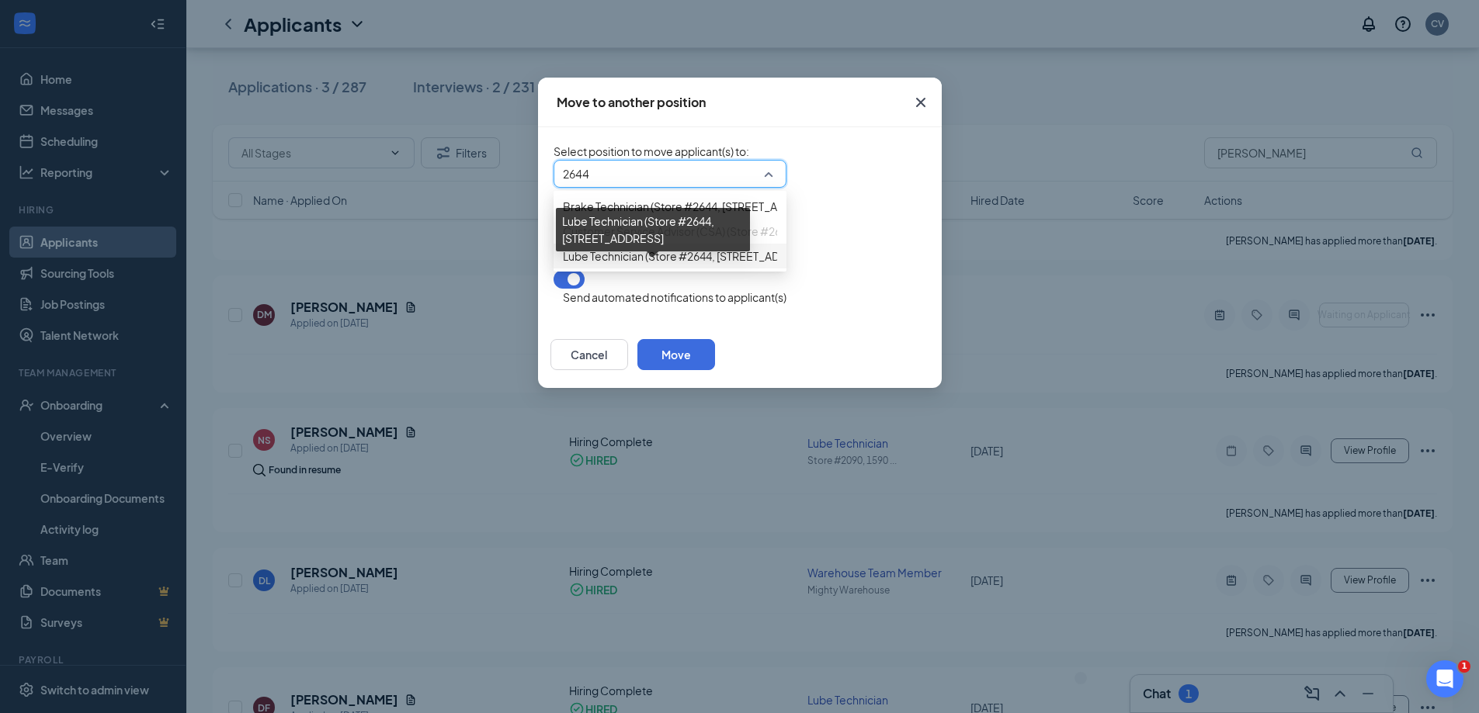
click at [581, 265] on span "Lube Technician (Store #2644, [STREET_ADDRESS]" at bounding box center [690, 256] width 255 height 17
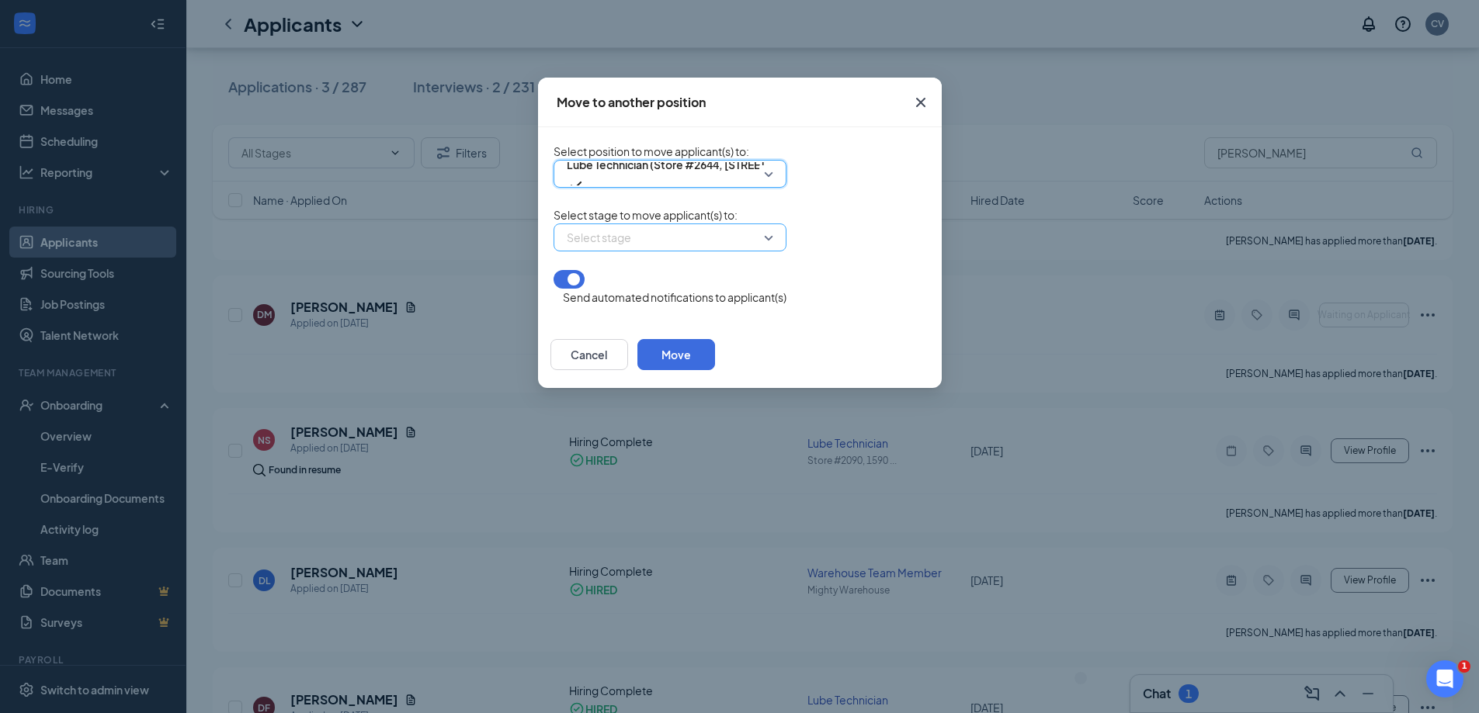
click at [588, 251] on input "search" at bounding box center [664, 237] width 203 height 26
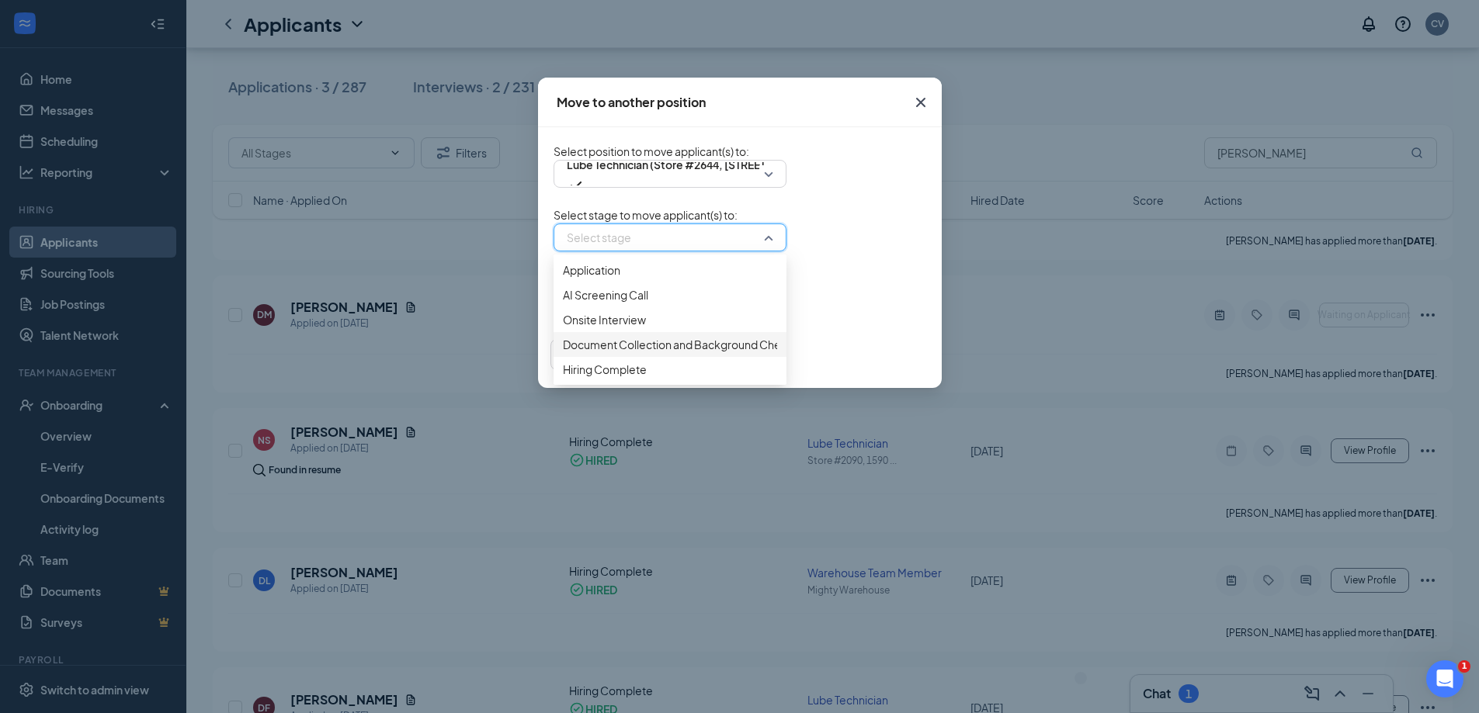
click at [578, 353] on span "Document Collection and Background Check After Conditional Offer" at bounding box center [737, 344] width 349 height 17
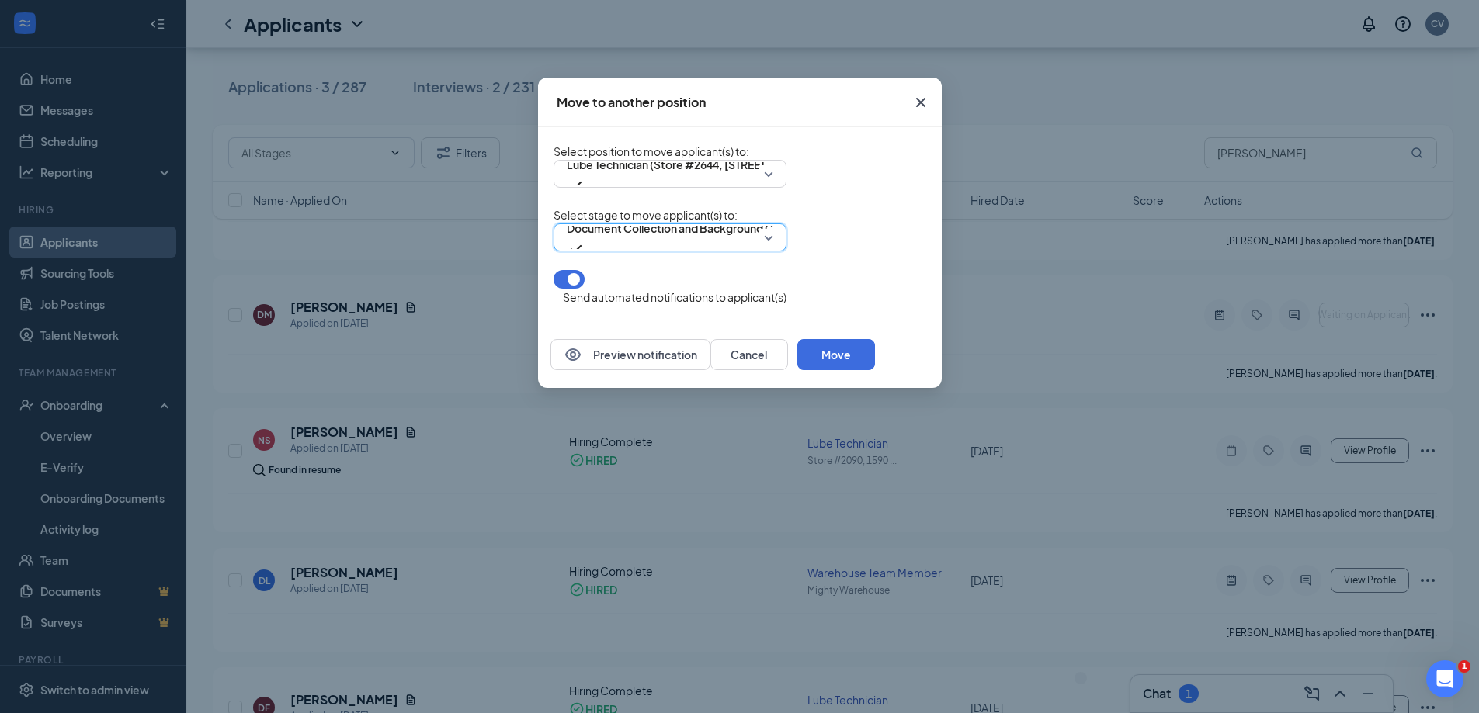
click at [538, 310] on div "Select position to move applicant(s) to : Lube Technician (Store #2644, [STREET…" at bounding box center [740, 224] width 404 height 194
click at [553, 303] on div "Send automated notifications to applicant(s)" at bounding box center [669, 288] width 233 height 36
click at [553, 289] on button "button" at bounding box center [568, 279] width 31 height 19
click at [875, 364] on button "Move" at bounding box center [836, 354] width 78 height 31
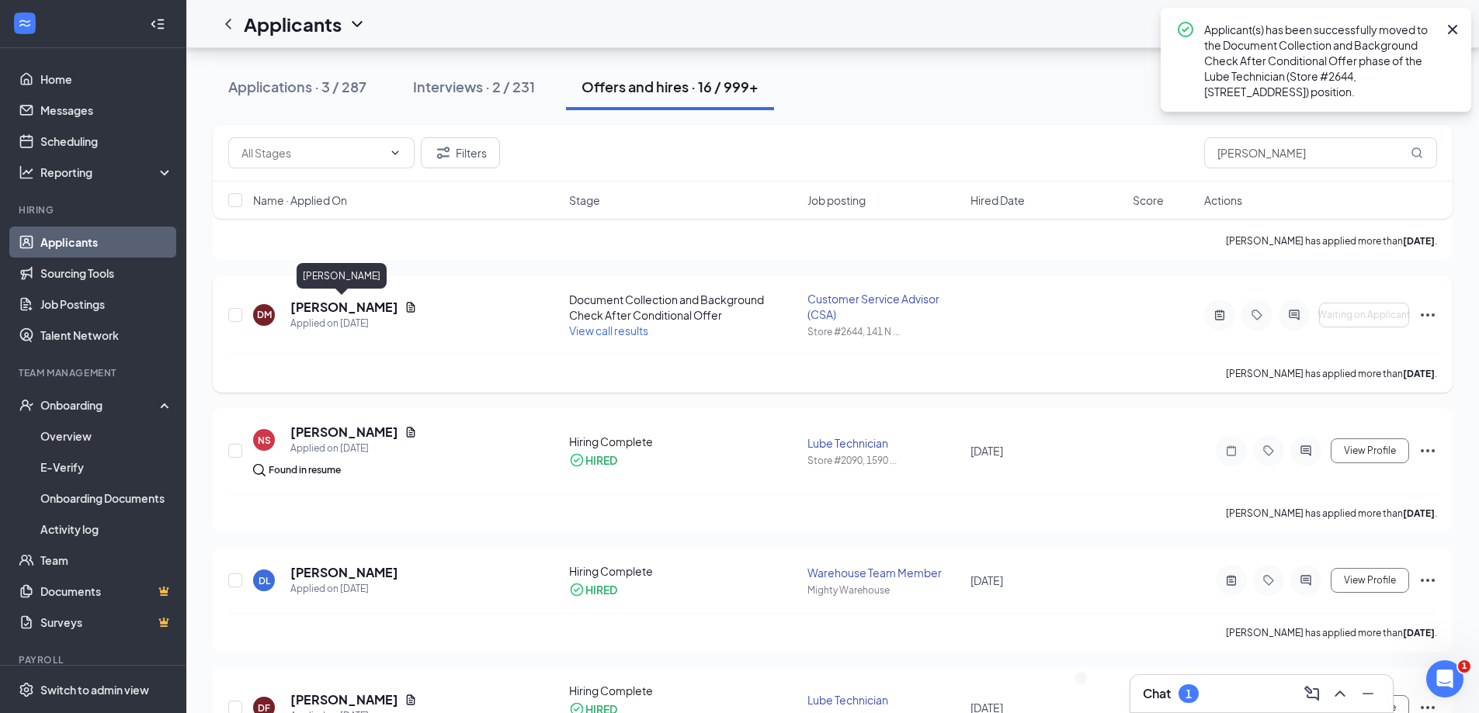
click at [341, 309] on h5 "[PERSON_NAME]" at bounding box center [344, 307] width 108 height 17
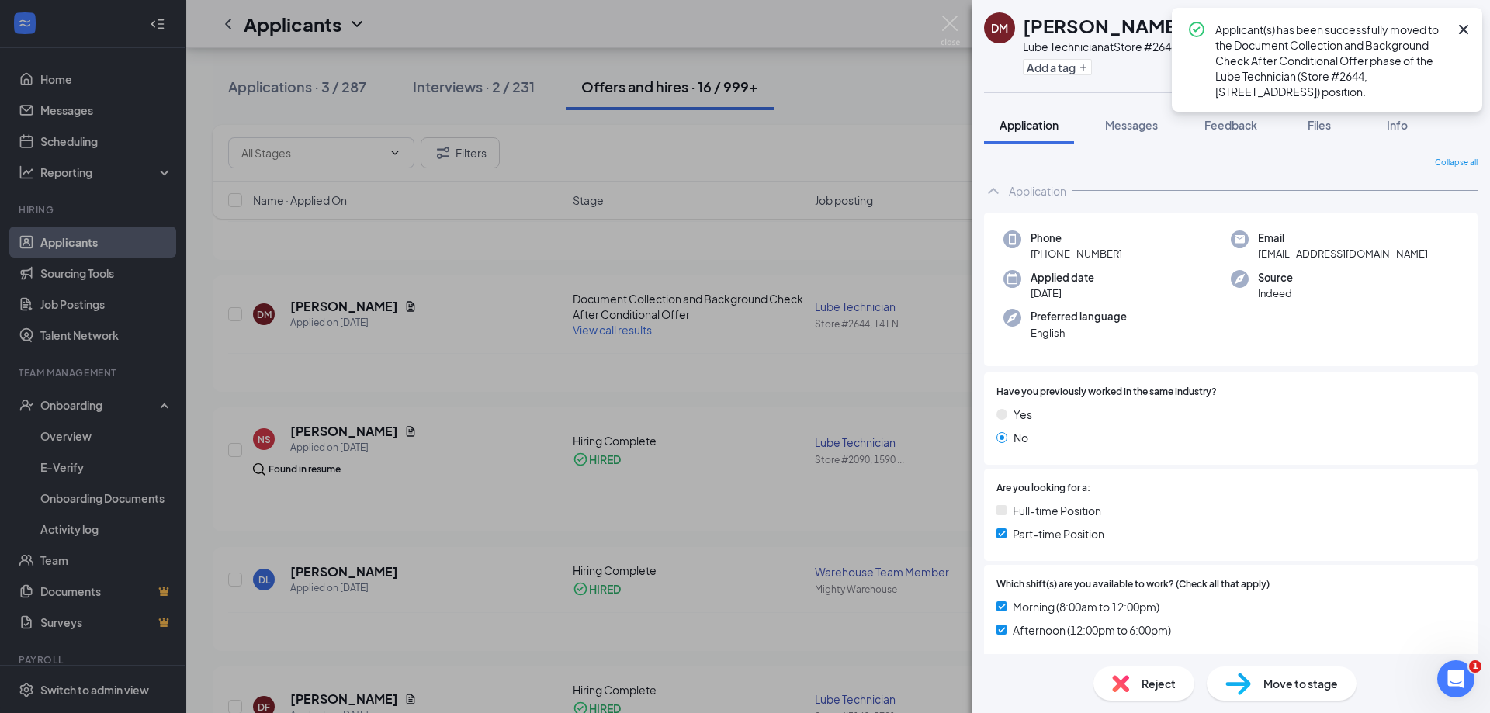
click at [1257, 692] on div "Move to stage" at bounding box center [1282, 684] width 150 height 34
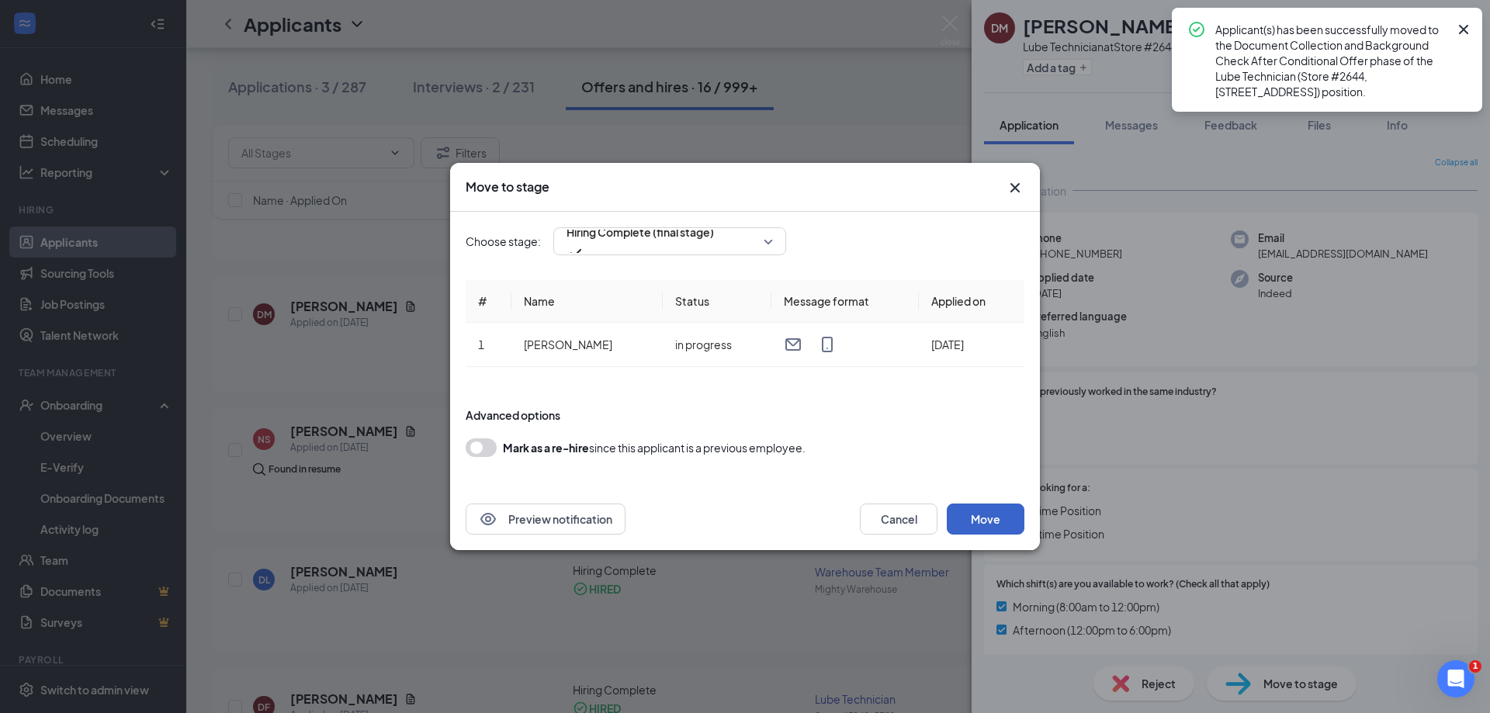
click at [994, 518] on button "Move" at bounding box center [986, 519] width 78 height 31
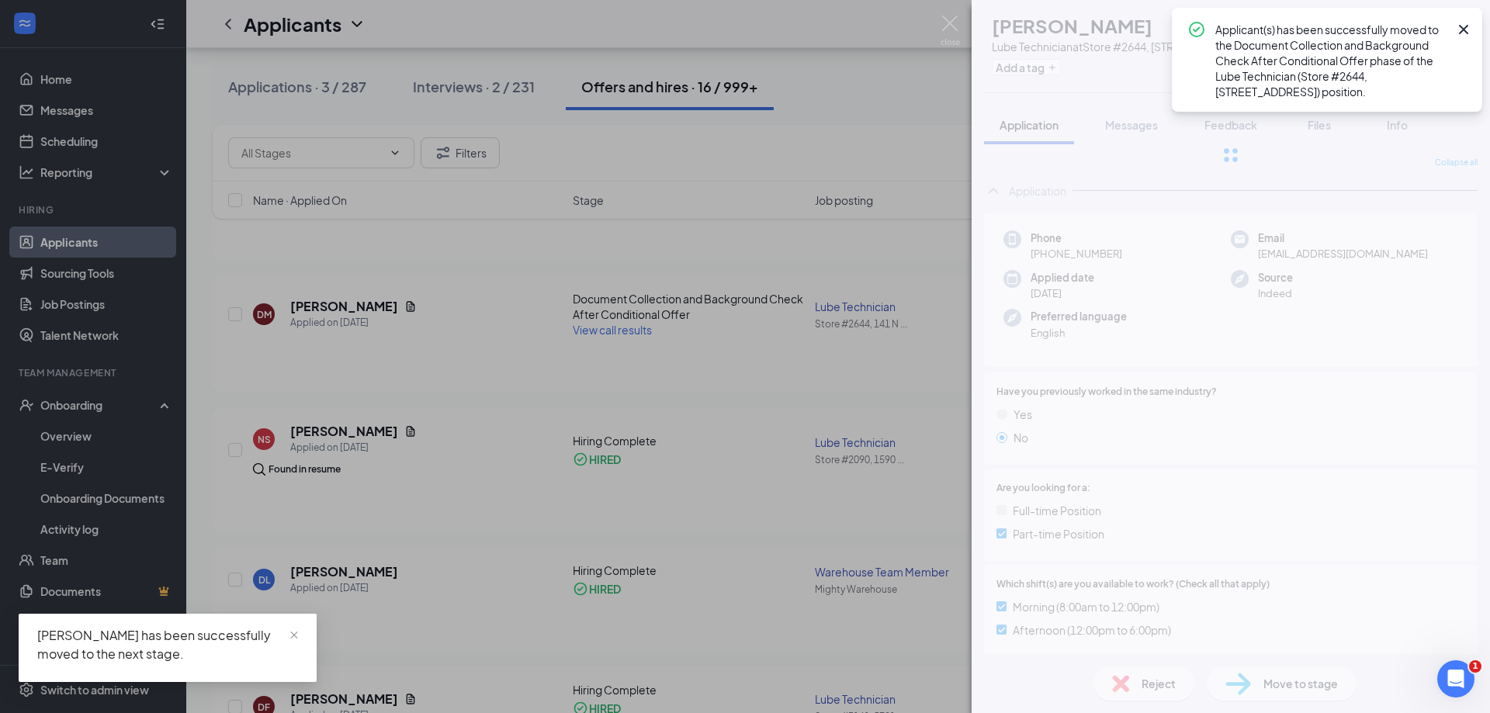
click at [88, 436] on div "[PERSON_NAME] Lube Technician at Store [STREET_ADDRESS] Add a tag Application M…" at bounding box center [745, 356] width 1490 height 713
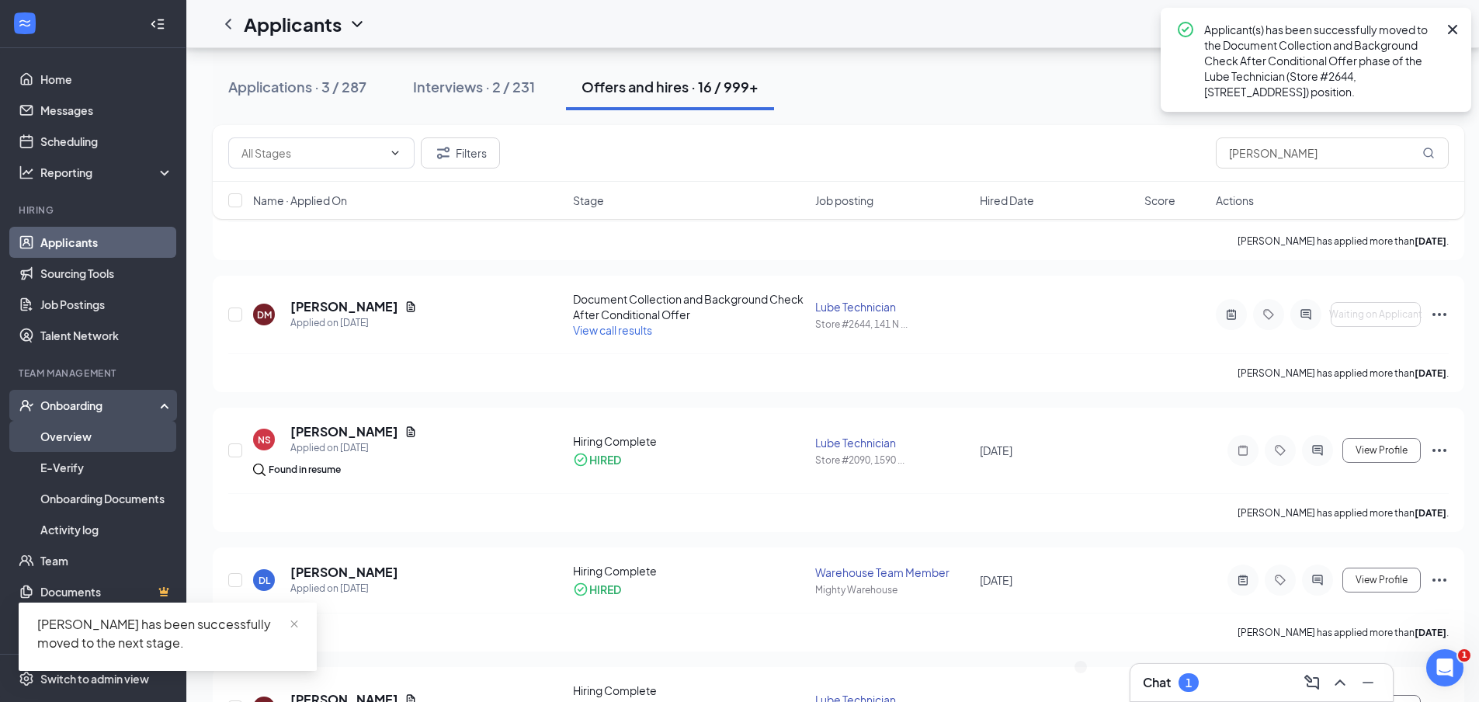
click at [78, 435] on link "Overview" at bounding box center [106, 436] width 133 height 31
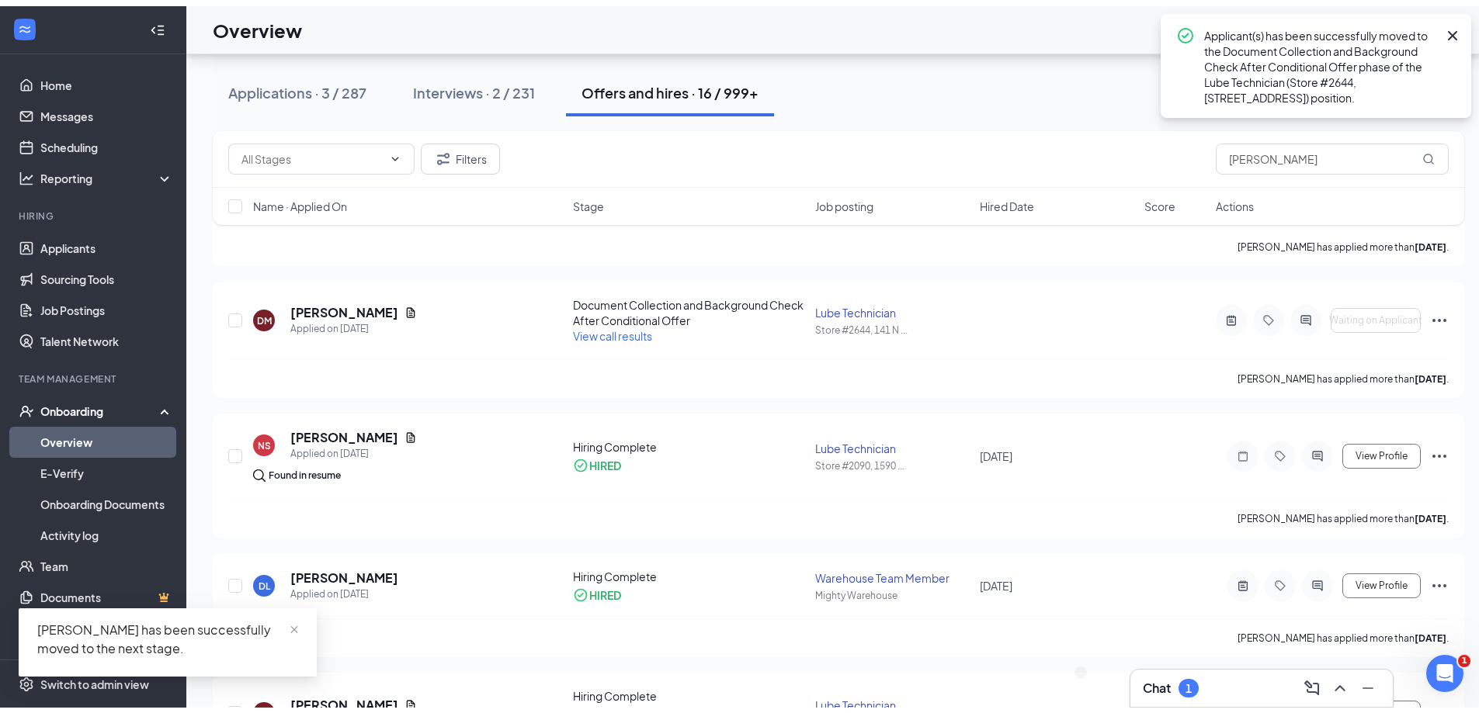
scroll to position [70, 0]
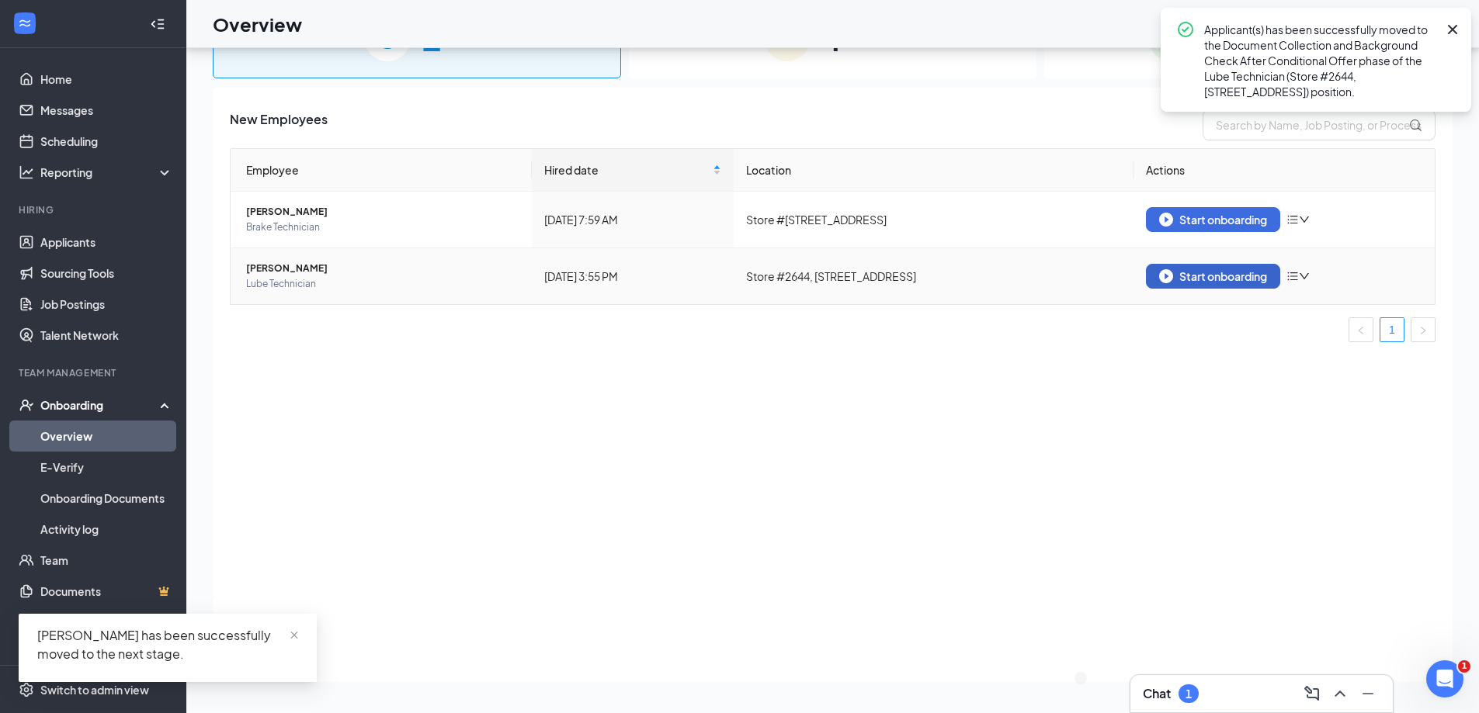
click at [1210, 272] on div "Start onboarding" at bounding box center [1213, 276] width 108 height 14
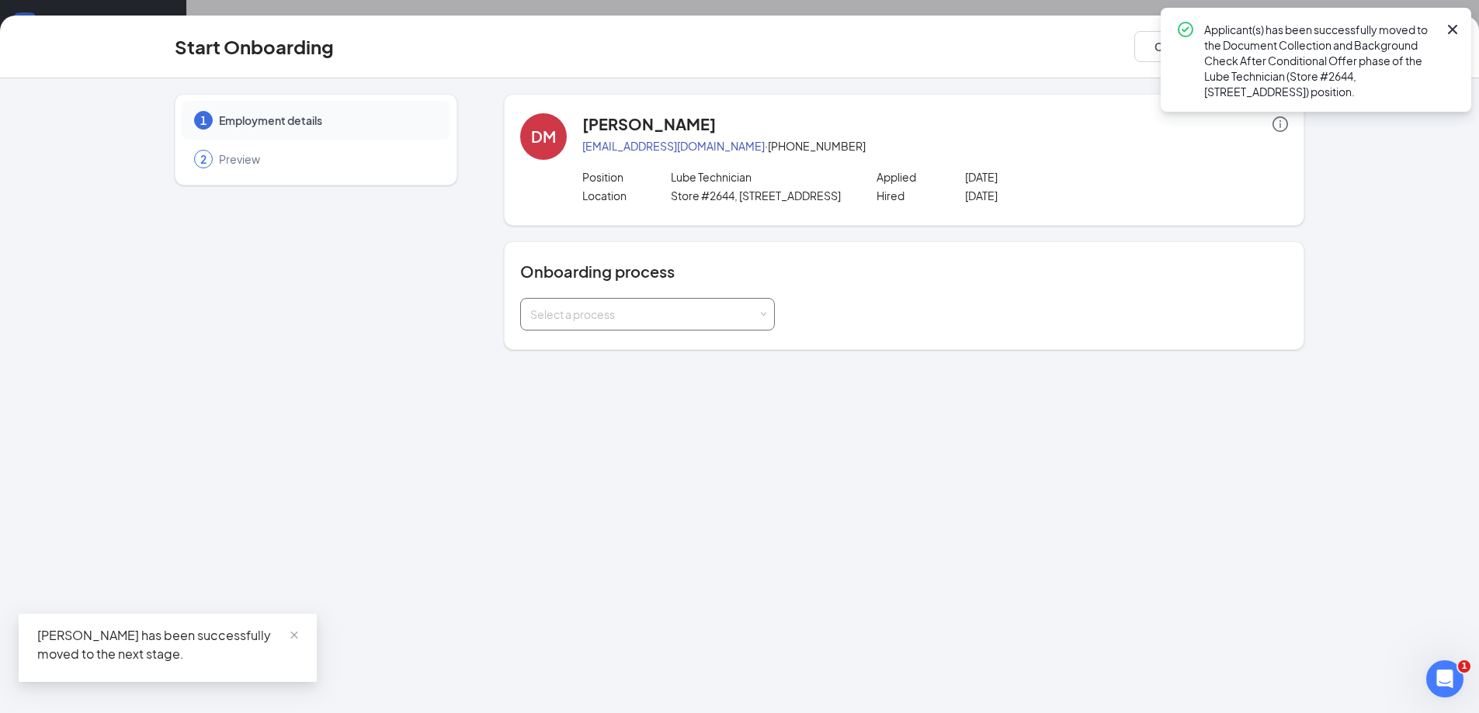
drag, startPoint x: 634, startPoint y: 326, endPoint x: 634, endPoint y: 344, distance: 17.9
click at [634, 322] on div "Select a process" at bounding box center [643, 315] width 227 height 16
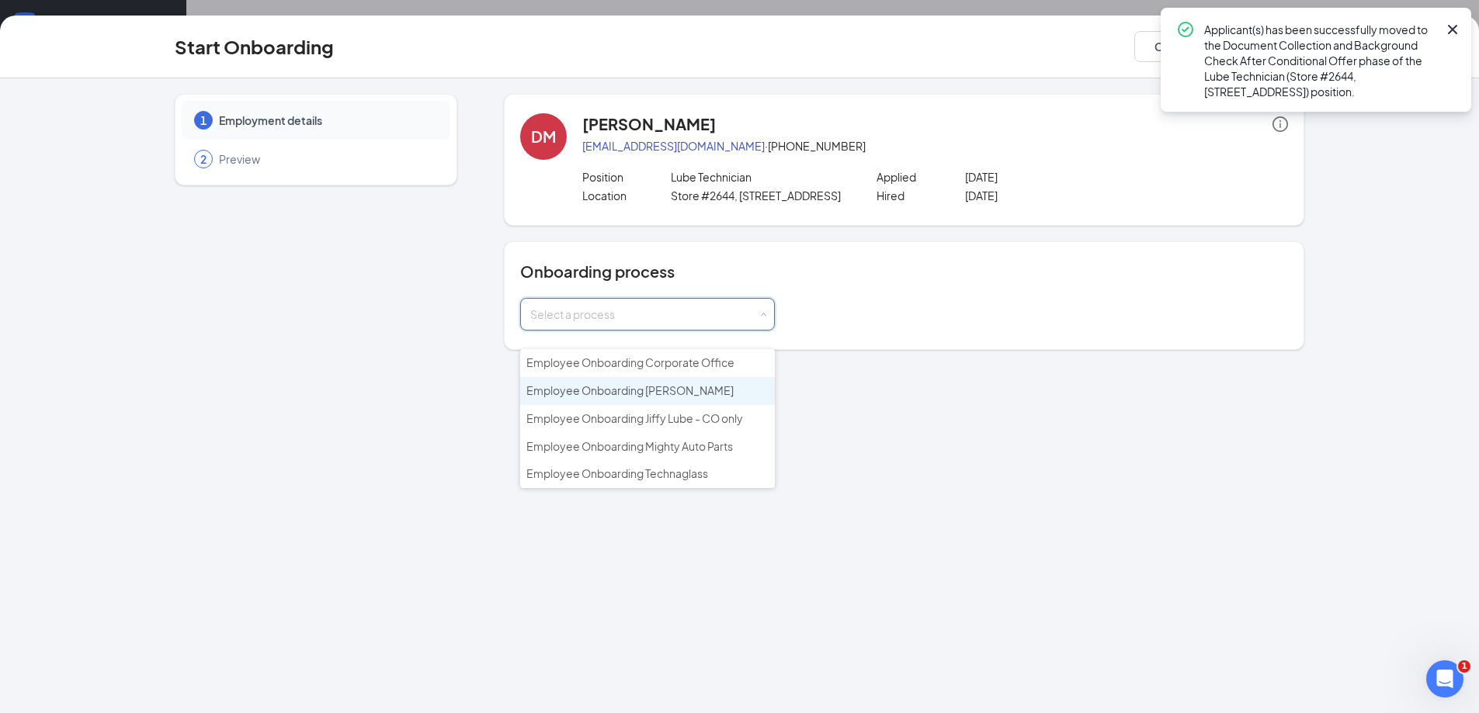
click at [646, 398] on li "Employee Onboarding [PERSON_NAME]" at bounding box center [647, 391] width 255 height 28
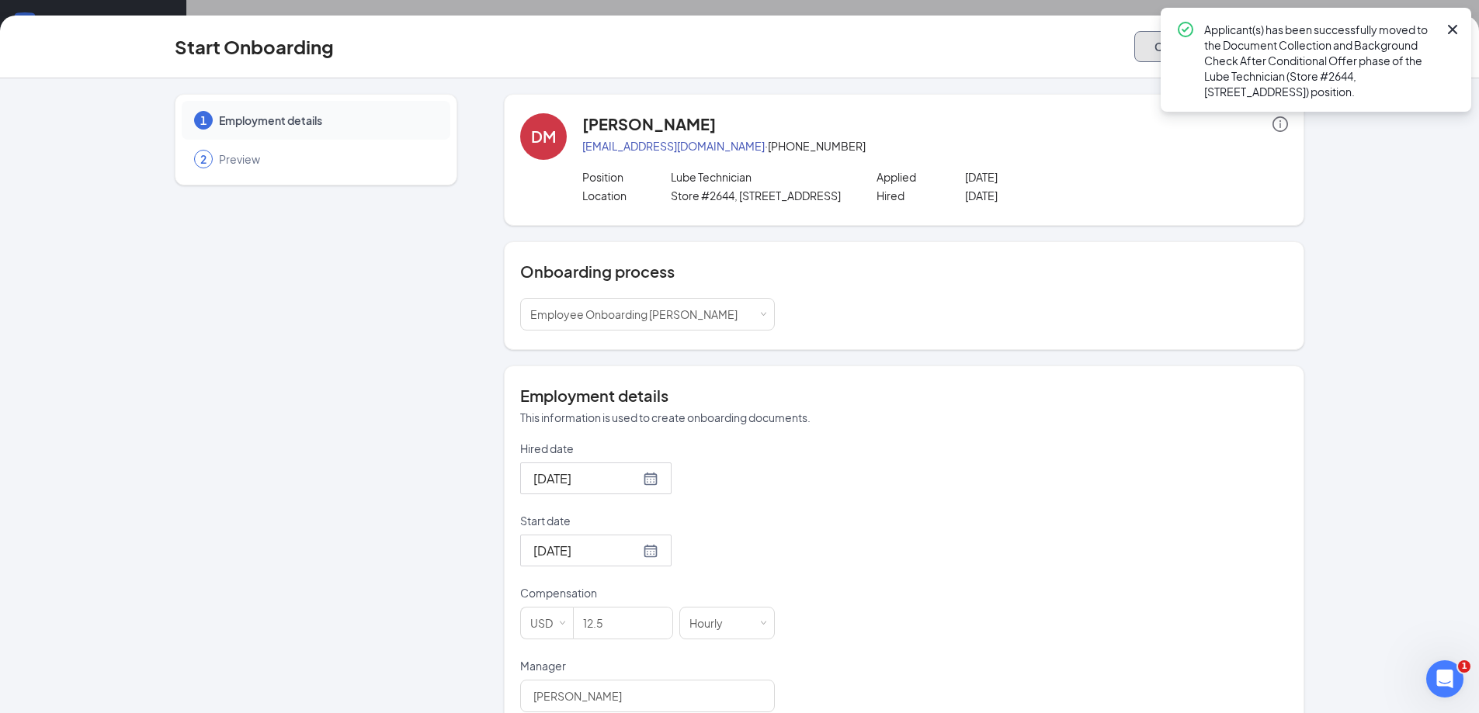
click at [1154, 35] on button "Cancel" at bounding box center [1173, 46] width 78 height 31
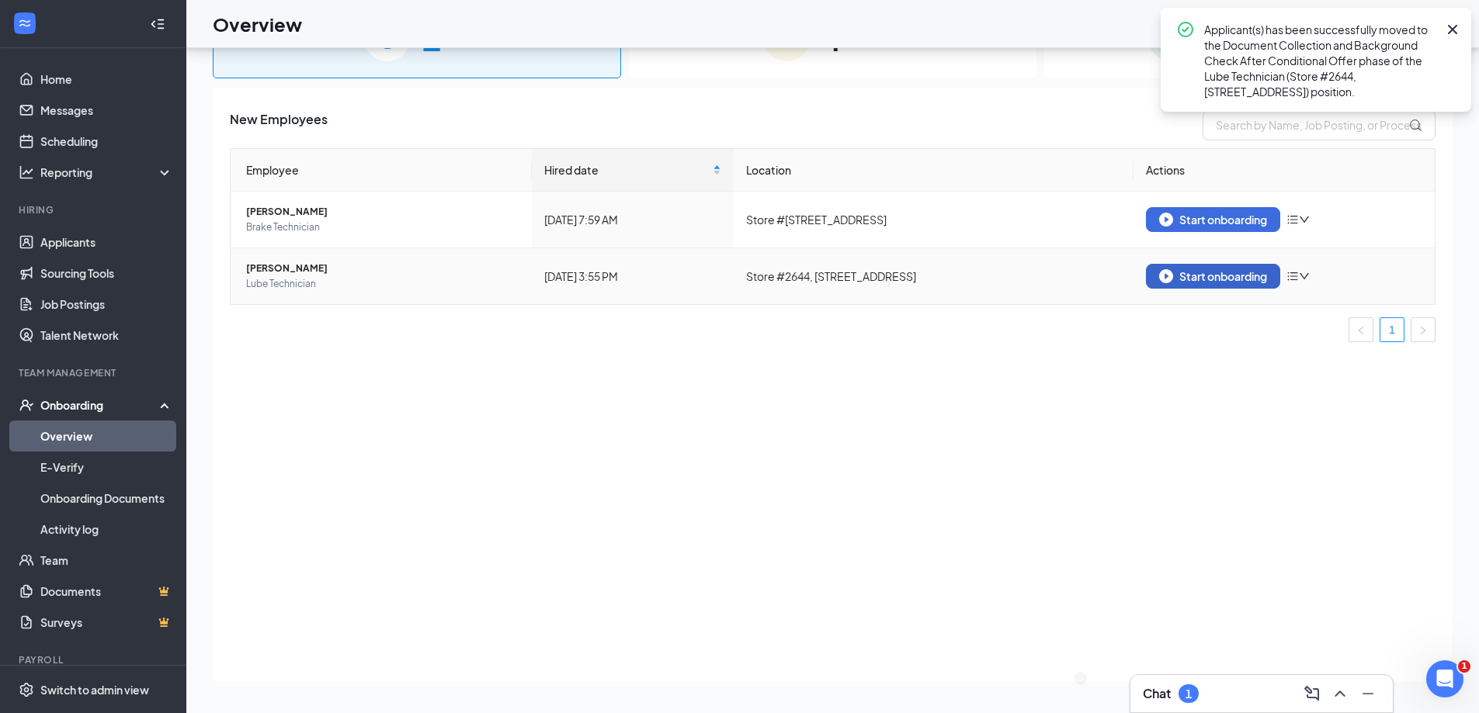
click at [1176, 271] on div "Start onboarding" at bounding box center [1213, 276] width 108 height 14
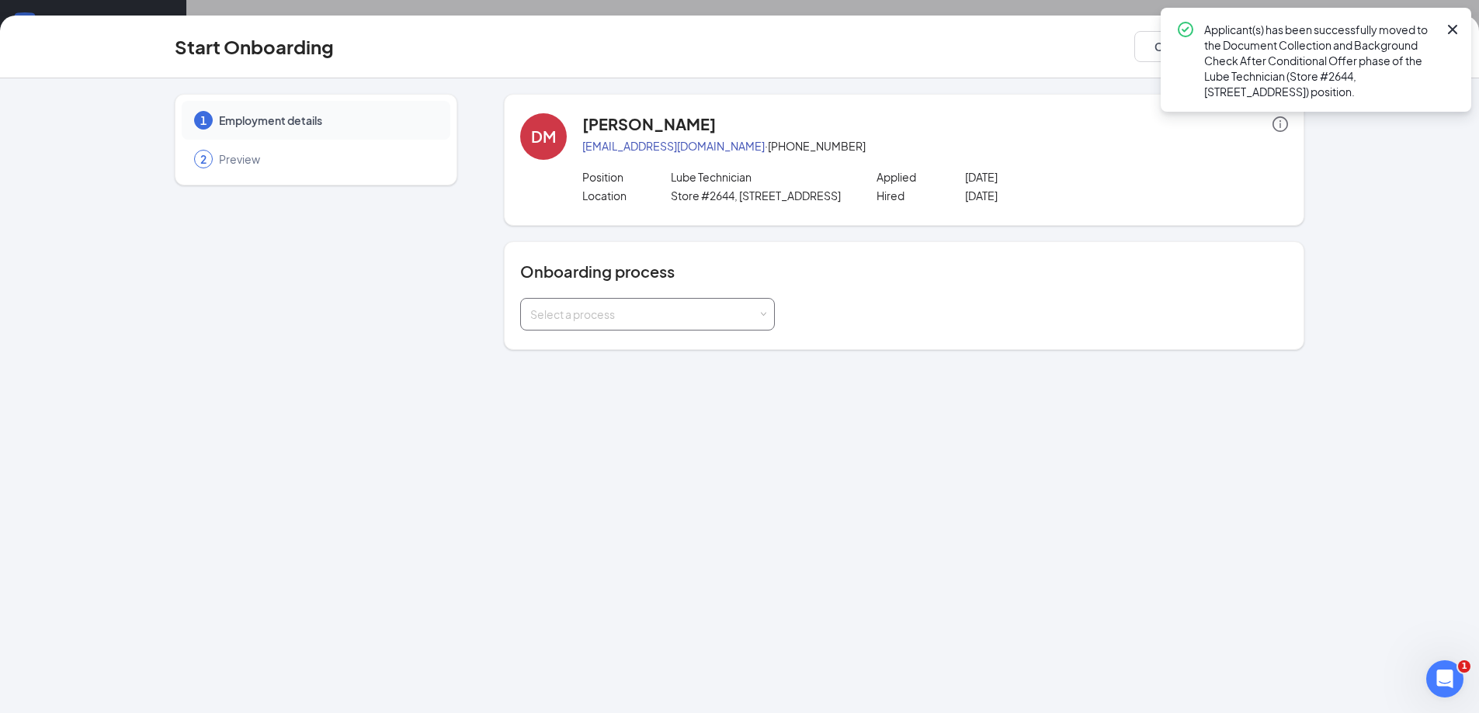
click at [716, 322] on div "Select a process" at bounding box center [643, 315] width 227 height 16
click at [696, 387] on li "Employee Onboarding [PERSON_NAME]" at bounding box center [647, 391] width 255 height 28
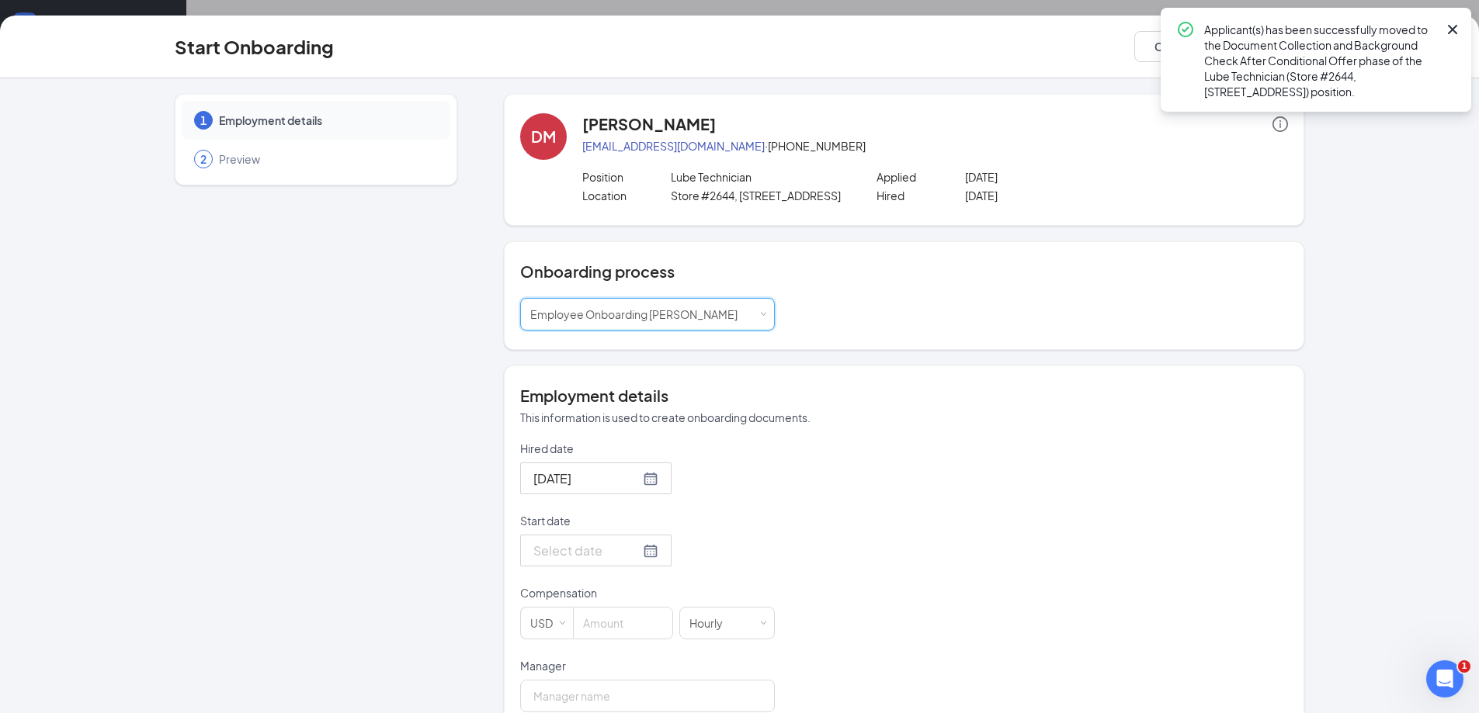
click at [572, 560] on input "Start date" at bounding box center [586, 550] width 106 height 19
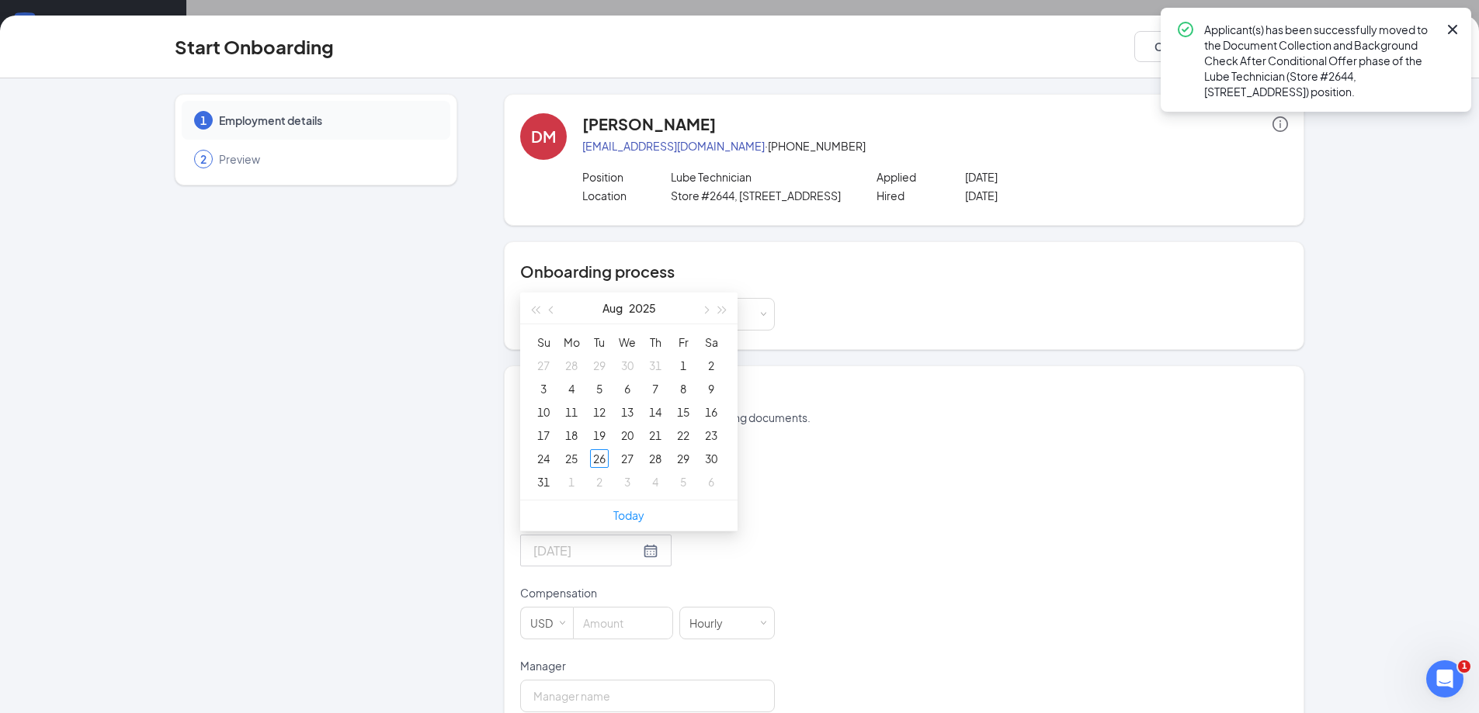
type input "[DATE]"
click at [620, 522] on link "Today" at bounding box center [628, 515] width 31 height 14
type input "[DATE]"
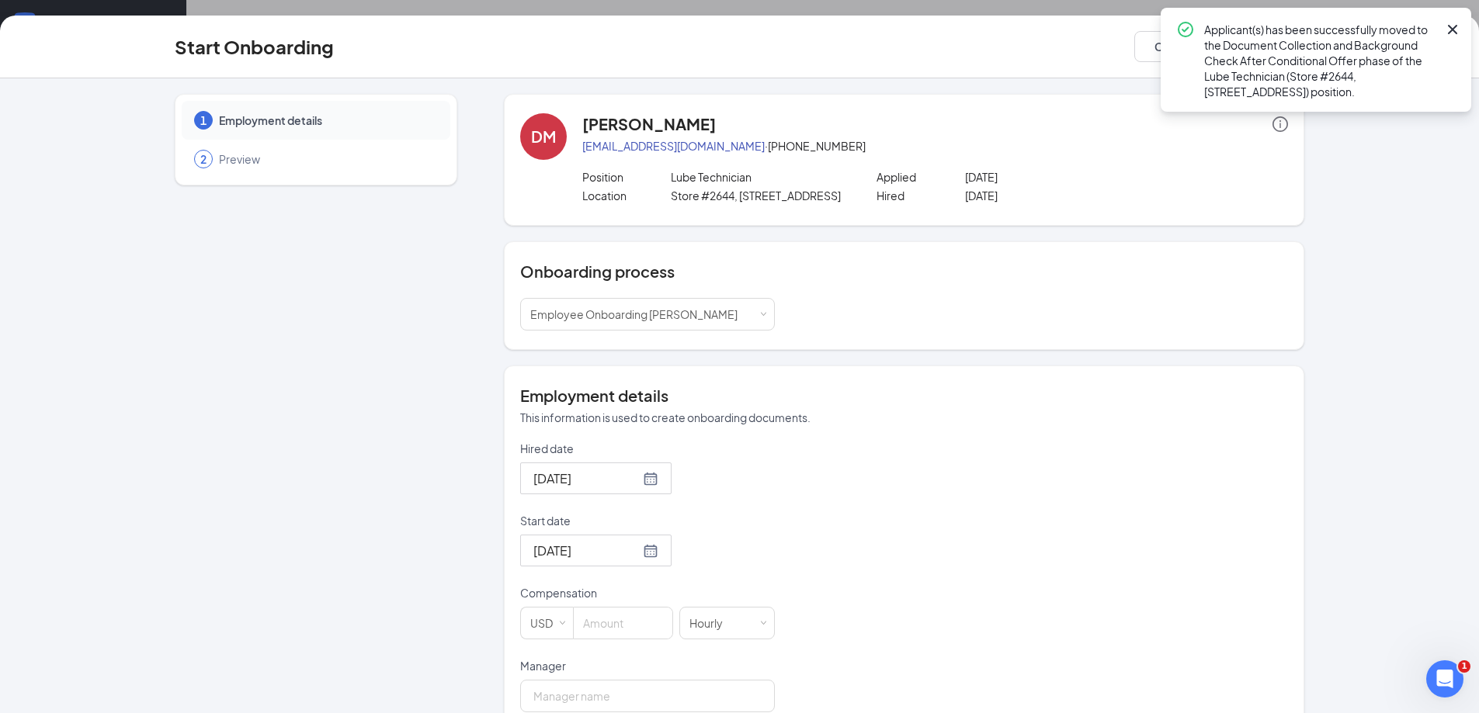
drag, startPoint x: 626, startPoint y: 598, endPoint x: 620, endPoint y: 612, distance: 15.0
click at [622, 610] on form "Hired date [DATE] Start date [DATE] [DATE] Su Mo Tu We Th Fr Sa 27 28 29 30 31 …" at bounding box center [647, 658] width 255 height 435
click at [619, 628] on input at bounding box center [623, 623] width 99 height 31
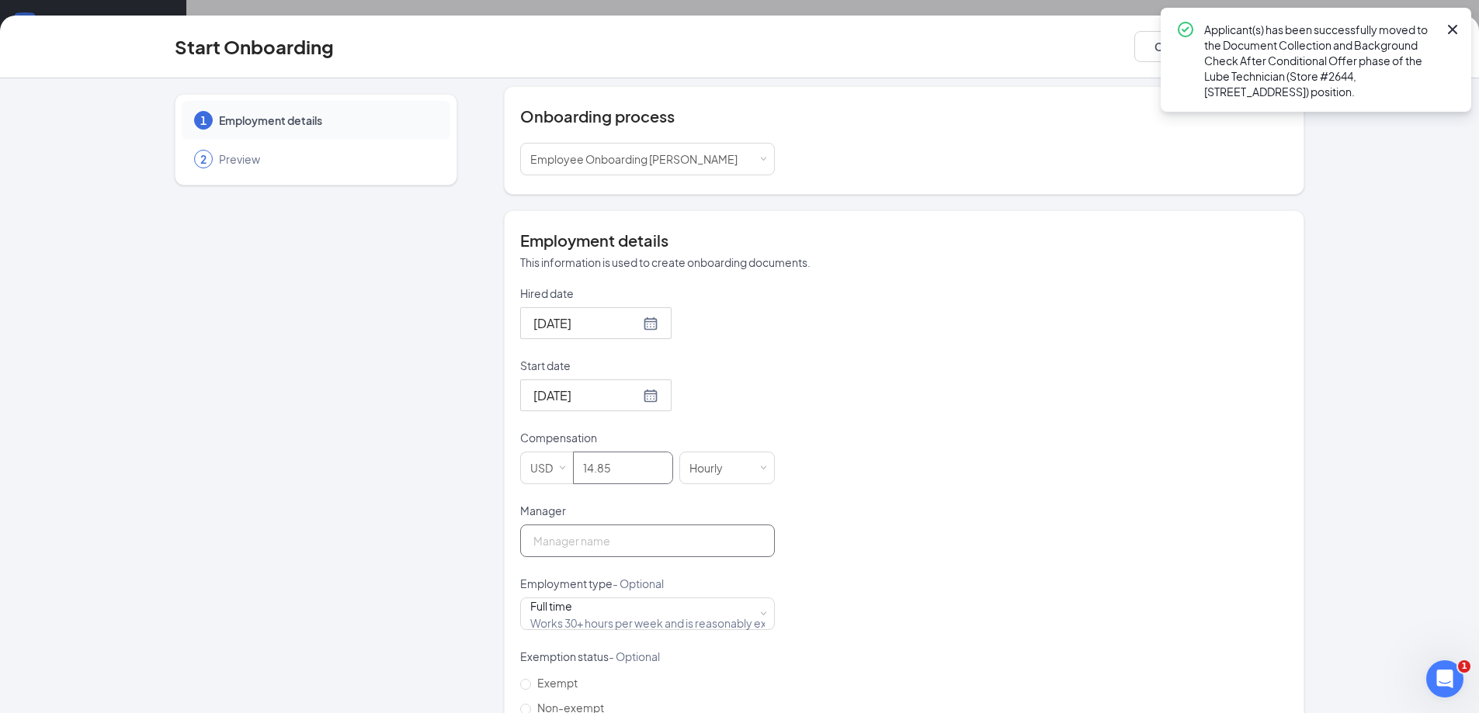
type input "14.85"
click at [604, 556] on input "Manager" at bounding box center [647, 541] width 255 height 33
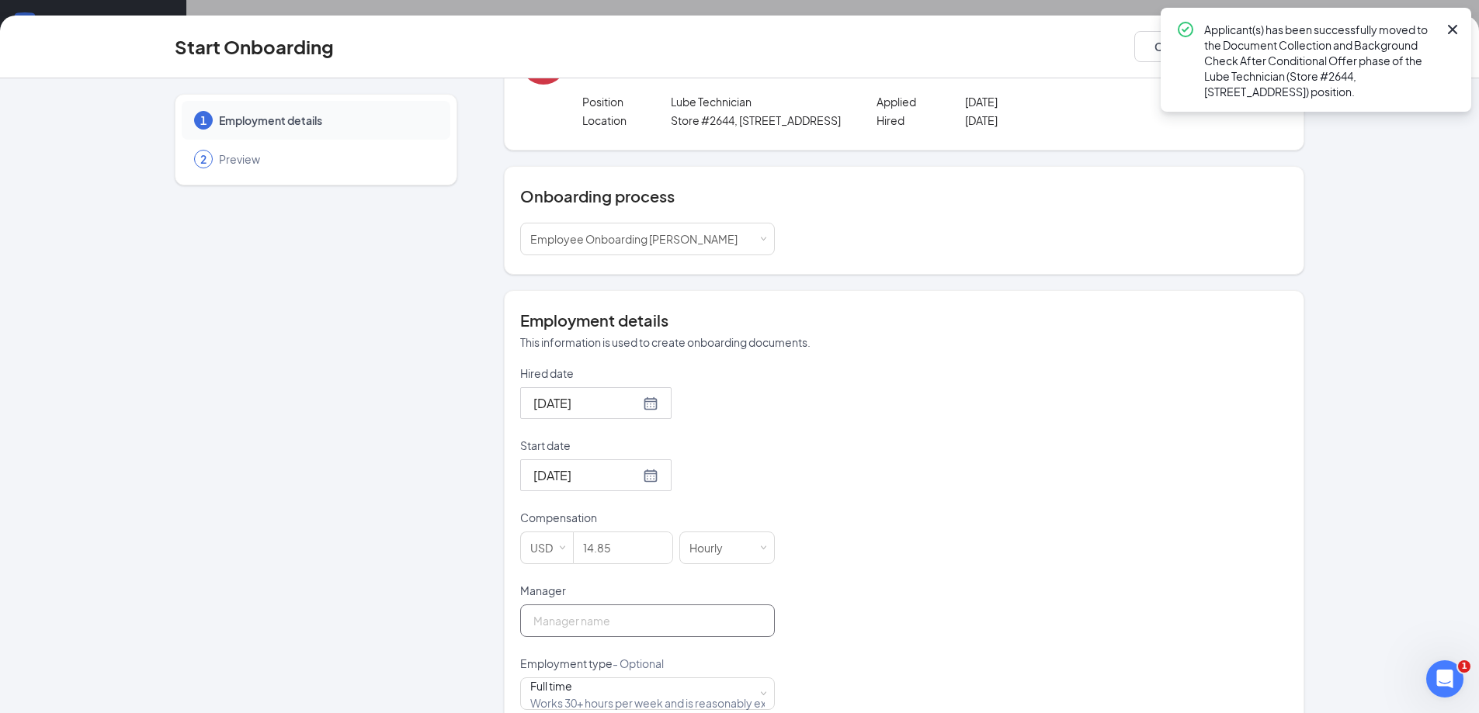
scroll to position [78, 0]
type input "M"
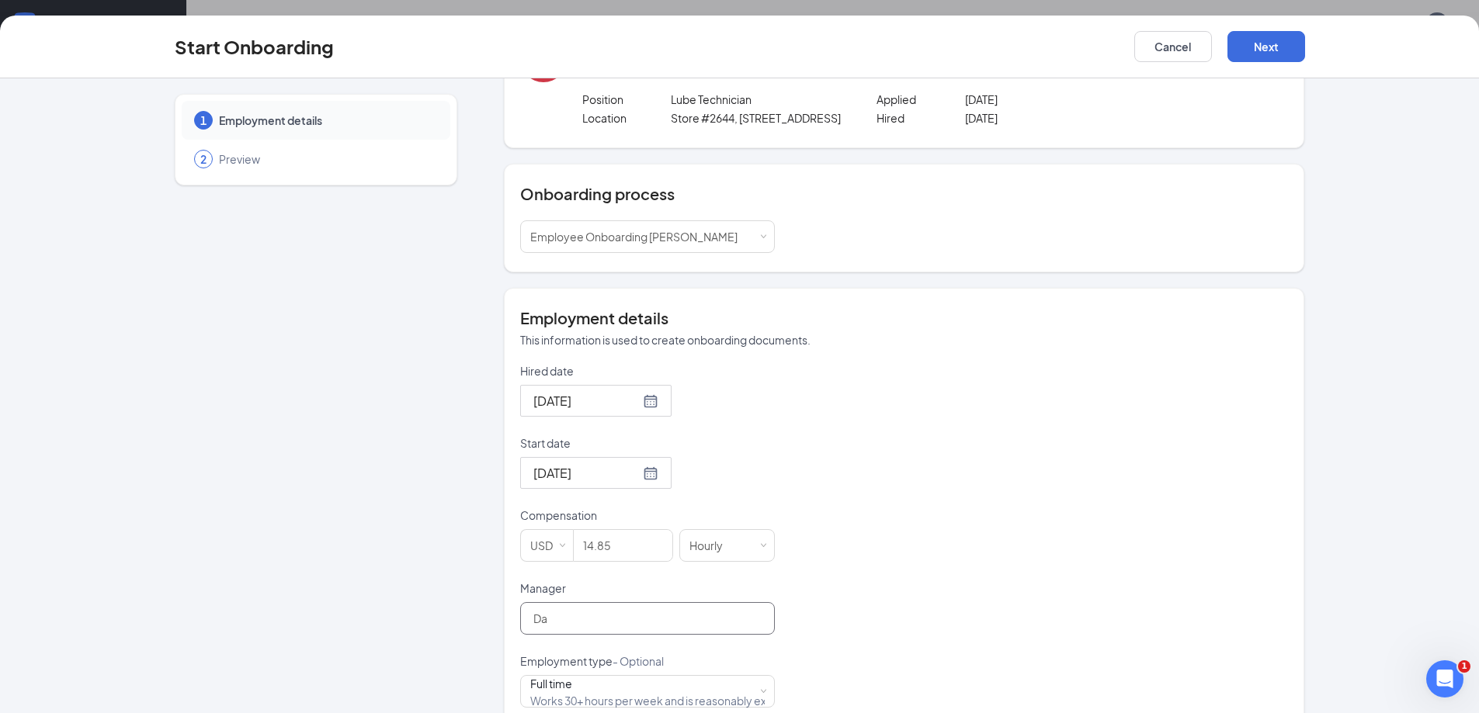
type input "[PERSON_NAME]"
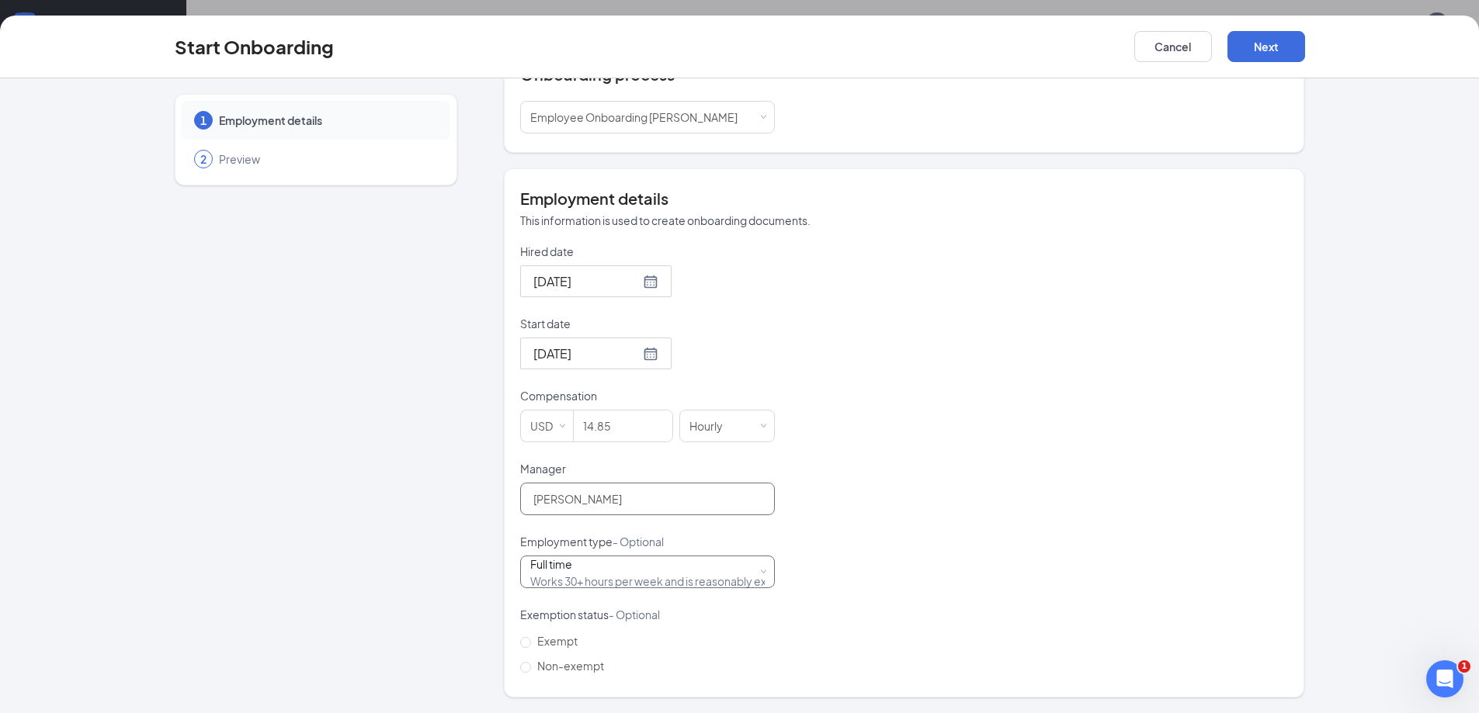
scroll to position [213, 0]
click at [583, 581] on div "Full time Works 30+ hours per week and is reasonably expected to work" at bounding box center [647, 572] width 234 height 31
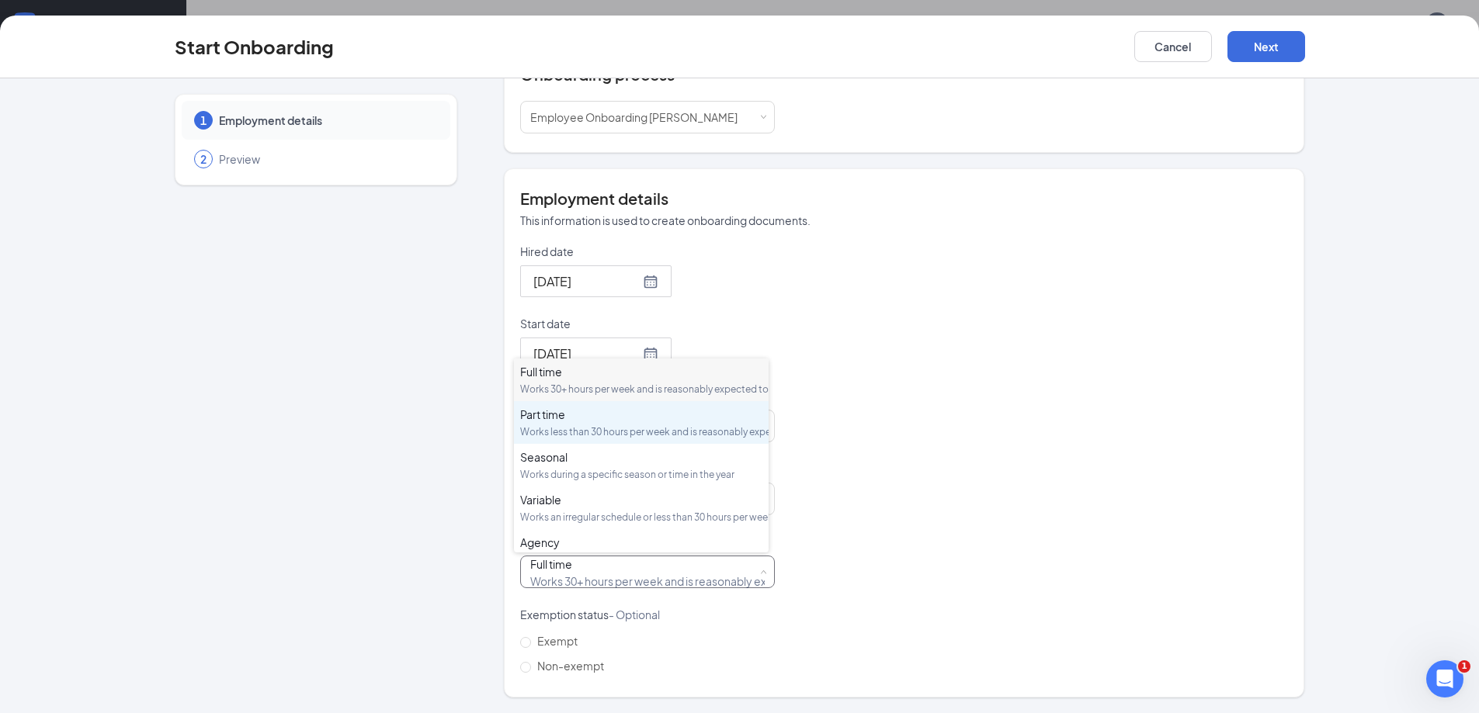
click at [584, 437] on div "Part time Works less than 30 hours per week and is reasonably expected to work" at bounding box center [641, 423] width 242 height 32
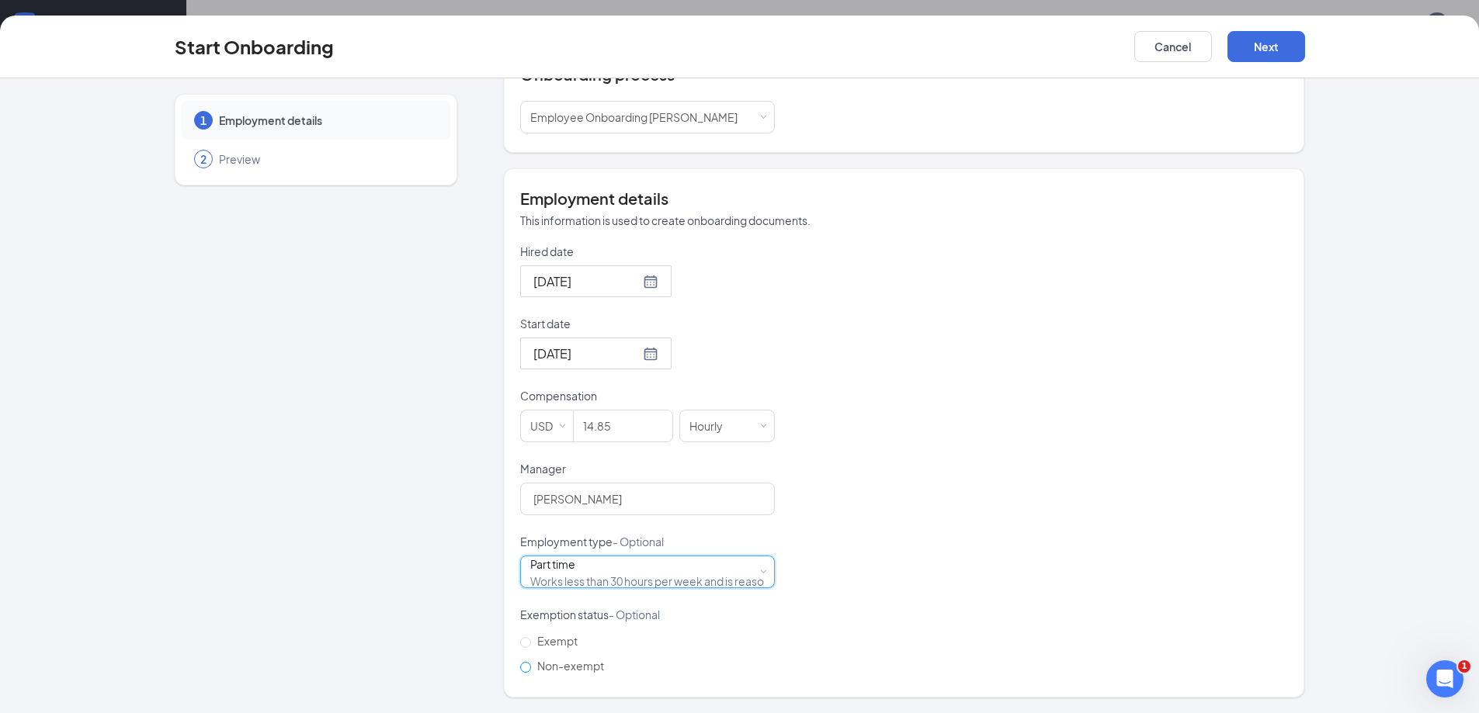
click at [567, 664] on span "Non-exempt" at bounding box center [570, 666] width 79 height 14
click at [531, 664] on input "Non-exempt" at bounding box center [525, 667] width 11 height 11
radio input "true"
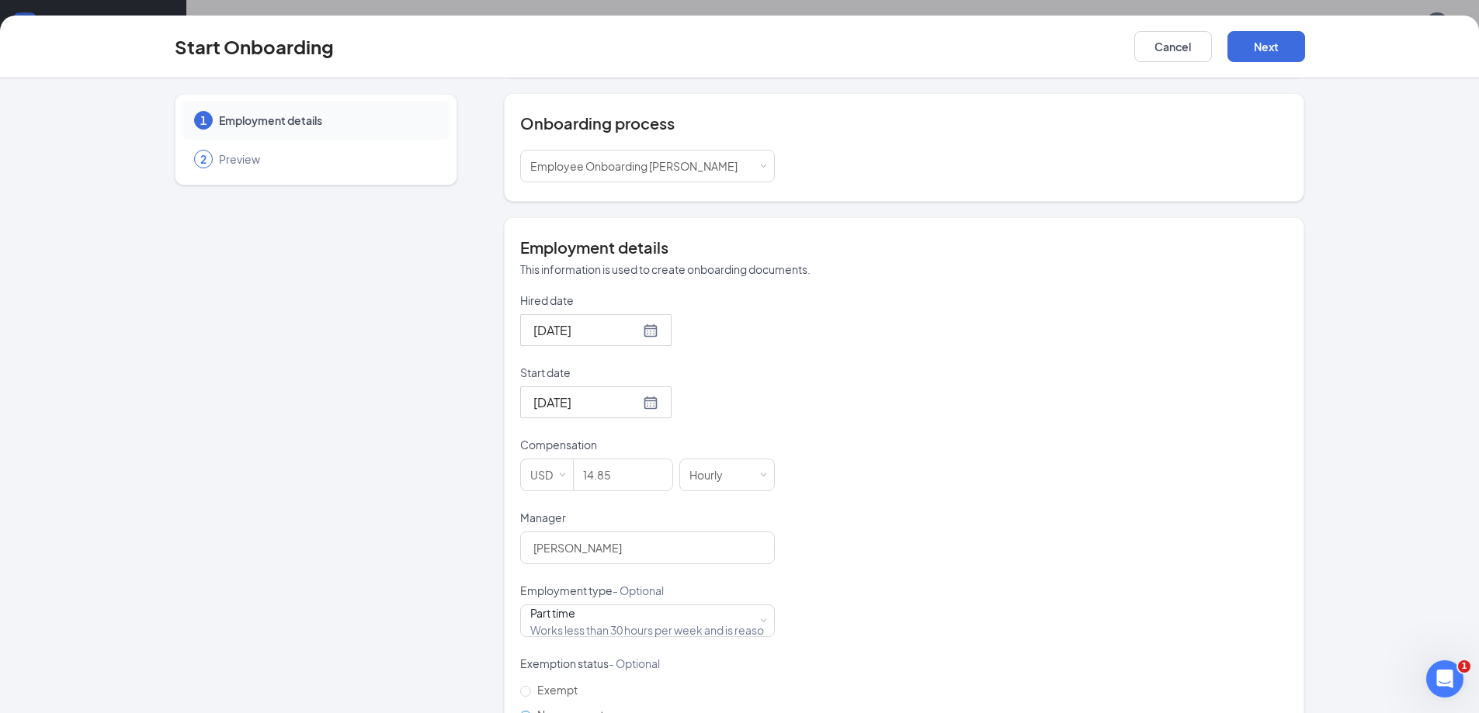
scroll to position [0, 0]
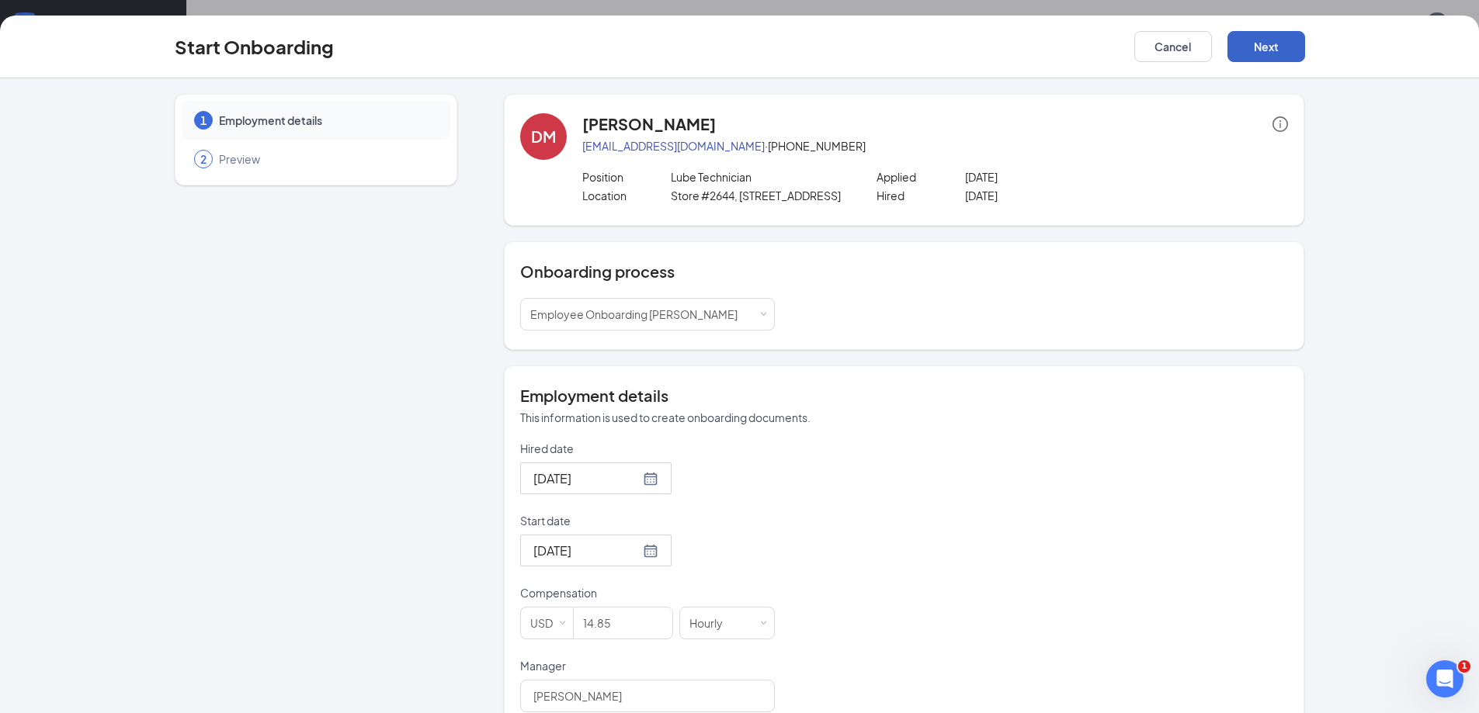
click at [1243, 54] on button "Next" at bounding box center [1266, 46] width 78 height 31
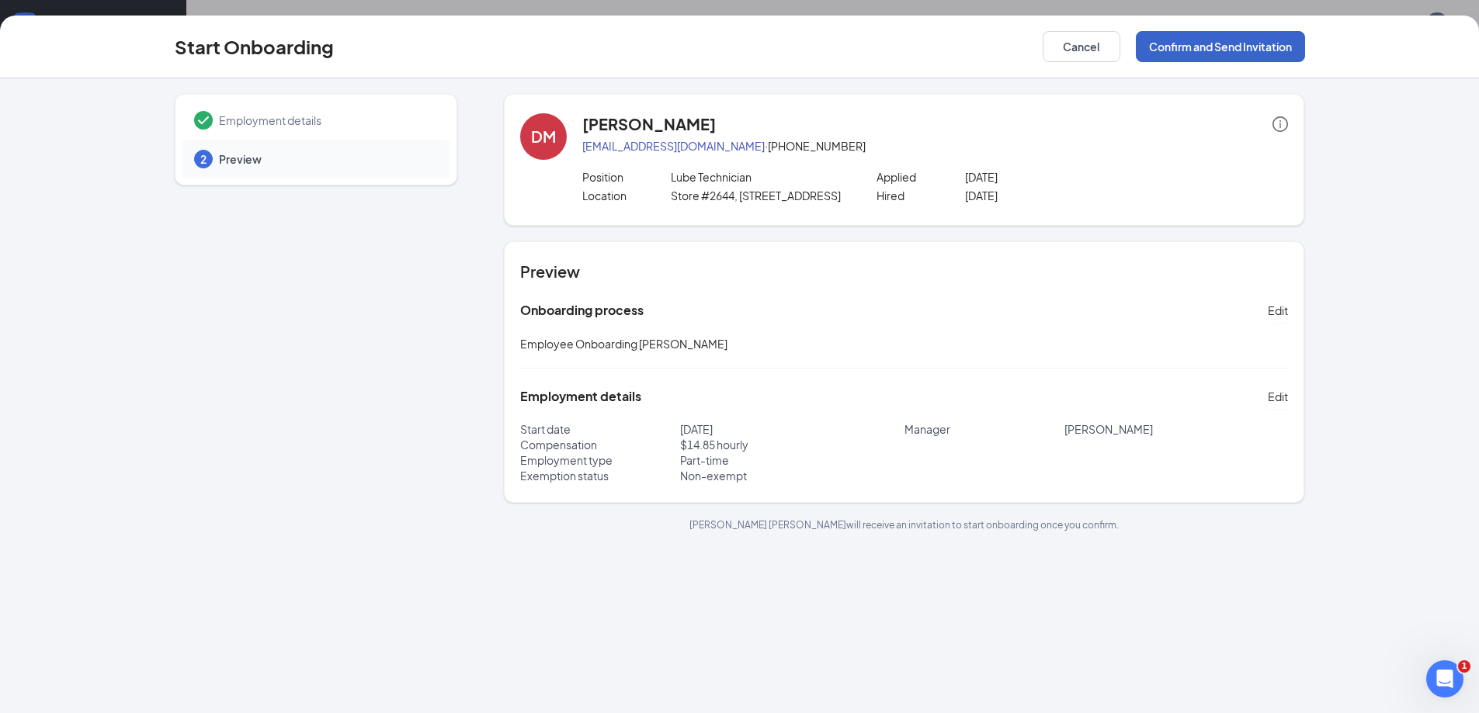
click at [1243, 54] on button "Confirm and Send Invitation" at bounding box center [1220, 46] width 169 height 31
